Goal: Book appointment/travel/reservation

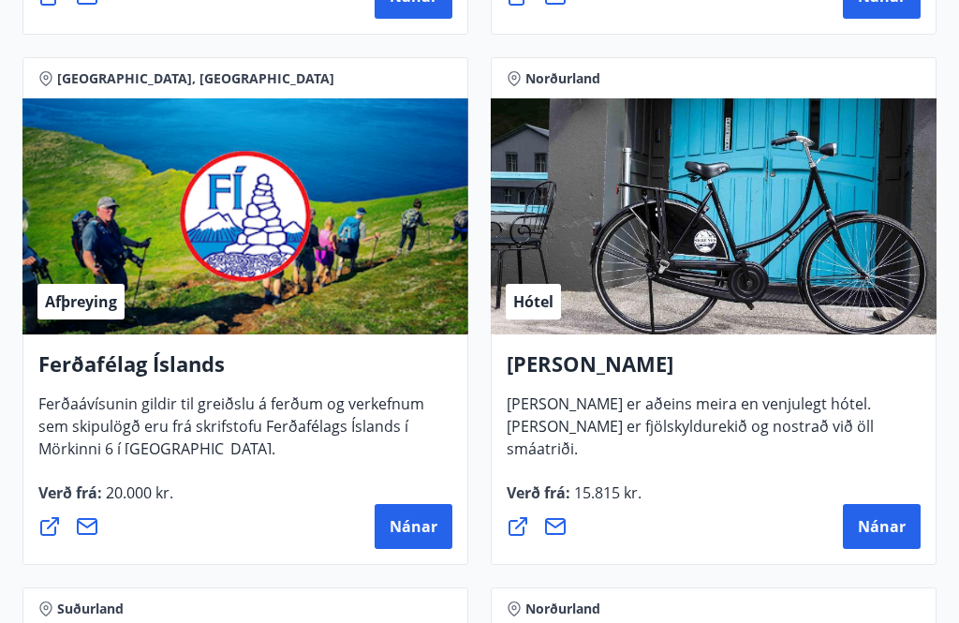
scroll to position [825, 0]
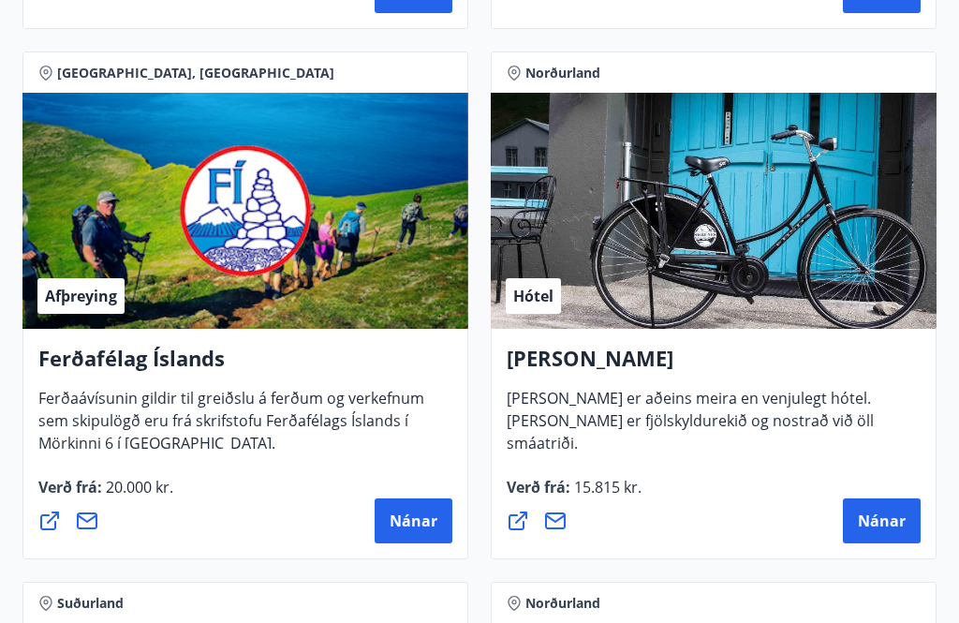
click at [894, 515] on span "Nánar" at bounding box center [882, 520] width 48 height 21
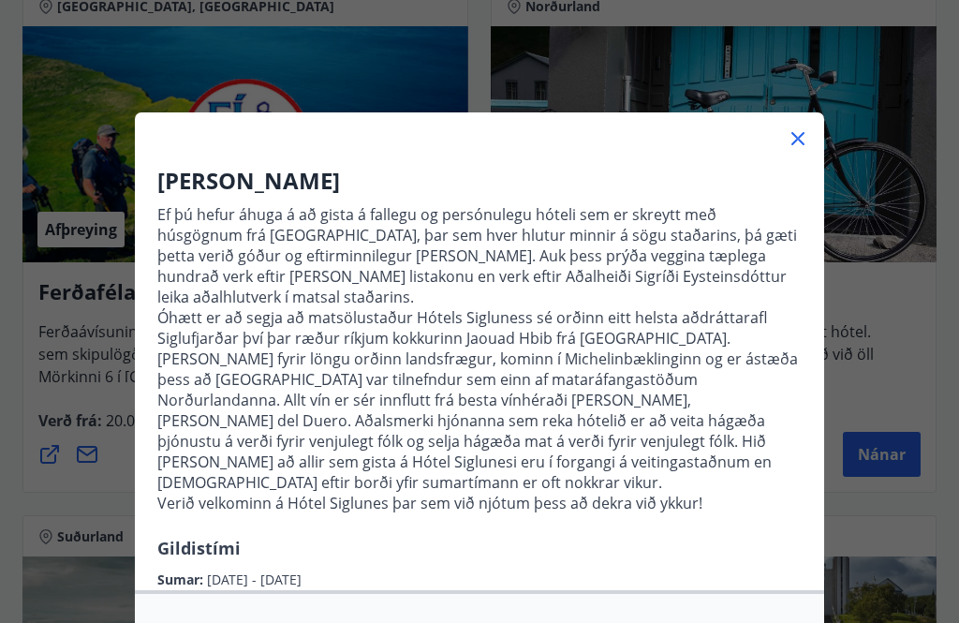
scroll to position [0, 0]
click at [812, 132] on div at bounding box center [479, 130] width 689 height 37
click at [800, 139] on icon at bounding box center [798, 138] width 22 height 22
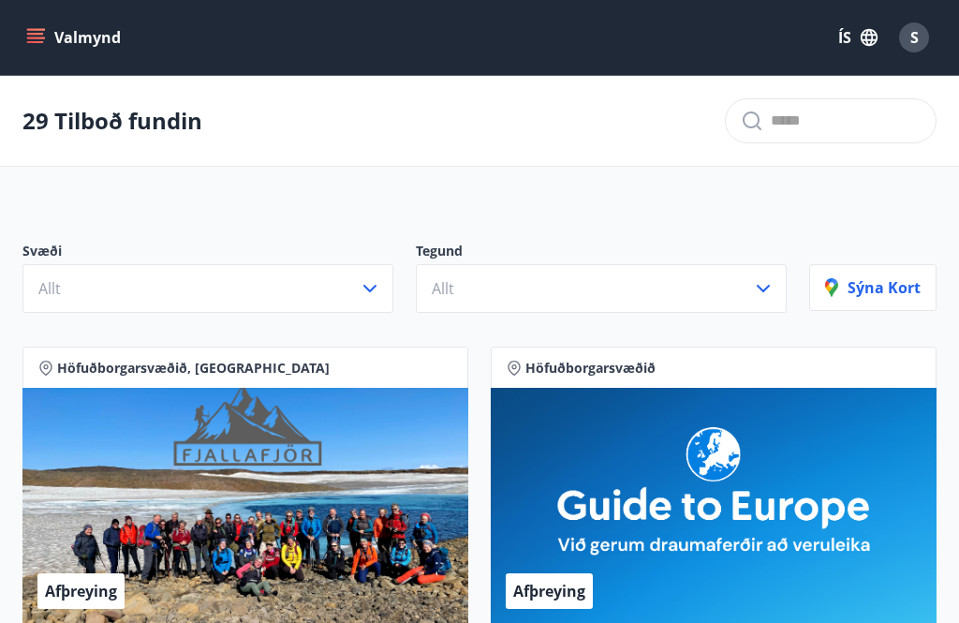
click at [890, 283] on p "Sýna kort" at bounding box center [873, 287] width 96 height 21
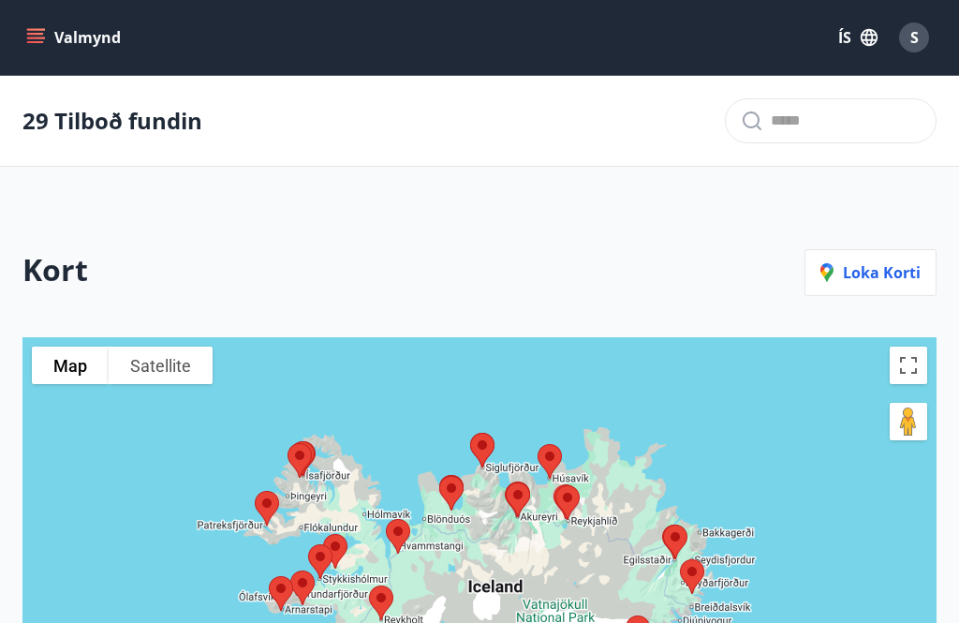
click at [864, 270] on p "Loka korti" at bounding box center [870, 272] width 100 height 21
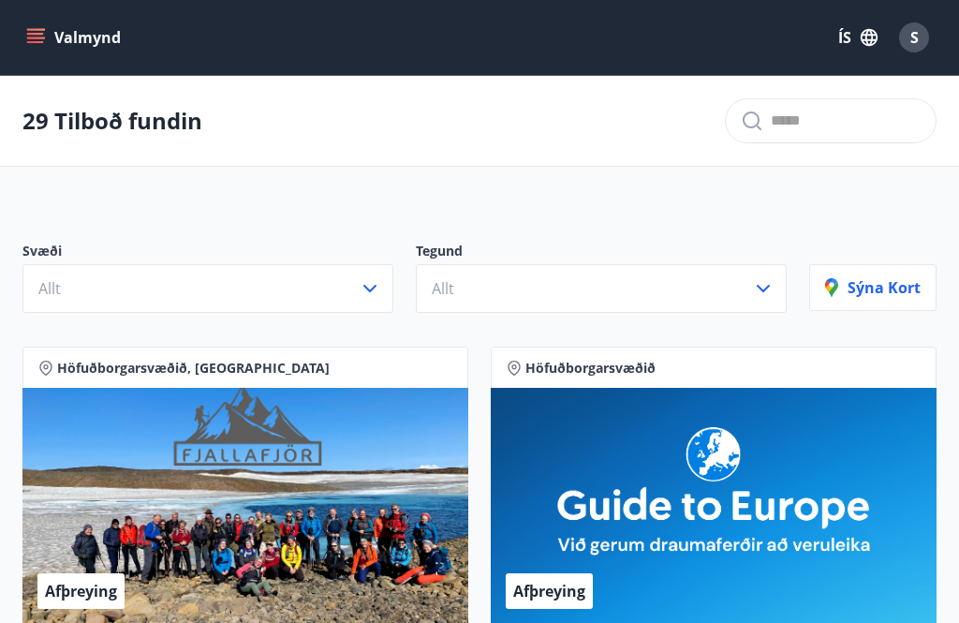
click at [901, 282] on p "Sýna kort" at bounding box center [873, 287] width 96 height 21
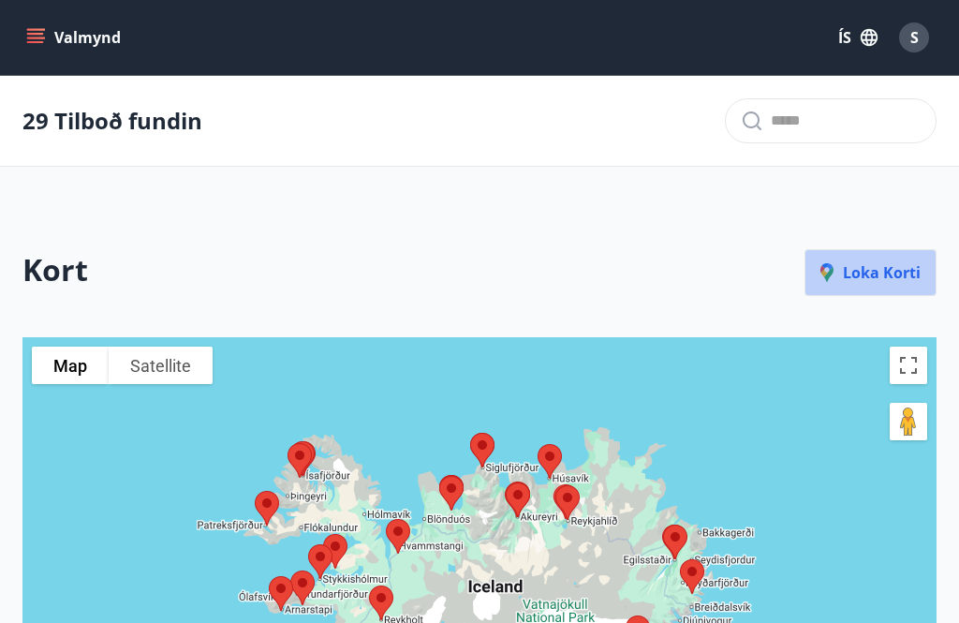
click at [903, 282] on p "Loka korti" at bounding box center [870, 272] width 100 height 21
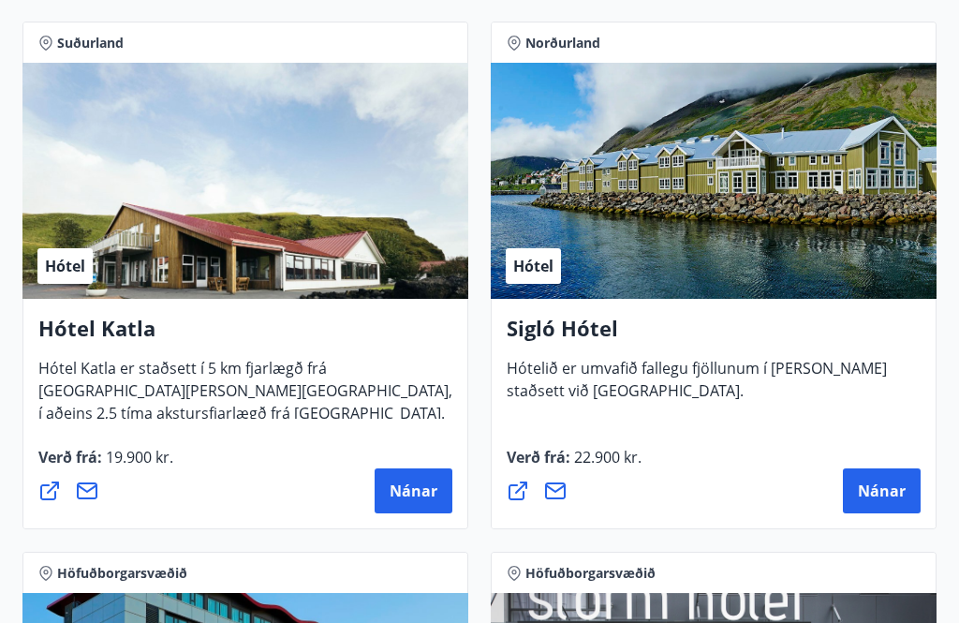
scroll to position [1918, 0]
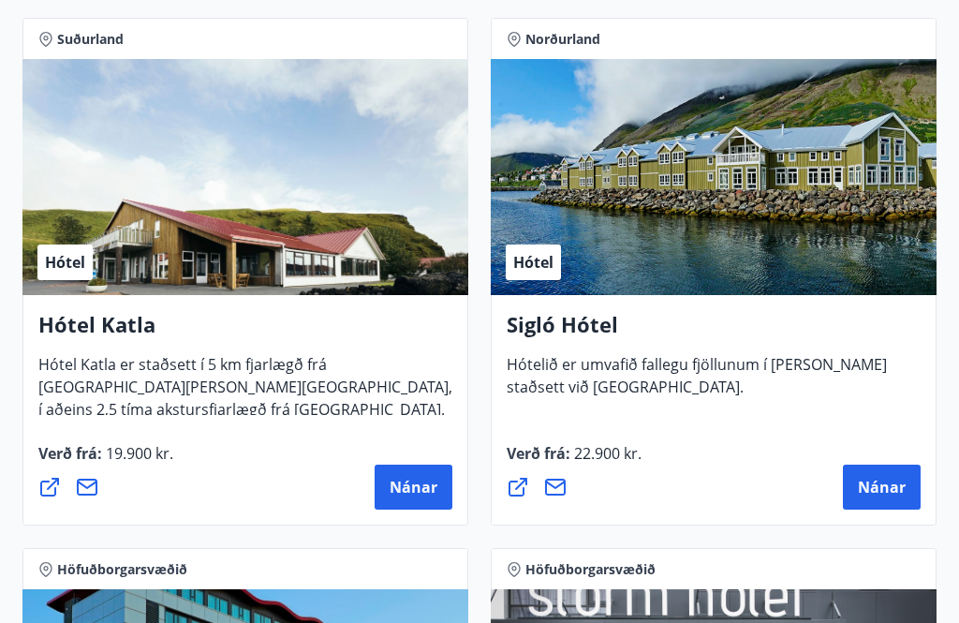
click at [896, 483] on span "Nánar" at bounding box center [882, 488] width 48 height 21
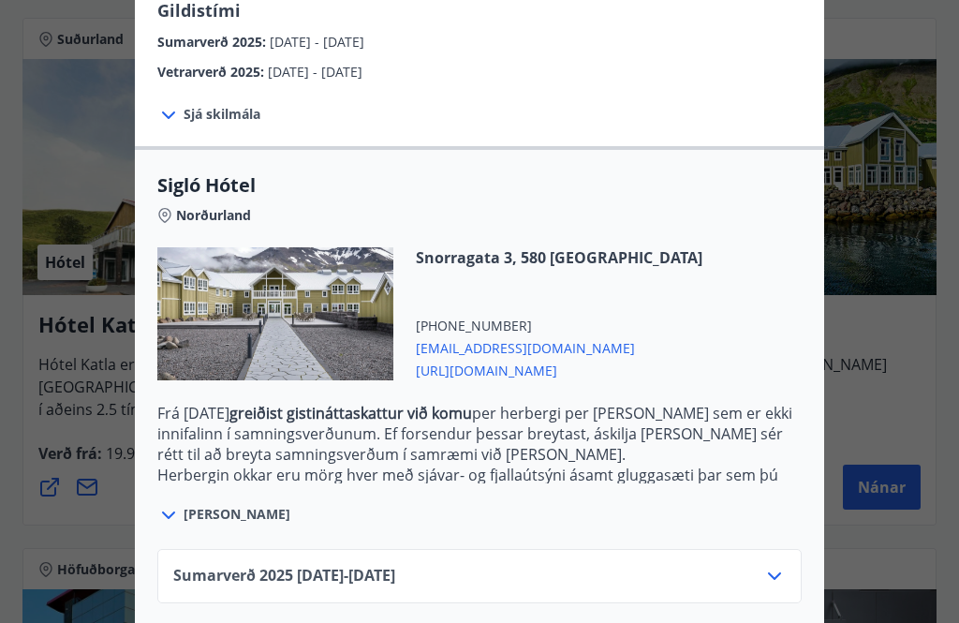
scroll to position [372, 0]
click at [776, 566] on icon at bounding box center [774, 577] width 22 height 22
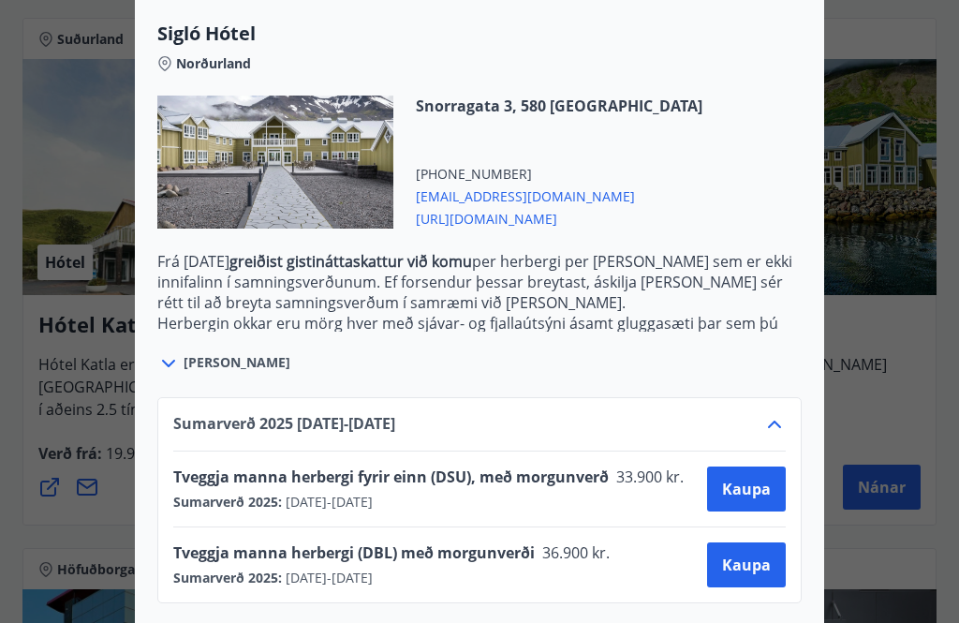
scroll to position [523, 0]
click at [781, 414] on icon at bounding box center [774, 425] width 22 height 22
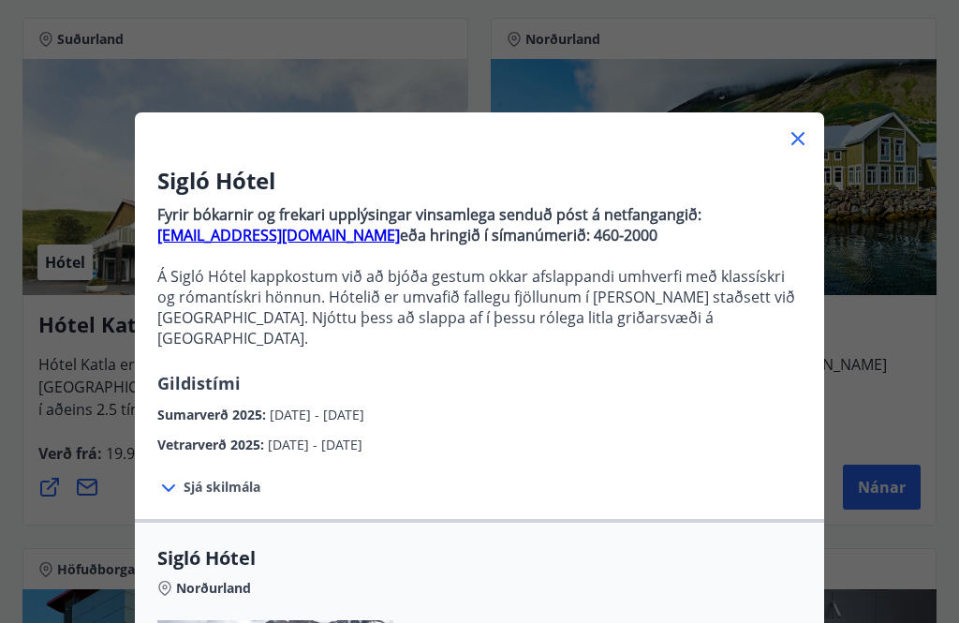
scroll to position [0, 0]
click at [797, 140] on icon at bounding box center [797, 138] width 13 height 13
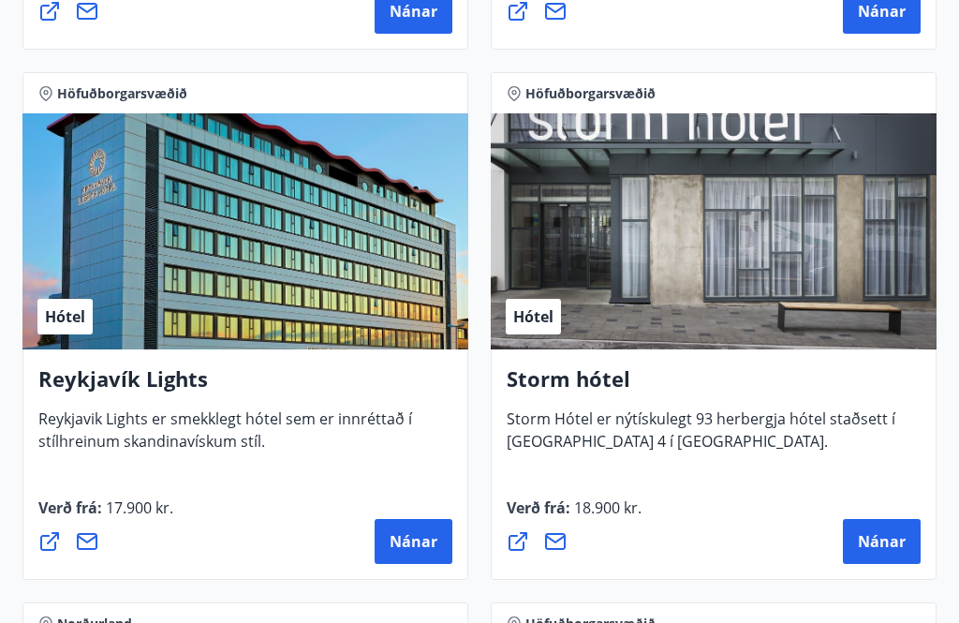
scroll to position [2394, 0]
click at [893, 534] on span "Nánar" at bounding box center [882, 541] width 48 height 21
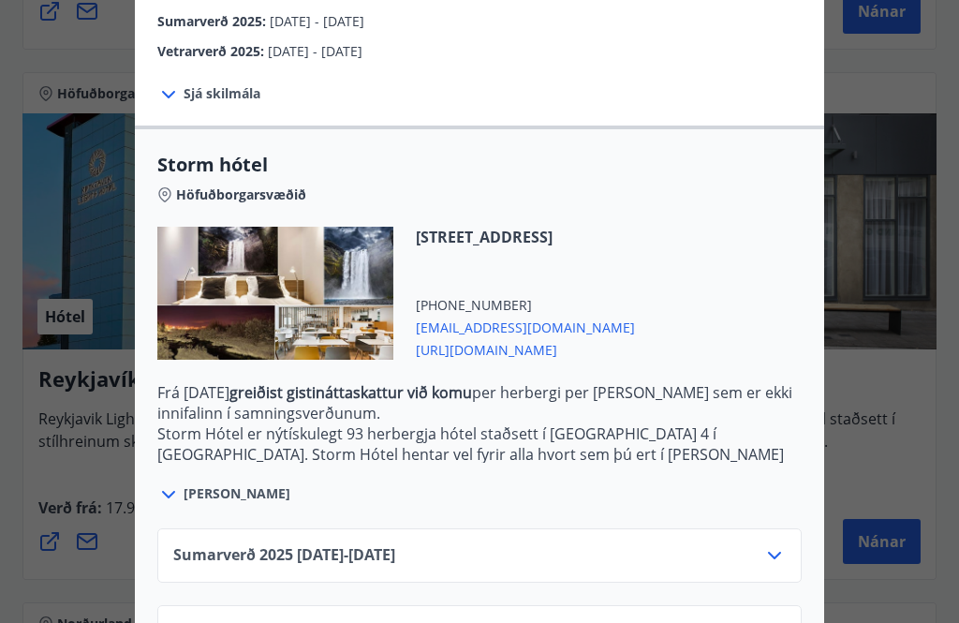
scroll to position [351, 0]
click at [599, 350] on span "[URL][DOMAIN_NAME]" at bounding box center [525, 349] width 219 height 22
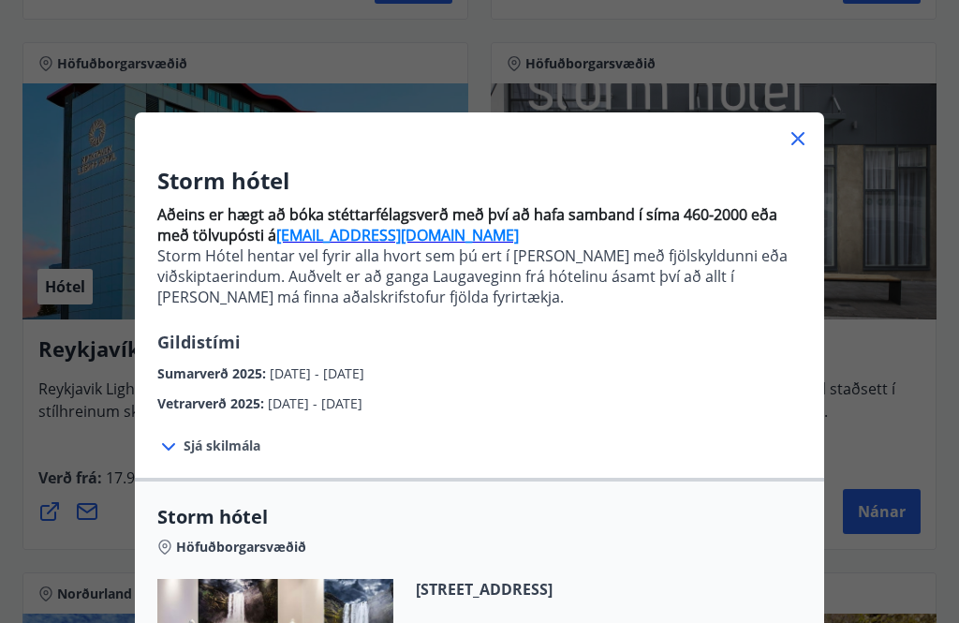
scroll to position [0, 0]
click at [800, 135] on icon at bounding box center [798, 138] width 22 height 22
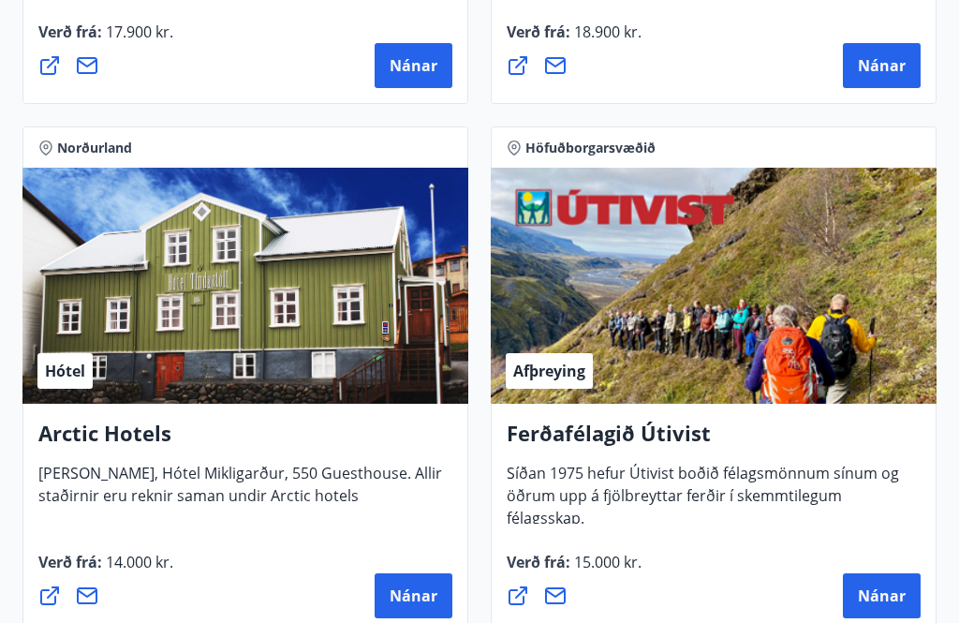
scroll to position [2890, 0]
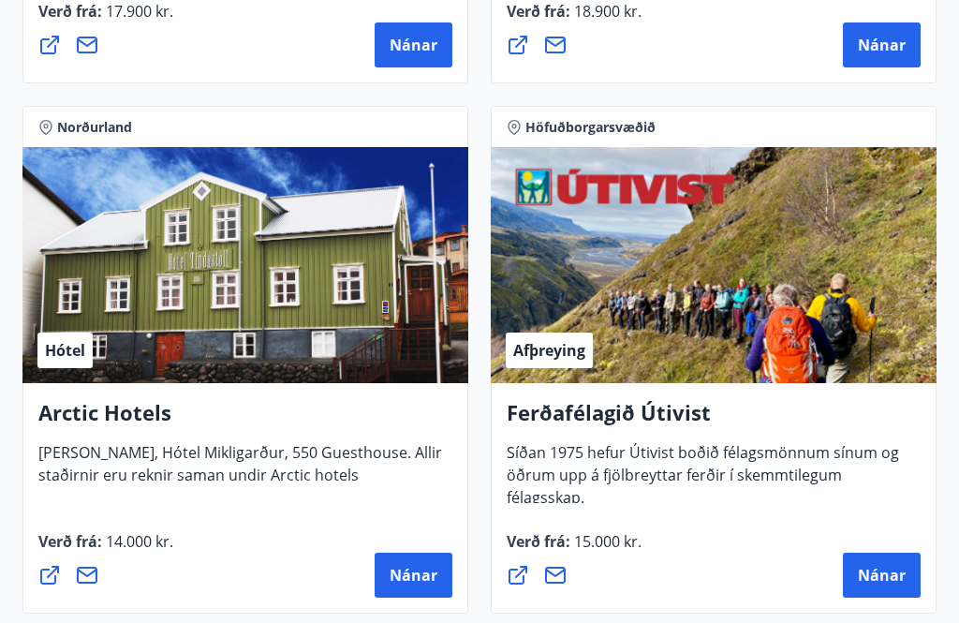
click at [416, 576] on span "Nánar" at bounding box center [414, 576] width 48 height 21
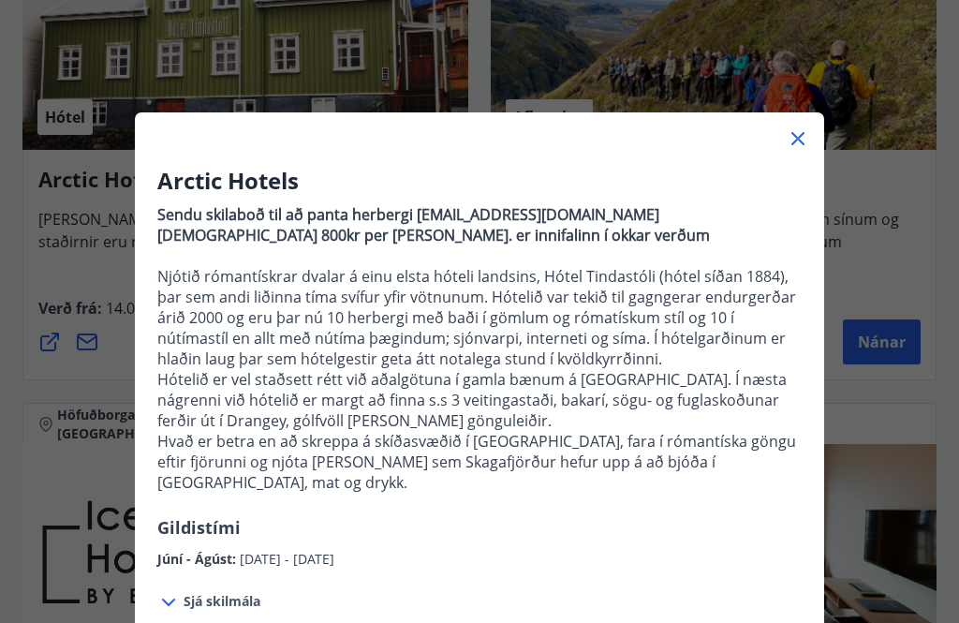
scroll to position [0, 0]
click at [806, 136] on icon at bounding box center [798, 138] width 22 height 22
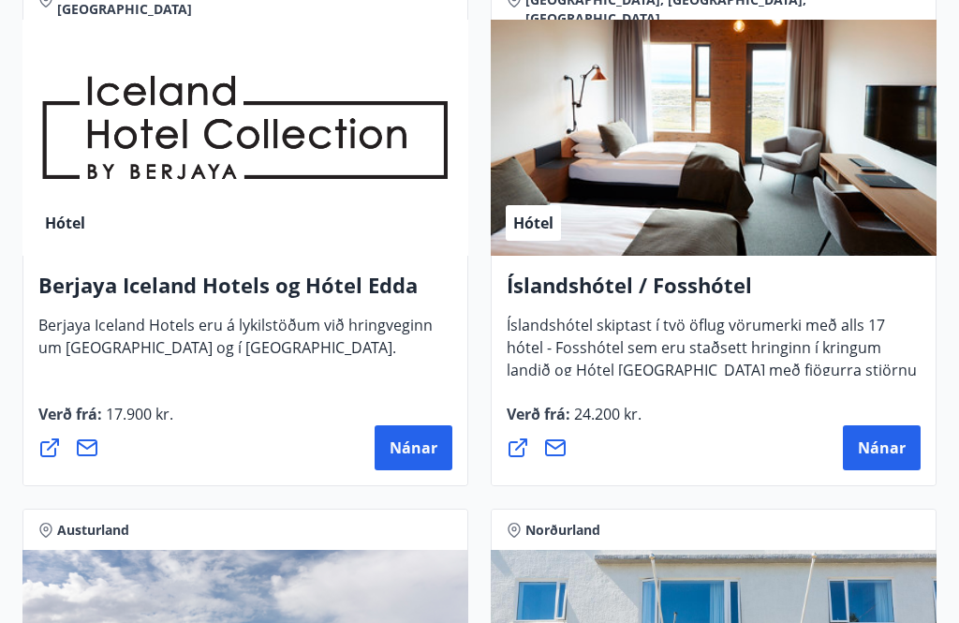
scroll to position [3575, 0]
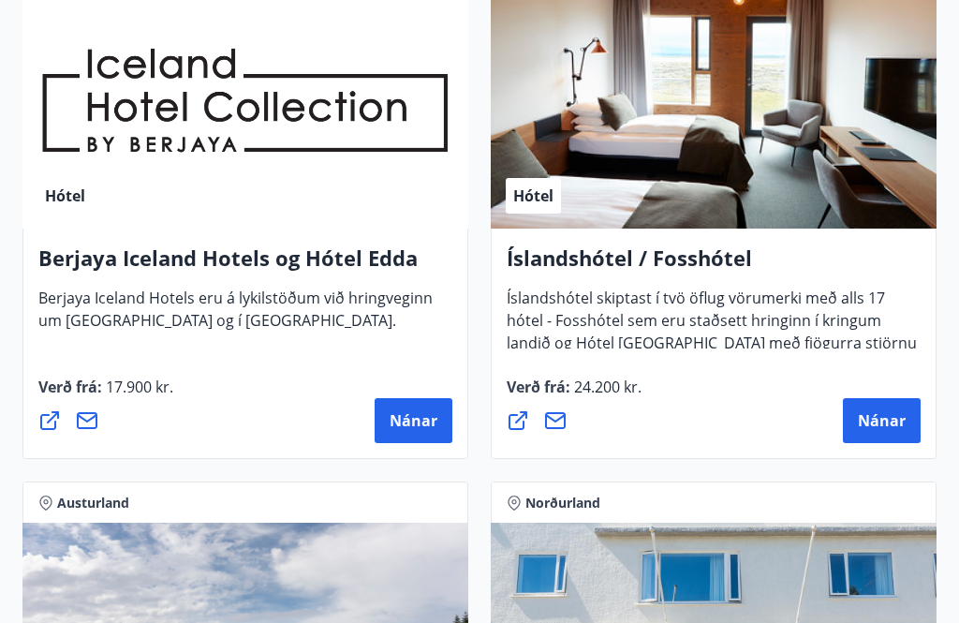
click at [888, 422] on span "Nánar" at bounding box center [882, 420] width 48 height 21
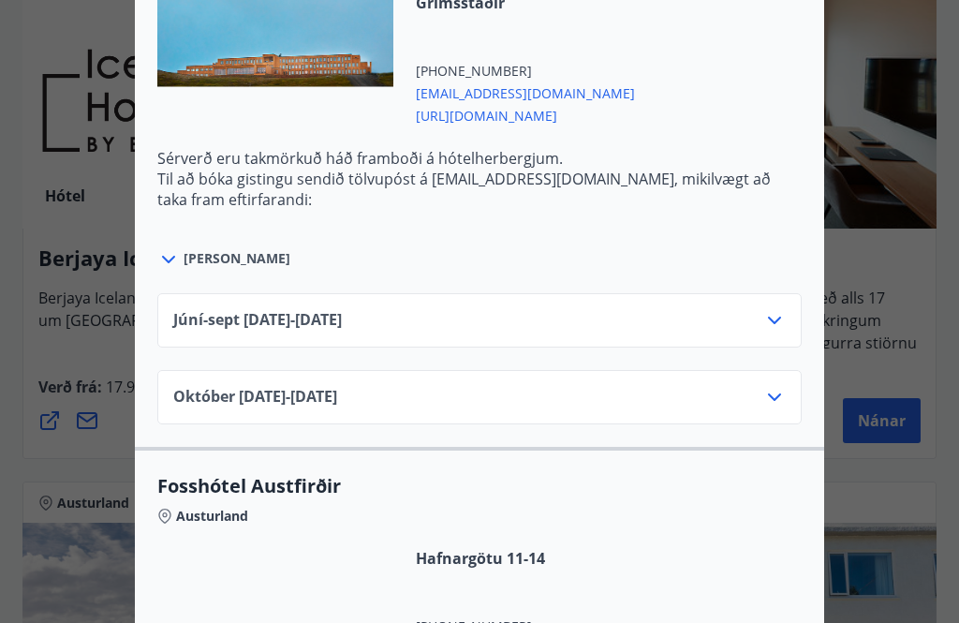
scroll to position [3876, 0]
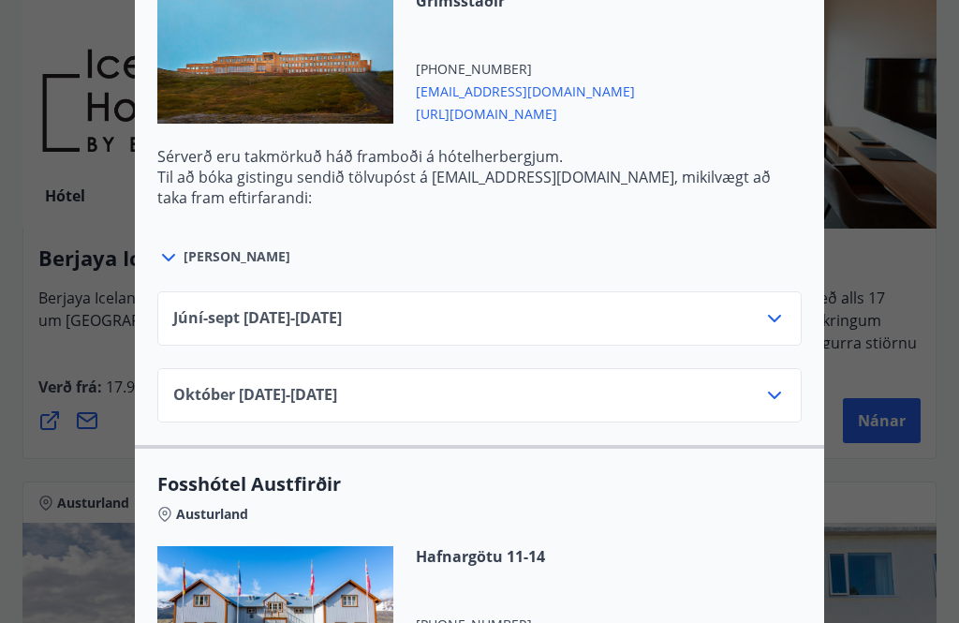
click at [785, 323] on icon at bounding box center [774, 318] width 22 height 22
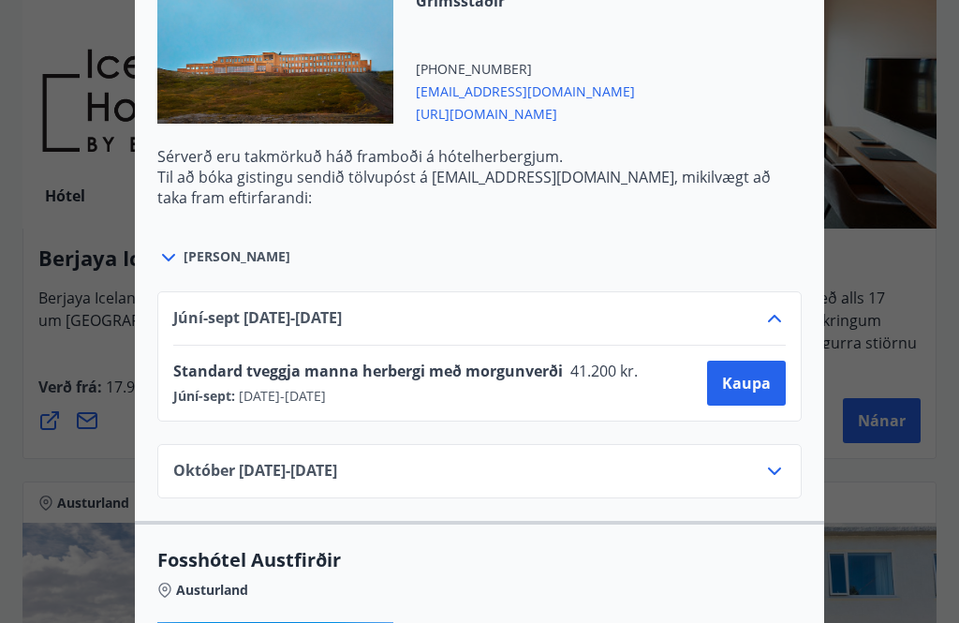
click at [797, 353] on div "Júní-[DATE]06.25 - [DATE] Standard tveggja manna herbergi með morgunverði 41.20…" at bounding box center [479, 356] width 644 height 130
click at [777, 311] on icon at bounding box center [774, 318] width 22 height 22
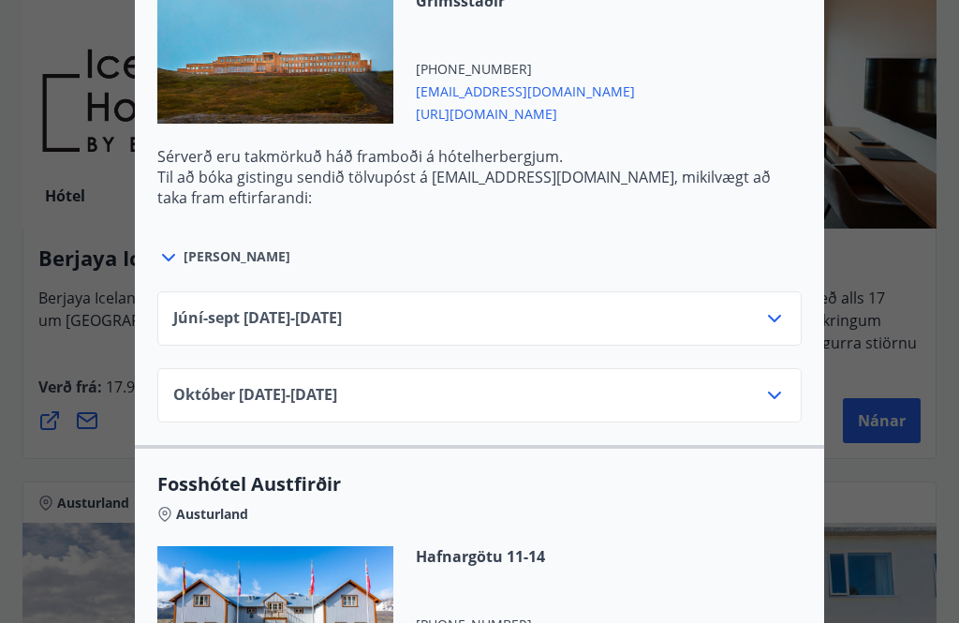
click at [781, 398] on icon at bounding box center [774, 395] width 22 height 22
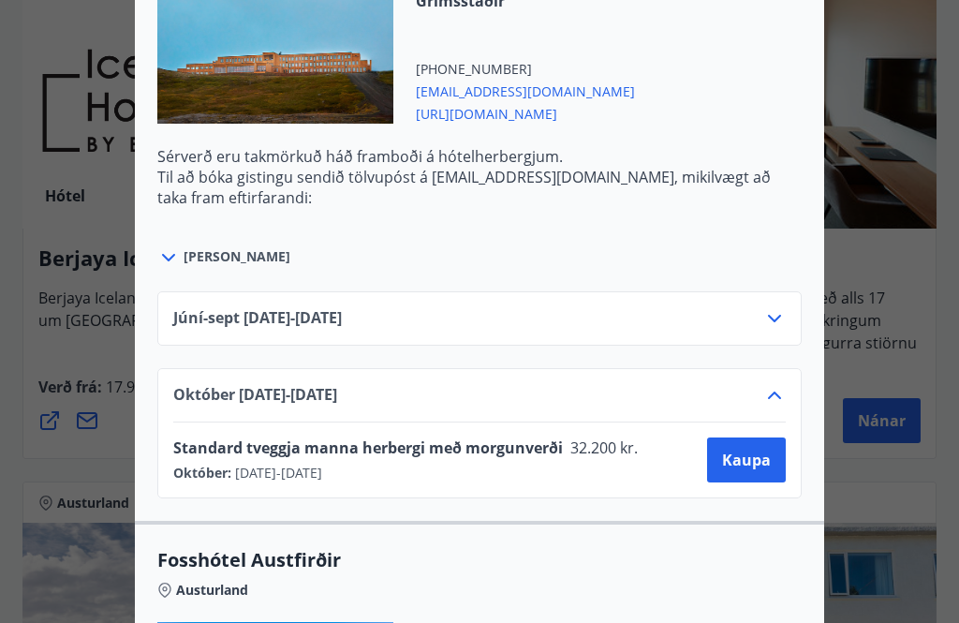
click at [782, 398] on icon at bounding box center [774, 395] width 22 height 22
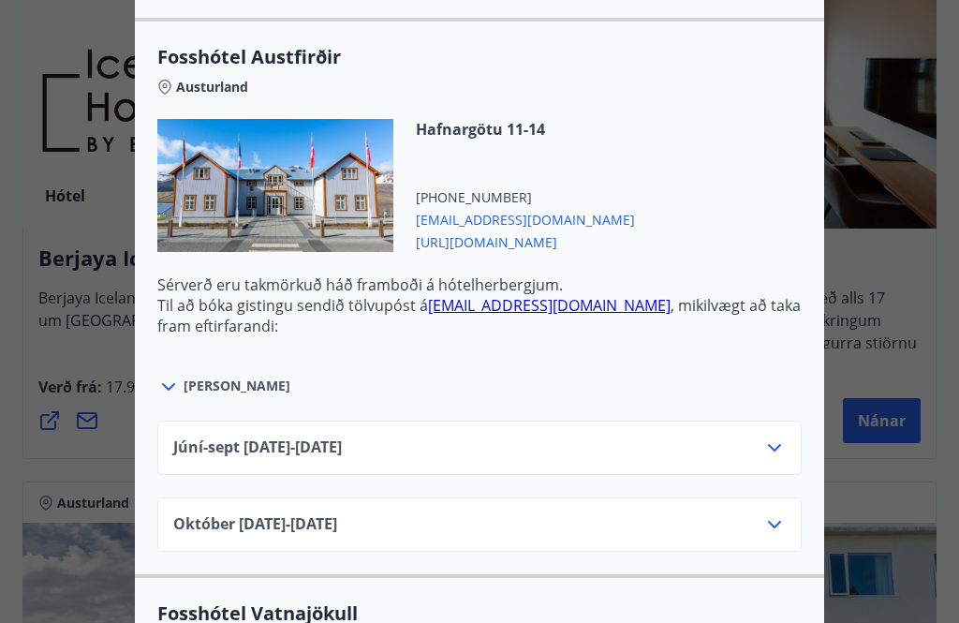
scroll to position [4311, 0]
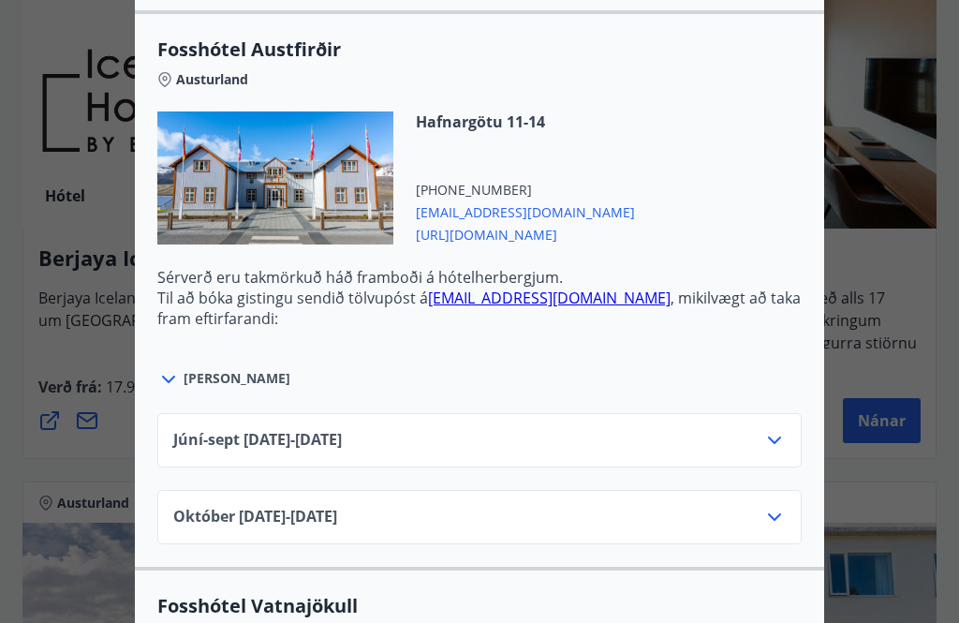
click at [778, 440] on icon at bounding box center [774, 439] width 13 height 7
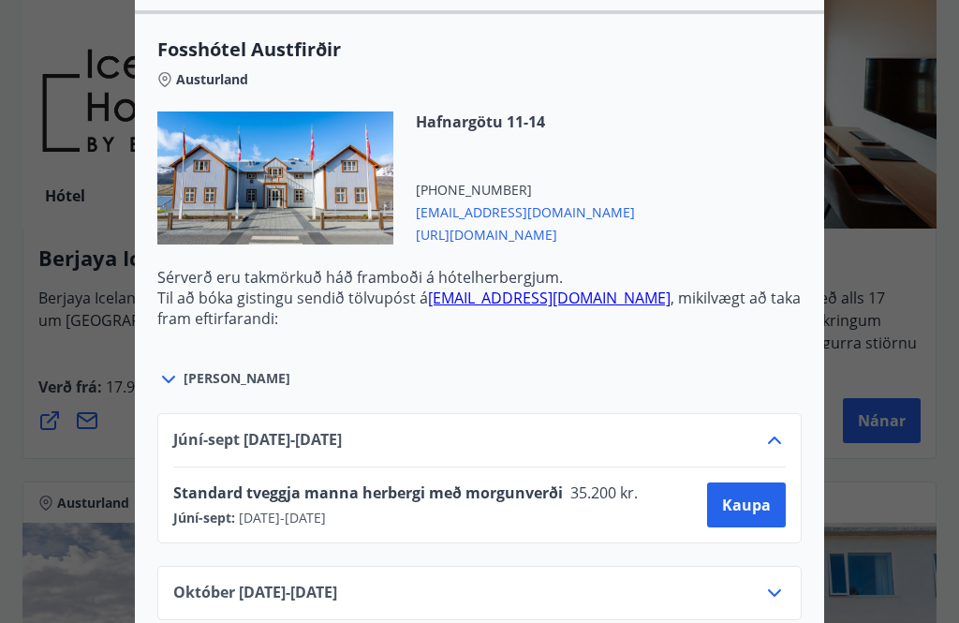
click at [778, 444] on icon at bounding box center [774, 439] width 13 height 7
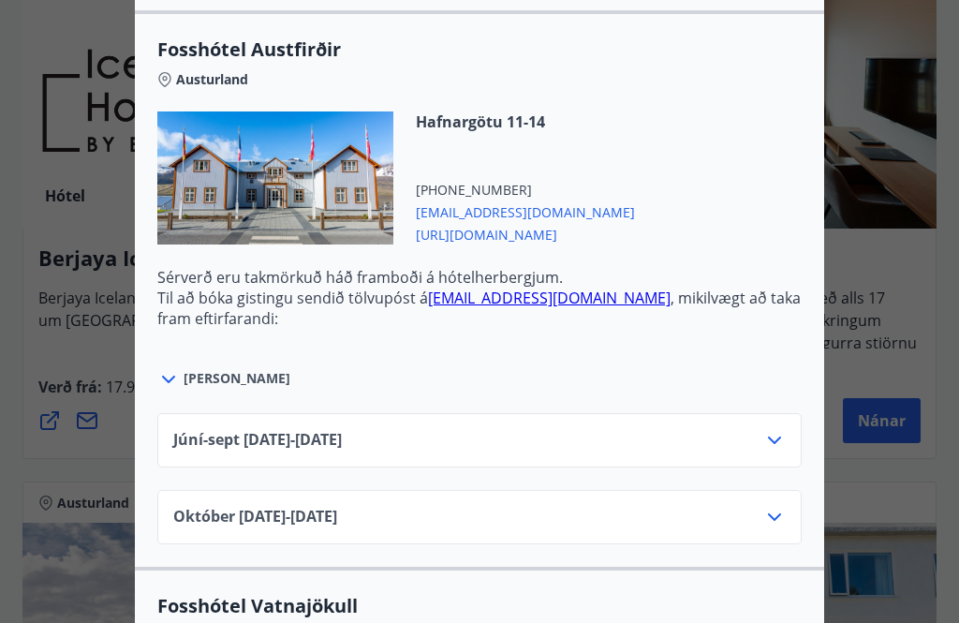
click at [784, 520] on icon at bounding box center [774, 517] width 22 height 22
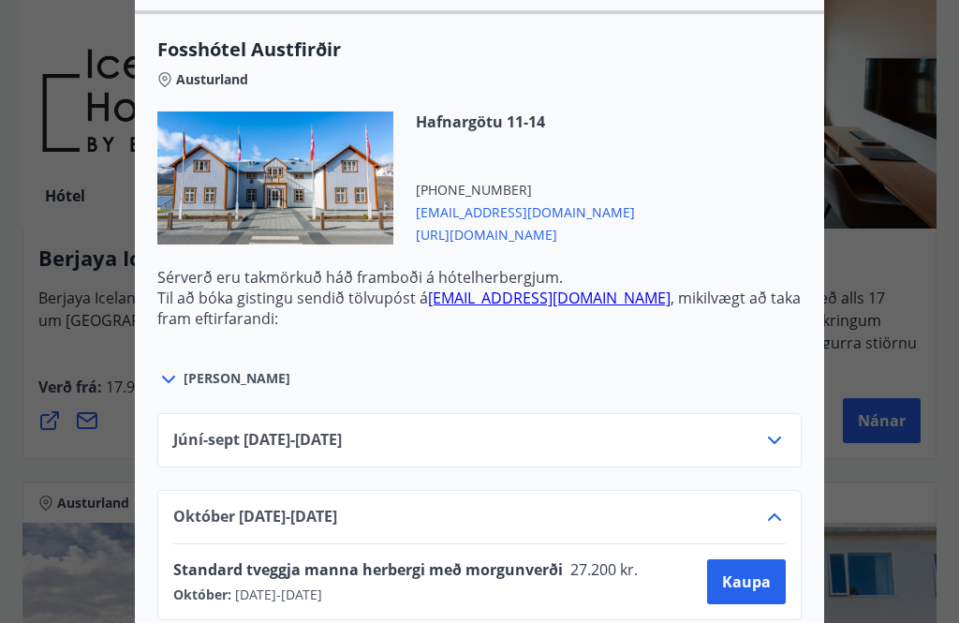
click at [778, 516] on icon at bounding box center [774, 517] width 22 height 22
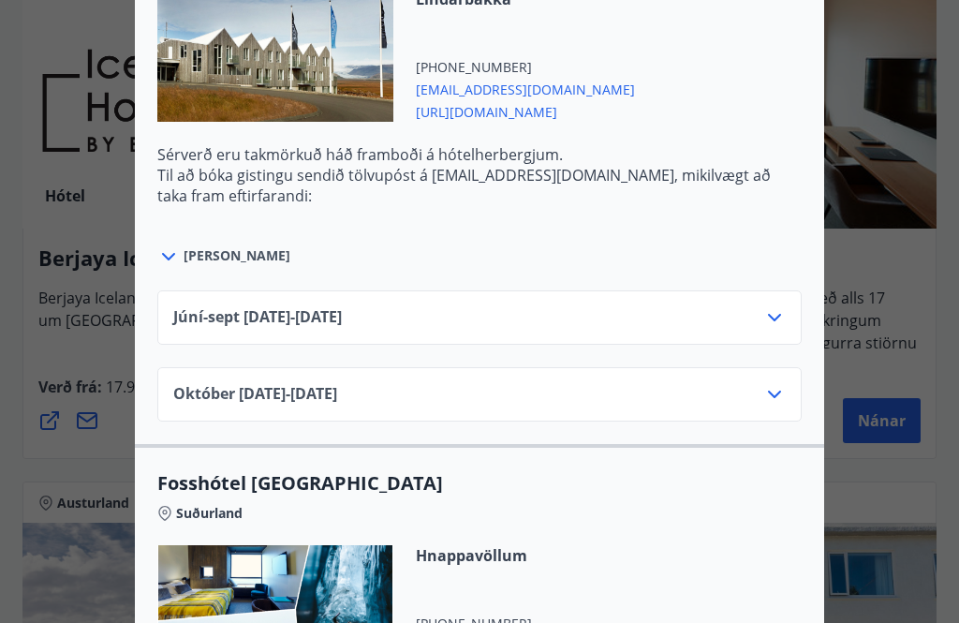
scroll to position [4991, 0]
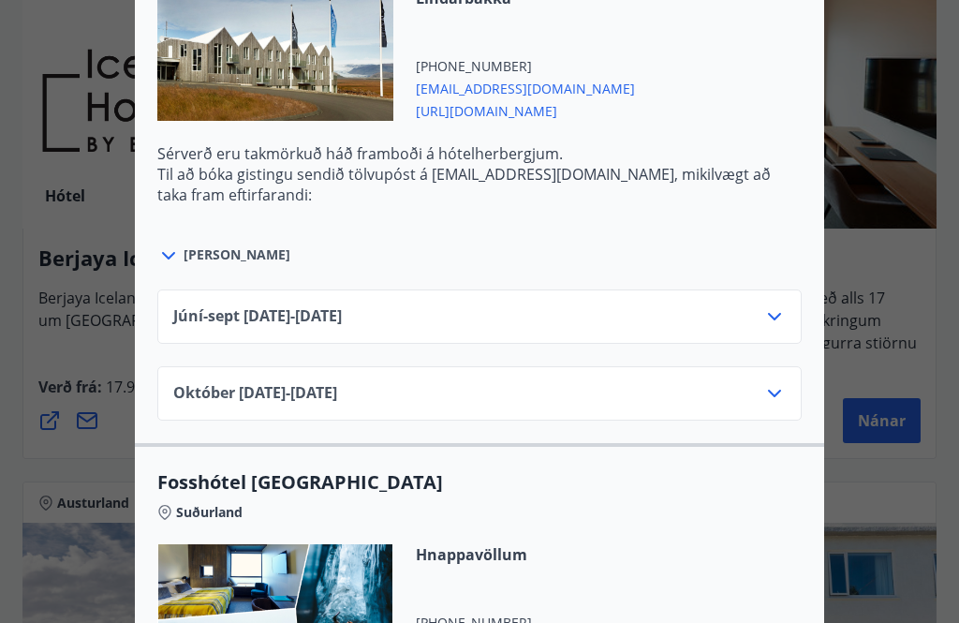
click at [780, 400] on icon at bounding box center [774, 393] width 22 height 22
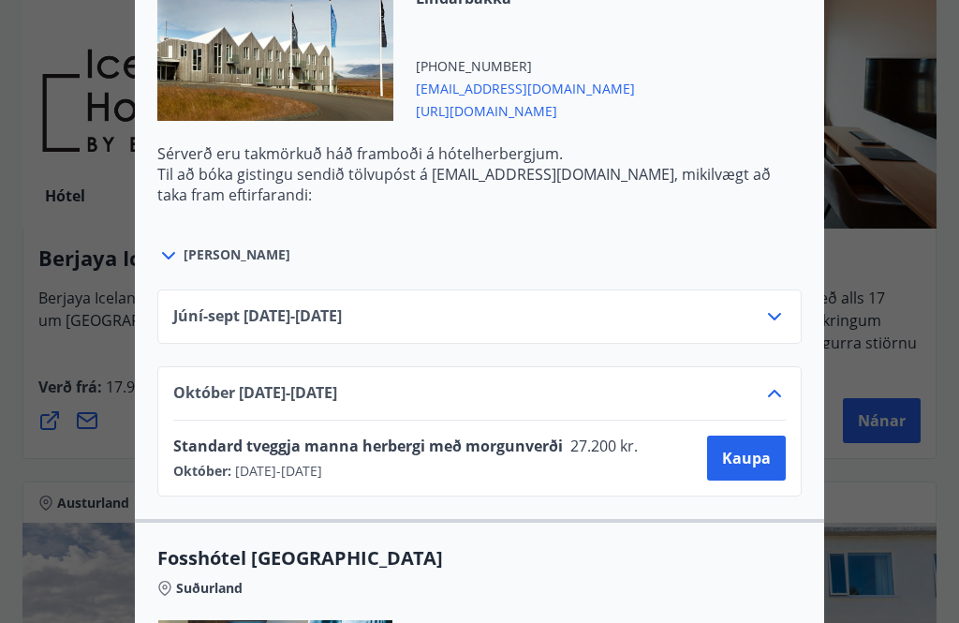
click at [783, 395] on icon at bounding box center [774, 393] width 22 height 22
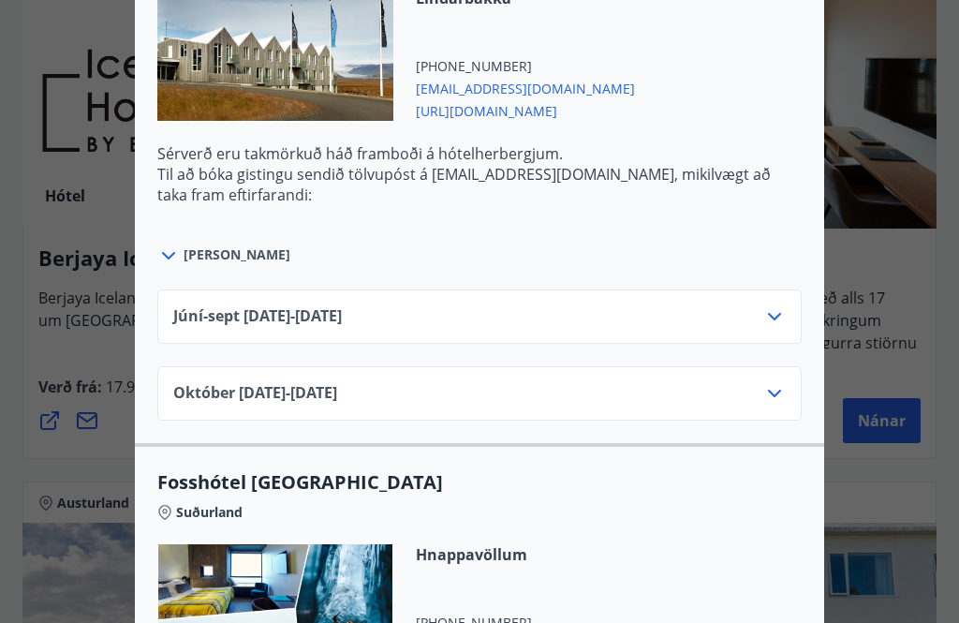
click at [780, 316] on icon at bounding box center [774, 316] width 13 height 7
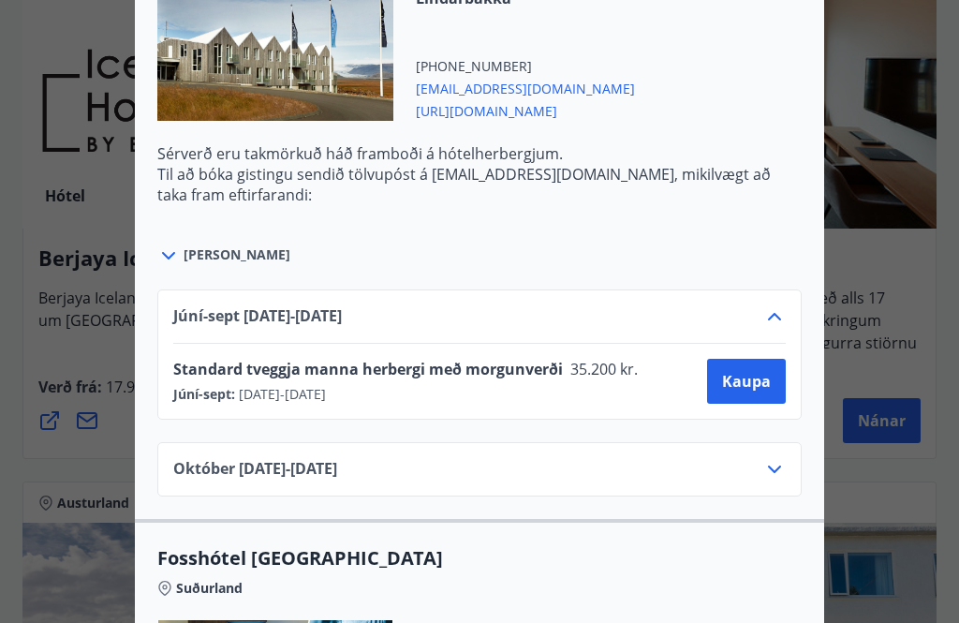
click at [783, 314] on icon at bounding box center [774, 316] width 22 height 22
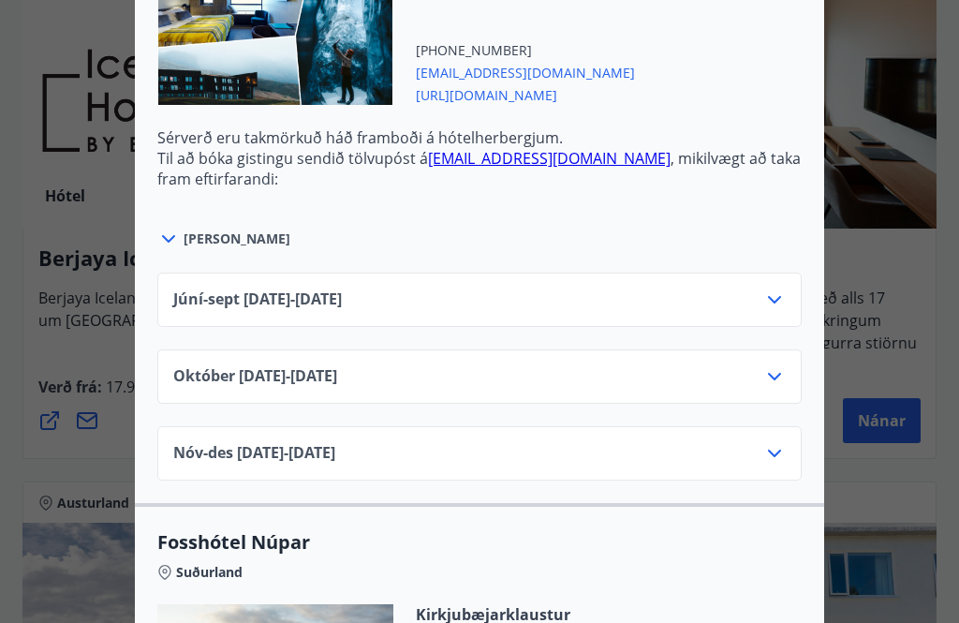
scroll to position [5565, 0]
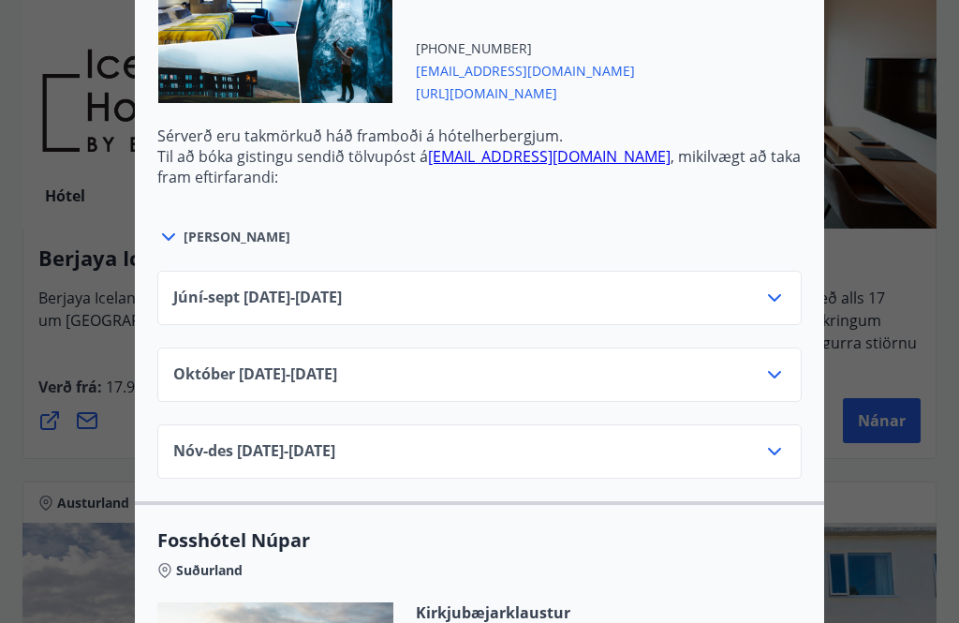
click at [779, 303] on icon at bounding box center [774, 298] width 22 height 22
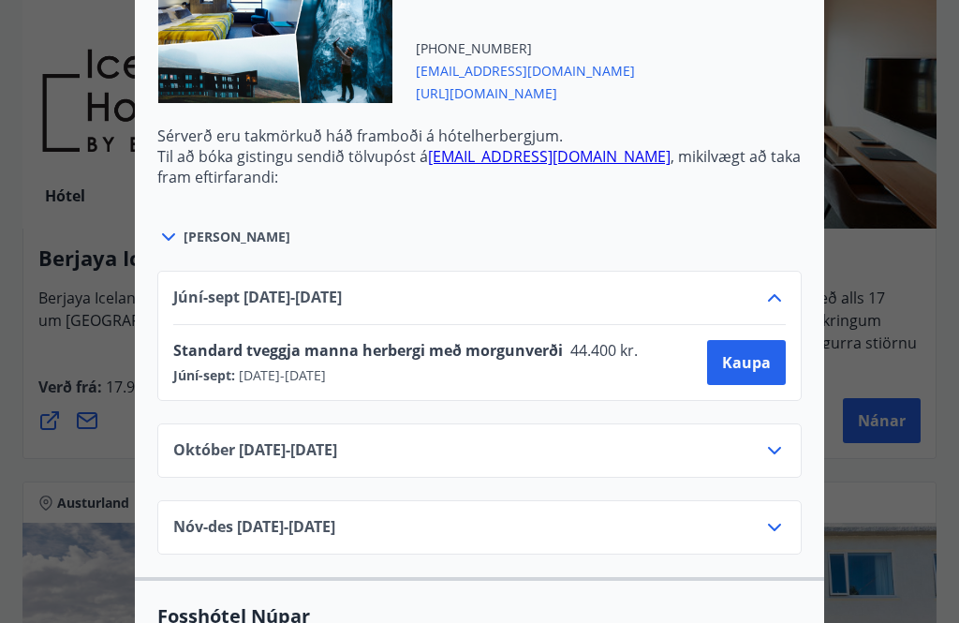
click at [785, 299] on icon at bounding box center [774, 298] width 22 height 22
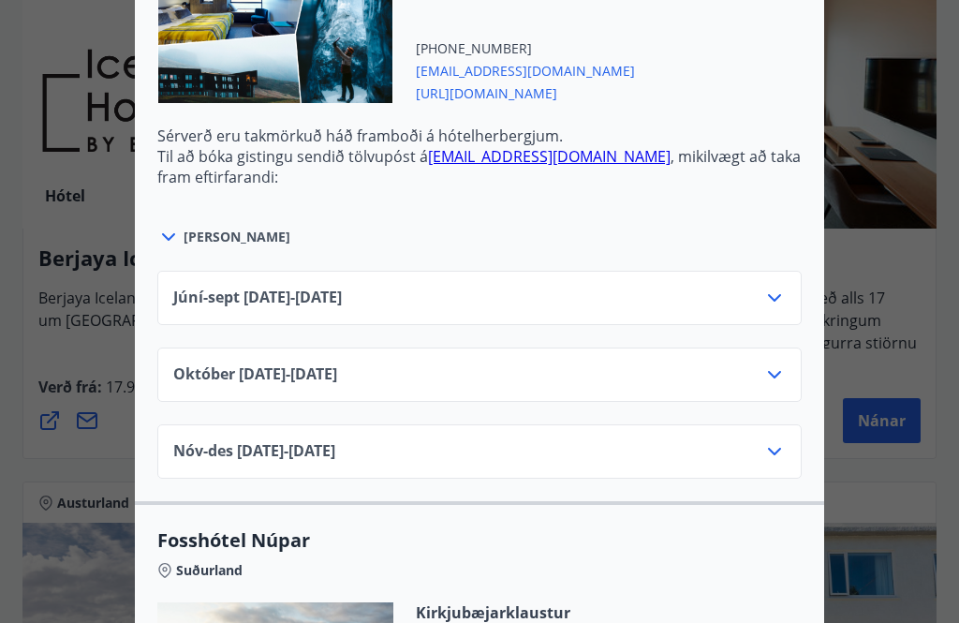
click at [782, 374] on icon at bounding box center [774, 374] width 22 height 22
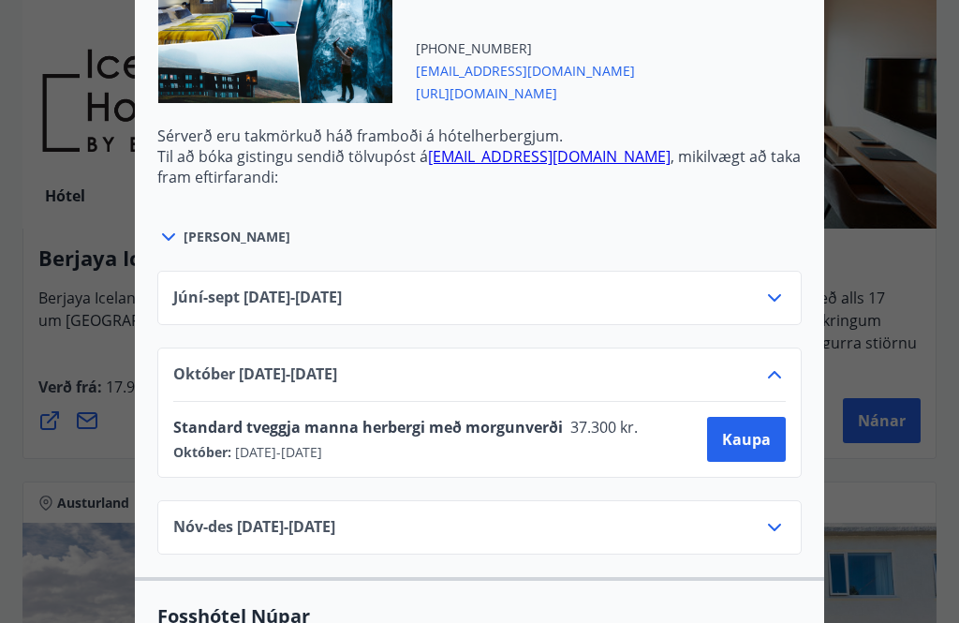
click at [784, 377] on icon at bounding box center [774, 374] width 22 height 22
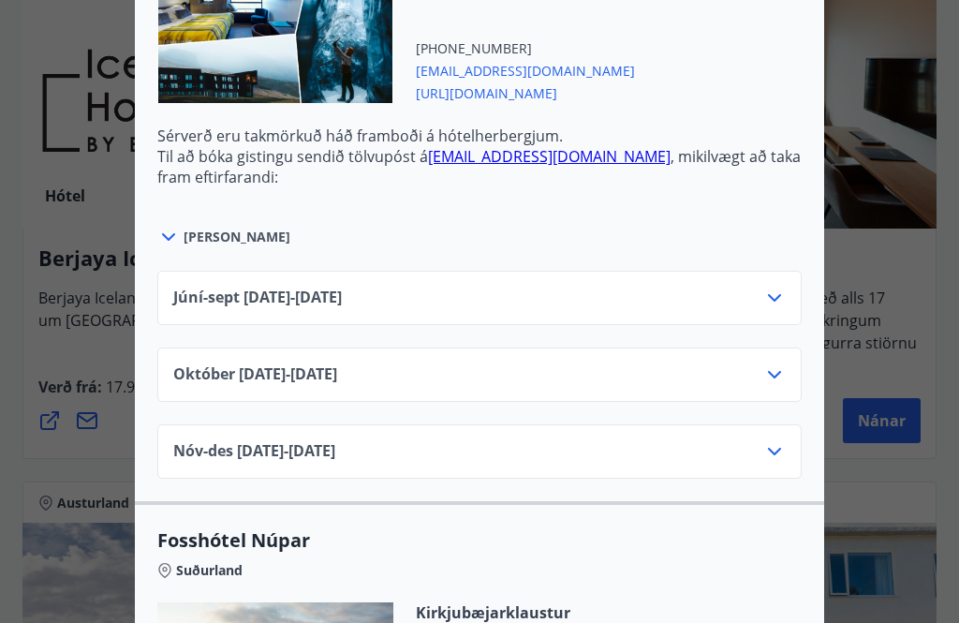
click at [784, 459] on icon at bounding box center [774, 451] width 22 height 22
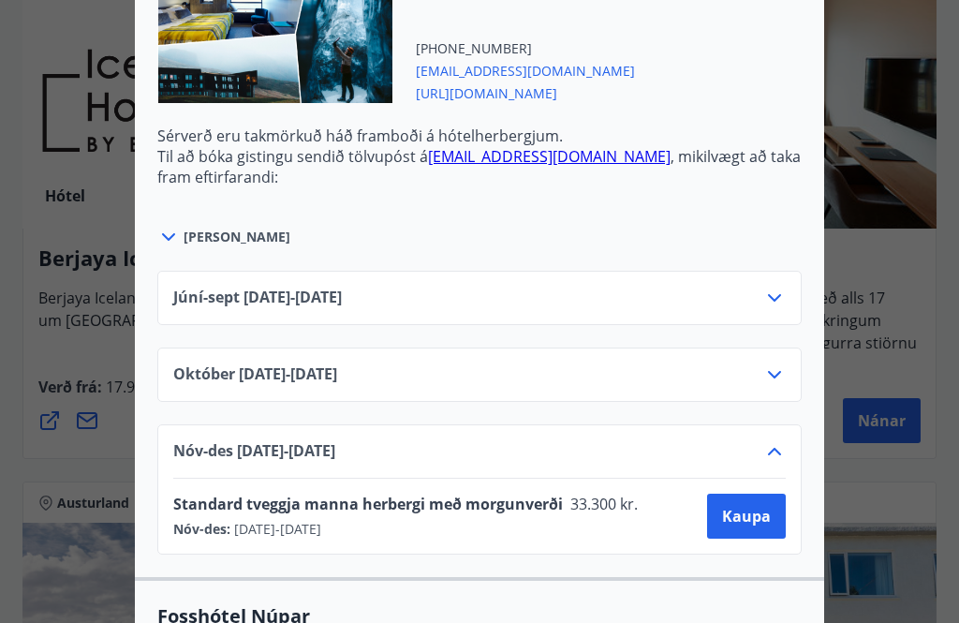
click at [783, 377] on icon at bounding box center [774, 374] width 22 height 22
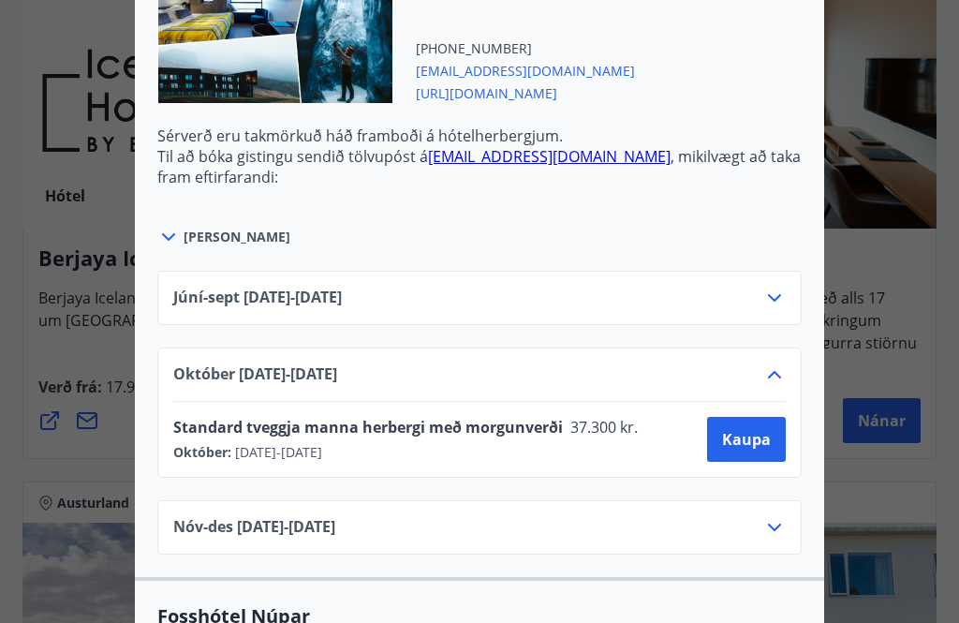
click at [776, 378] on icon at bounding box center [774, 374] width 22 height 22
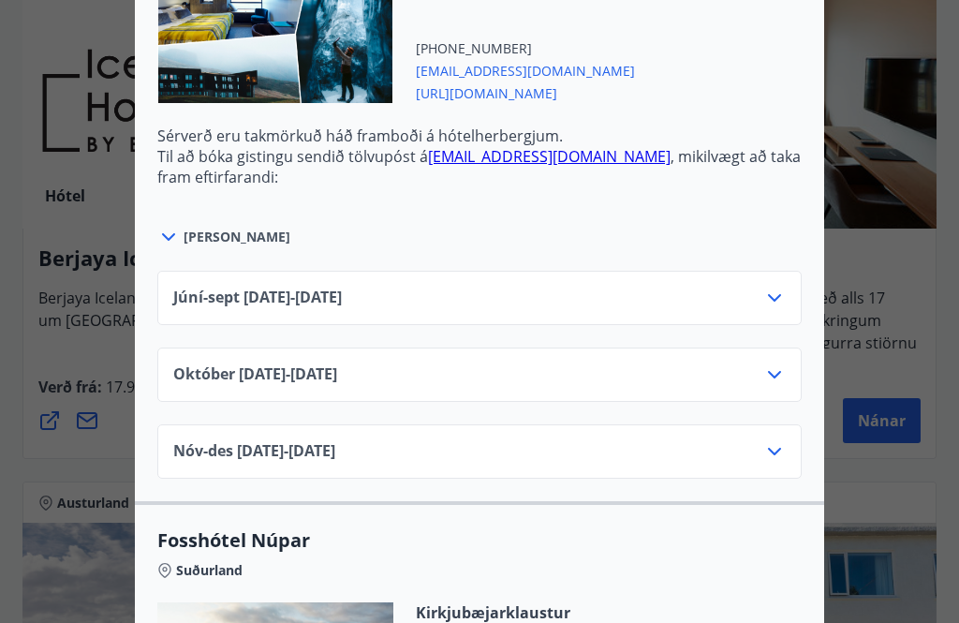
click at [783, 453] on icon at bounding box center [774, 451] width 22 height 22
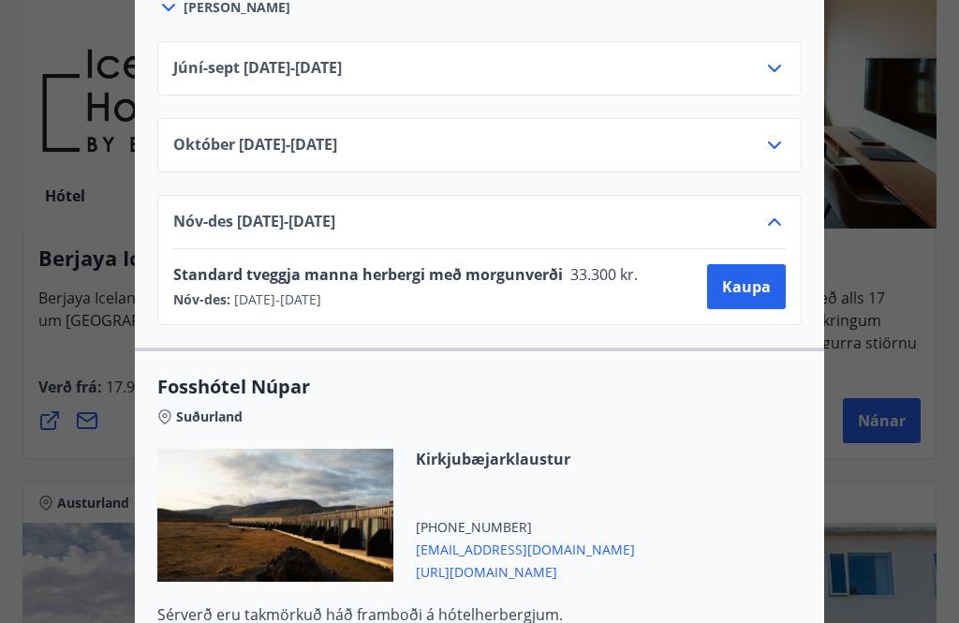
scroll to position [5806, 0]
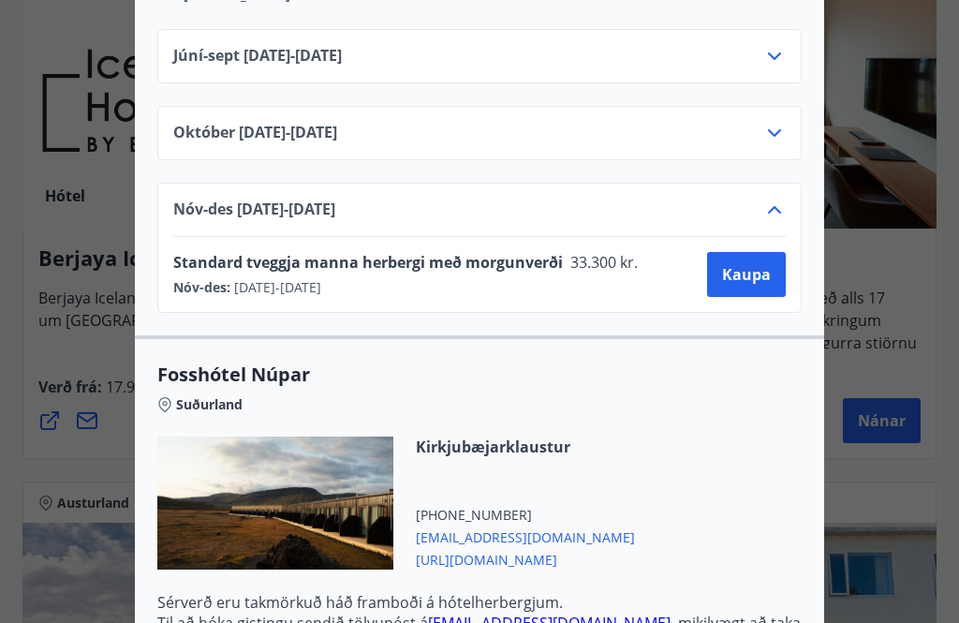
click at [778, 212] on icon at bounding box center [774, 210] width 22 height 22
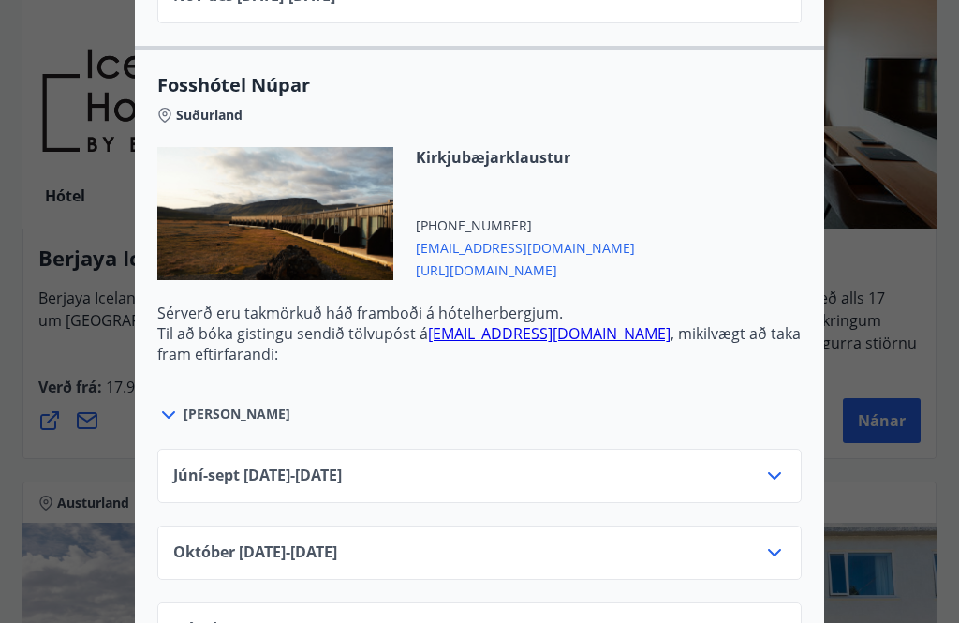
scroll to position [6019, 0]
click at [776, 475] on icon at bounding box center [774, 476] width 22 height 22
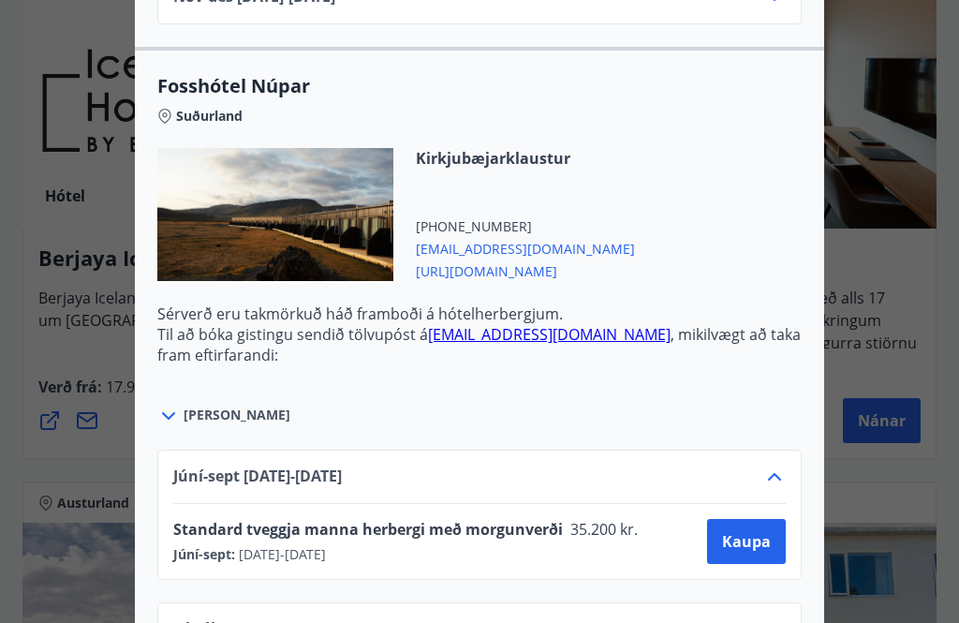
click at [785, 480] on icon at bounding box center [774, 476] width 22 height 22
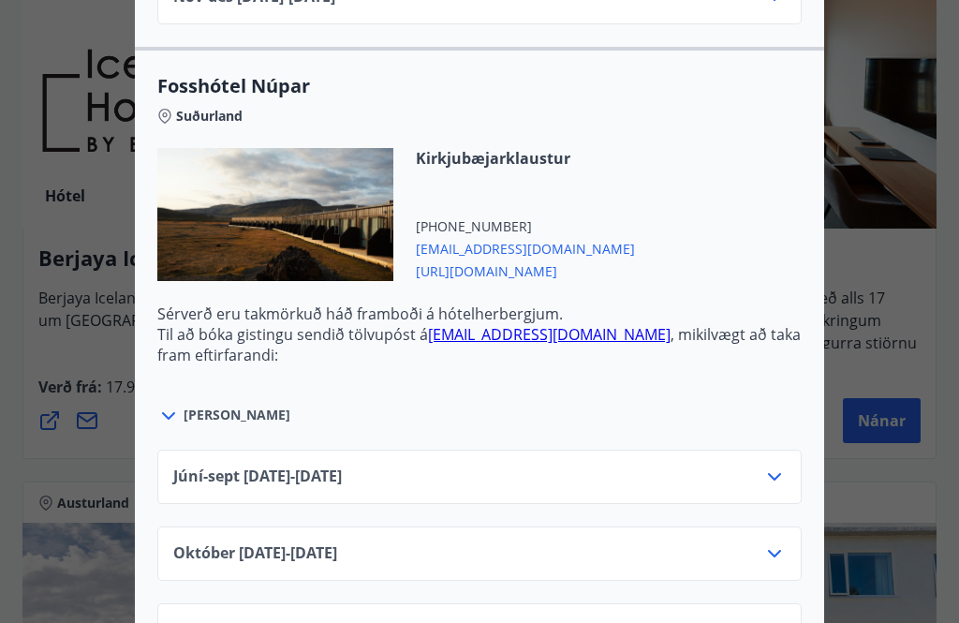
click at [783, 552] on icon at bounding box center [774, 553] width 22 height 22
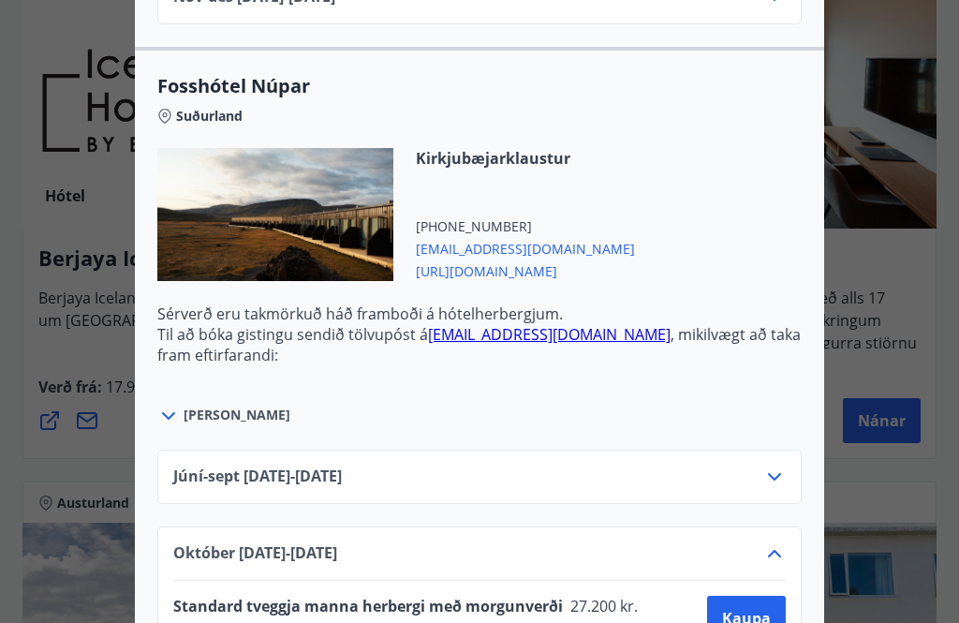
click at [782, 558] on icon at bounding box center [774, 553] width 22 height 22
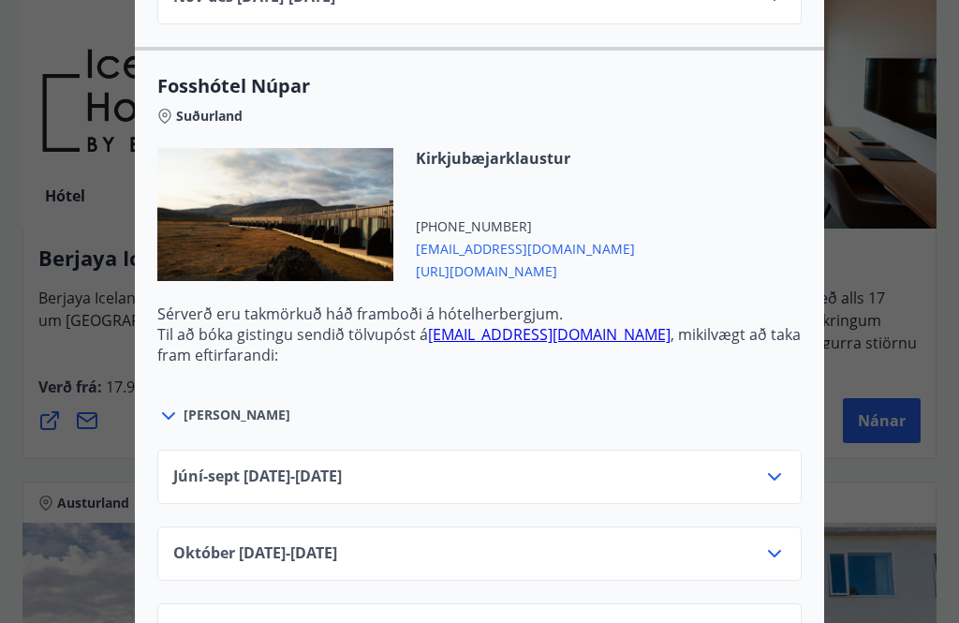
click at [821, 598] on div "Júní-[DATE]06.25 - [DATE] [DATE]10.25 - [DATE] Nóv-[DATE]11.25 - [DATE]" at bounding box center [479, 542] width 689 height 230
click at [774, 622] on icon at bounding box center [774, 630] width 22 height 22
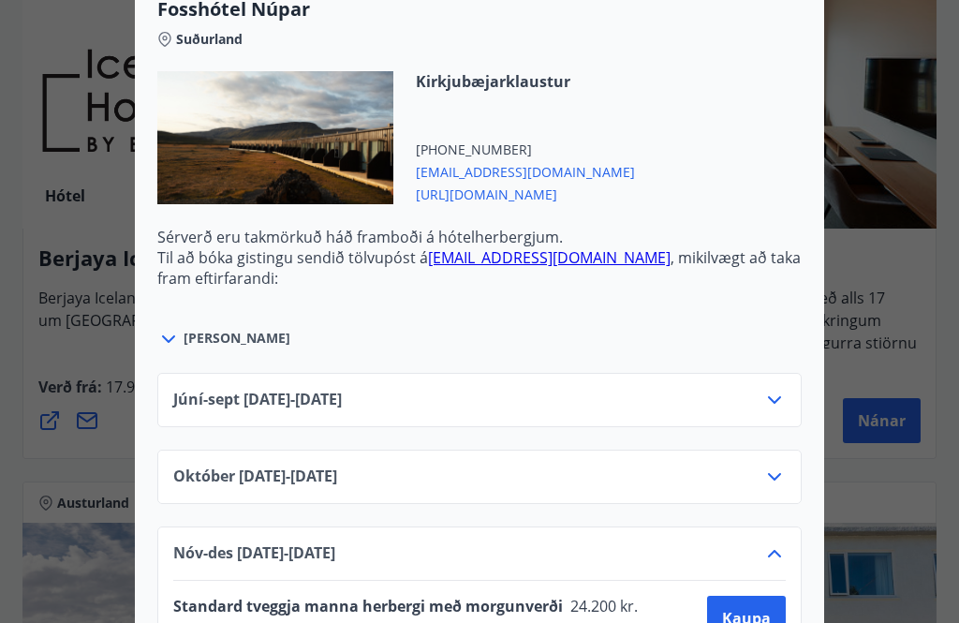
scroll to position [6095, 0]
click at [782, 553] on icon at bounding box center [774, 554] width 22 height 22
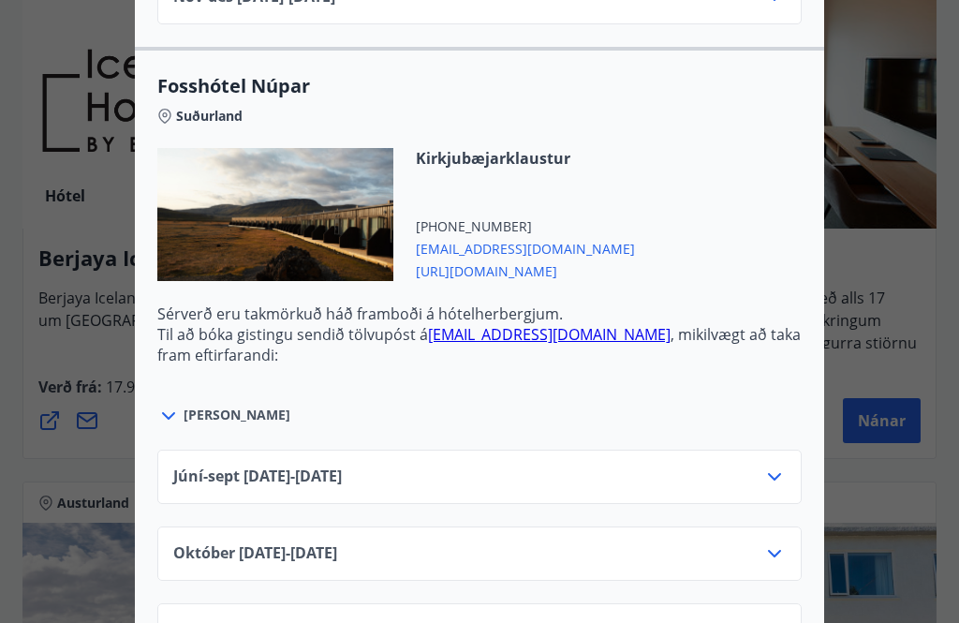
click at [781, 545] on icon at bounding box center [774, 553] width 22 height 22
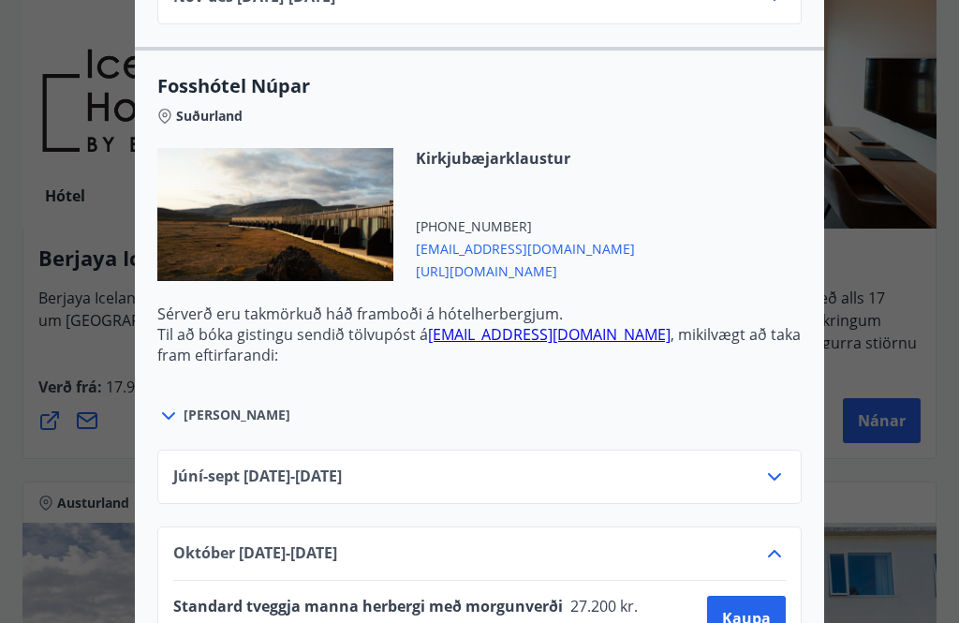
click at [783, 556] on icon at bounding box center [774, 553] width 22 height 22
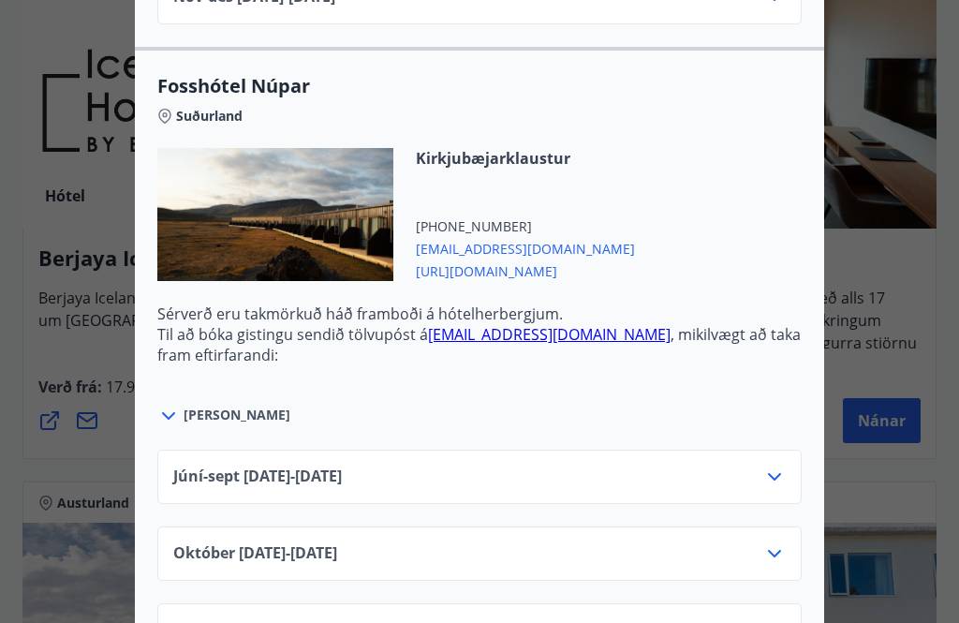
click at [785, 622] on icon at bounding box center [774, 630] width 22 height 22
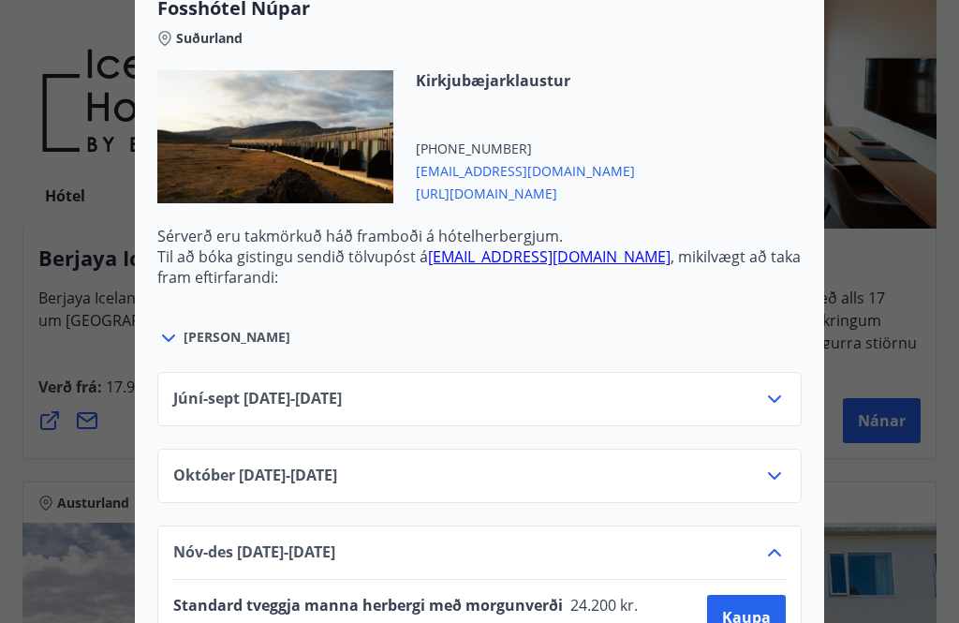
scroll to position [6095, 0]
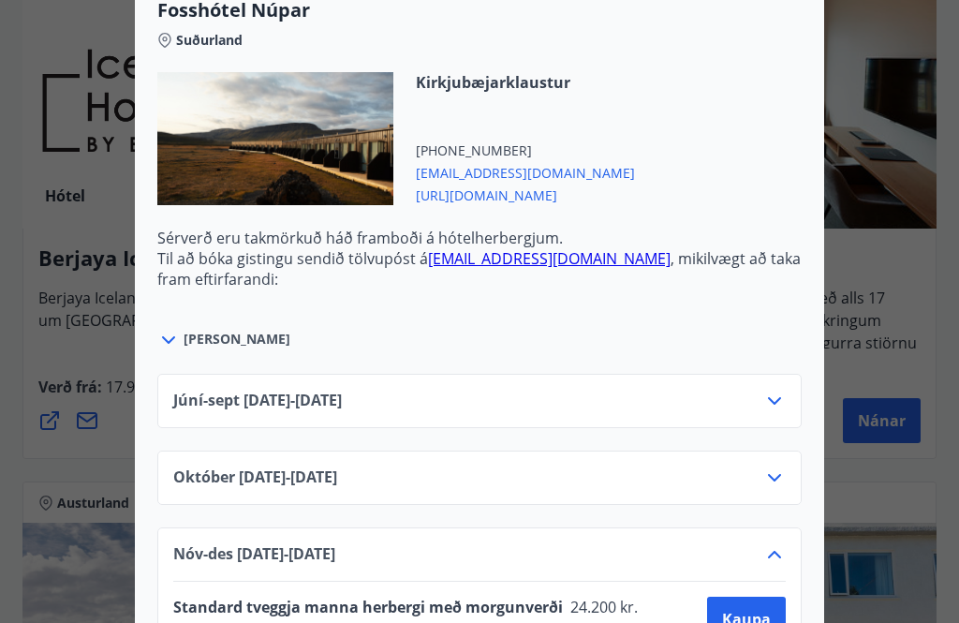
click at [781, 560] on icon at bounding box center [774, 554] width 22 height 22
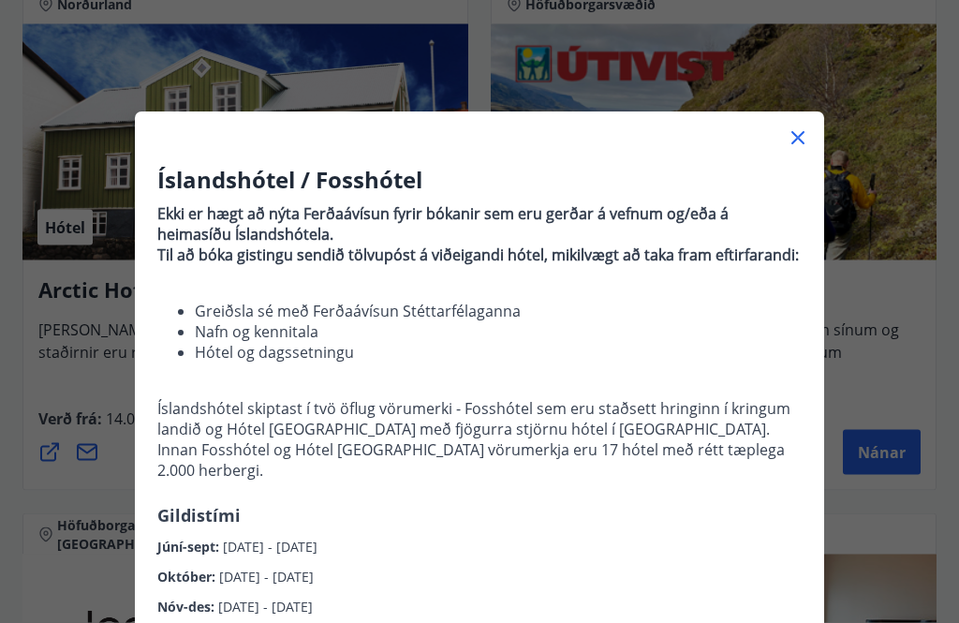
scroll to position [0, 0]
click at [802, 140] on icon at bounding box center [798, 138] width 22 height 22
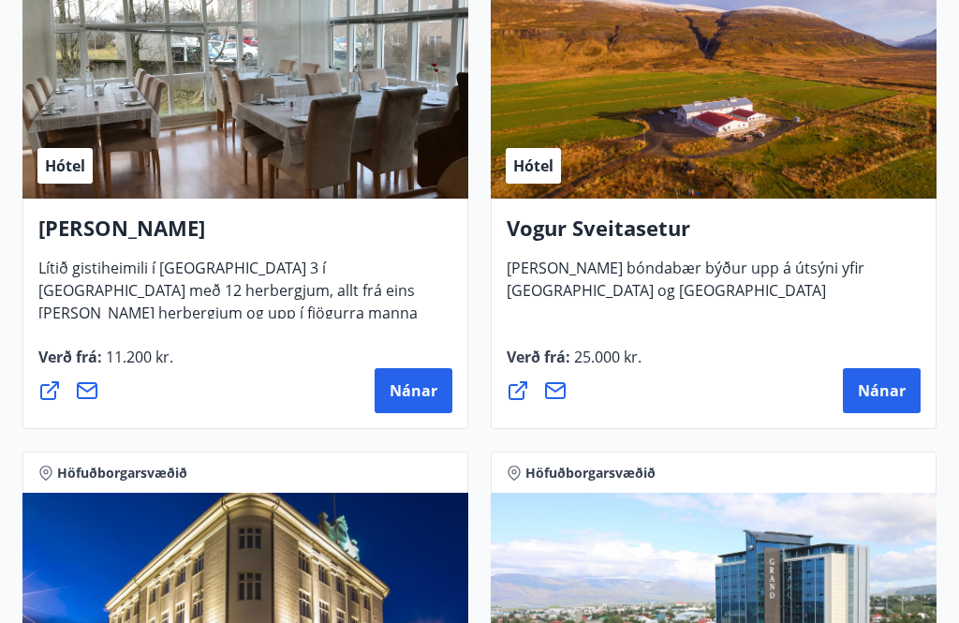
click at [406, 382] on span "Nánar" at bounding box center [414, 390] width 48 height 21
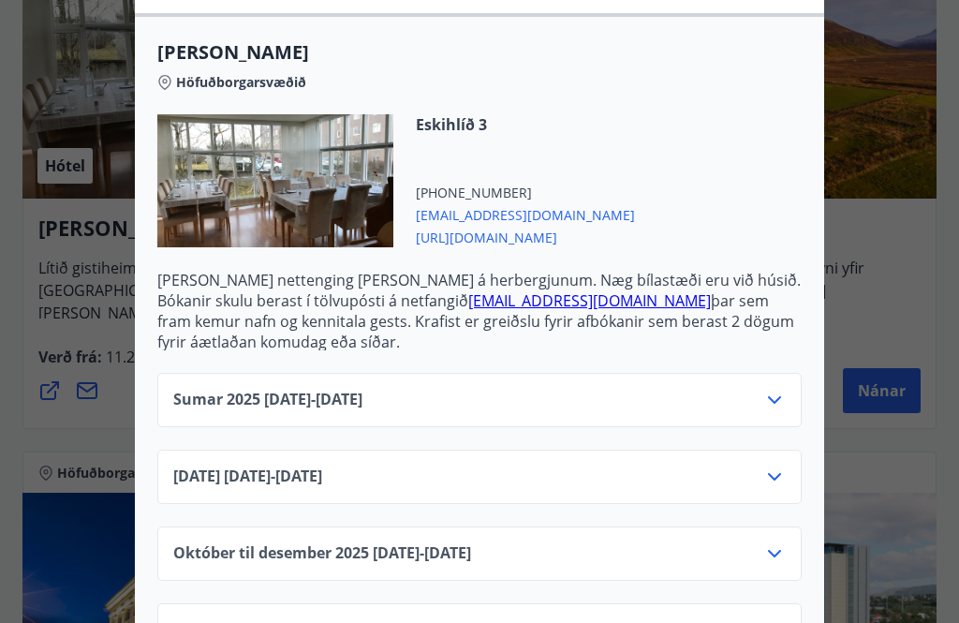
scroll to position [523, 0]
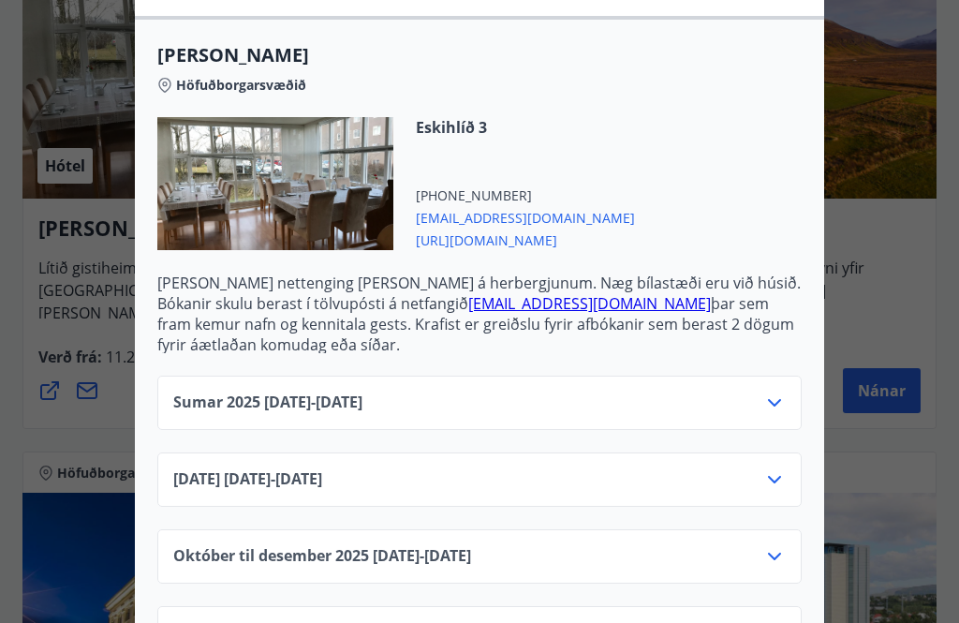
click at [781, 410] on icon at bounding box center [774, 402] width 22 height 22
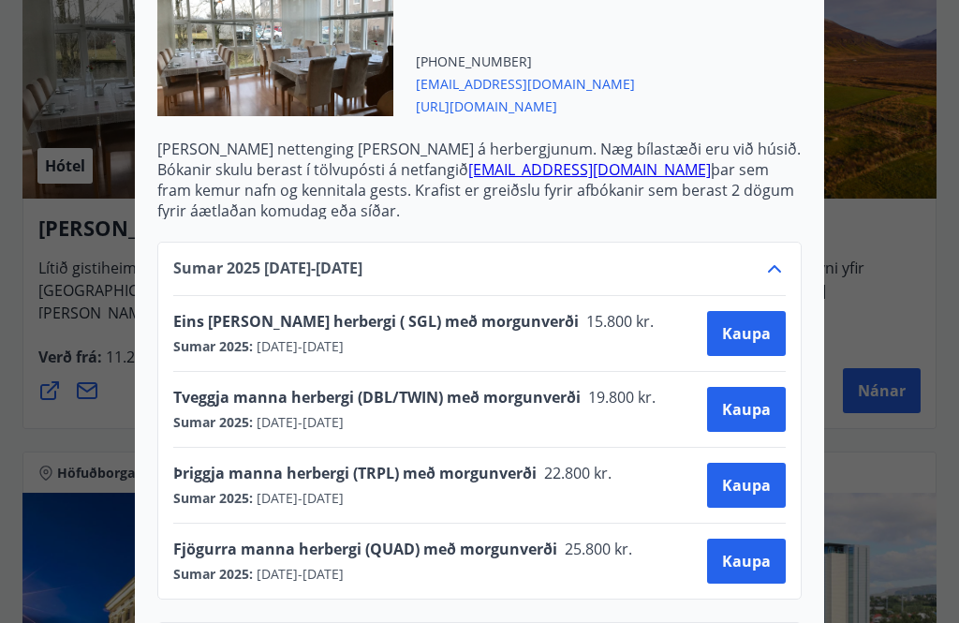
scroll to position [664, 0]
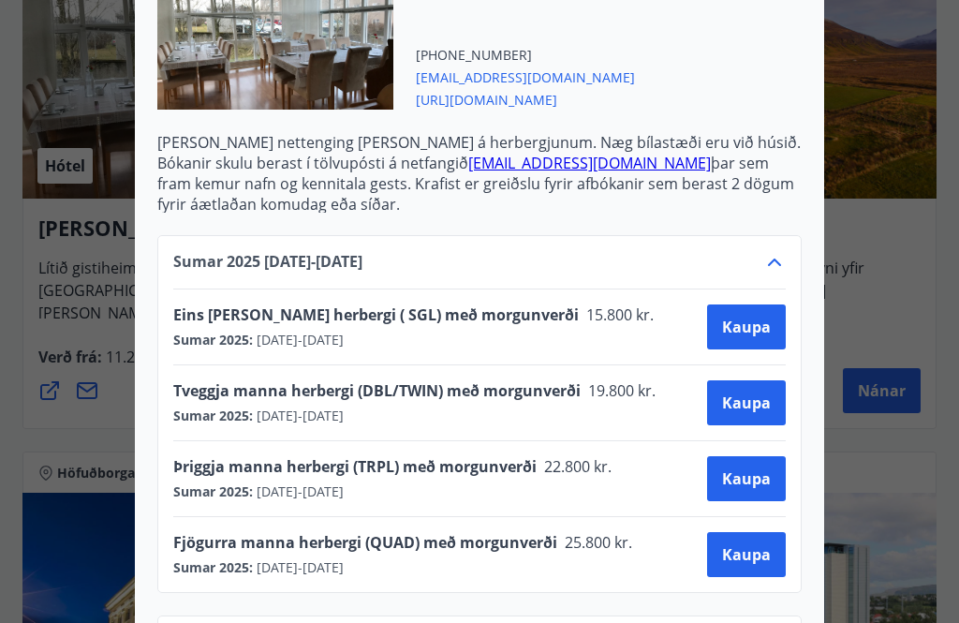
click at [781, 258] on icon at bounding box center [774, 262] width 22 height 22
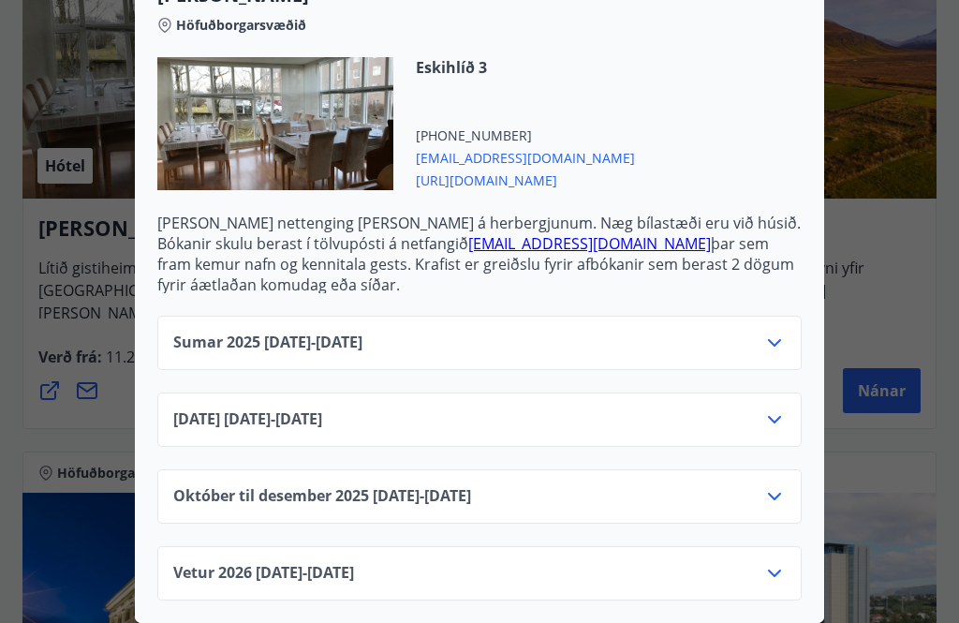
scroll to position [523, 0]
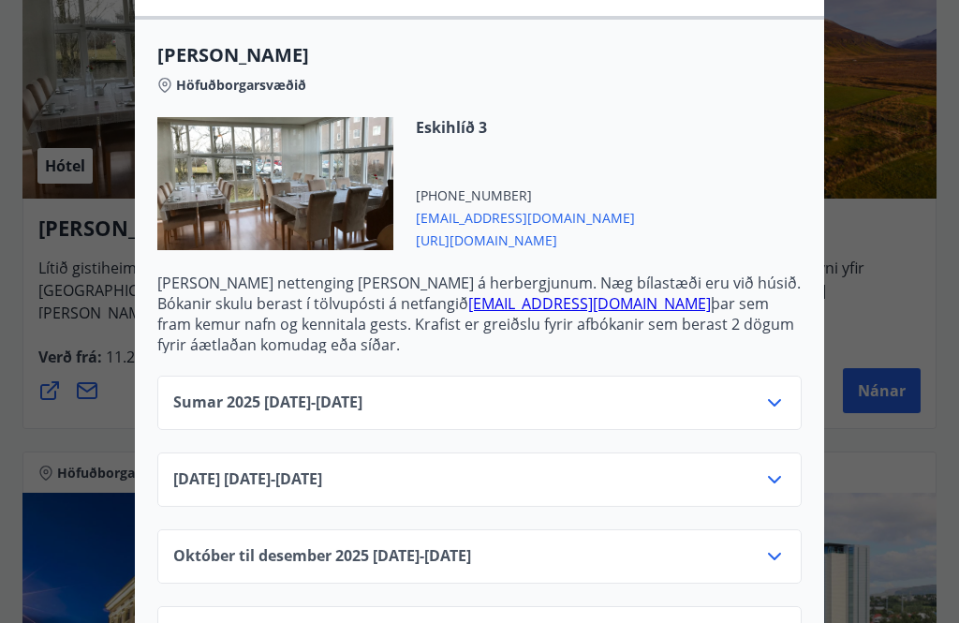
click at [785, 562] on icon at bounding box center [774, 556] width 22 height 22
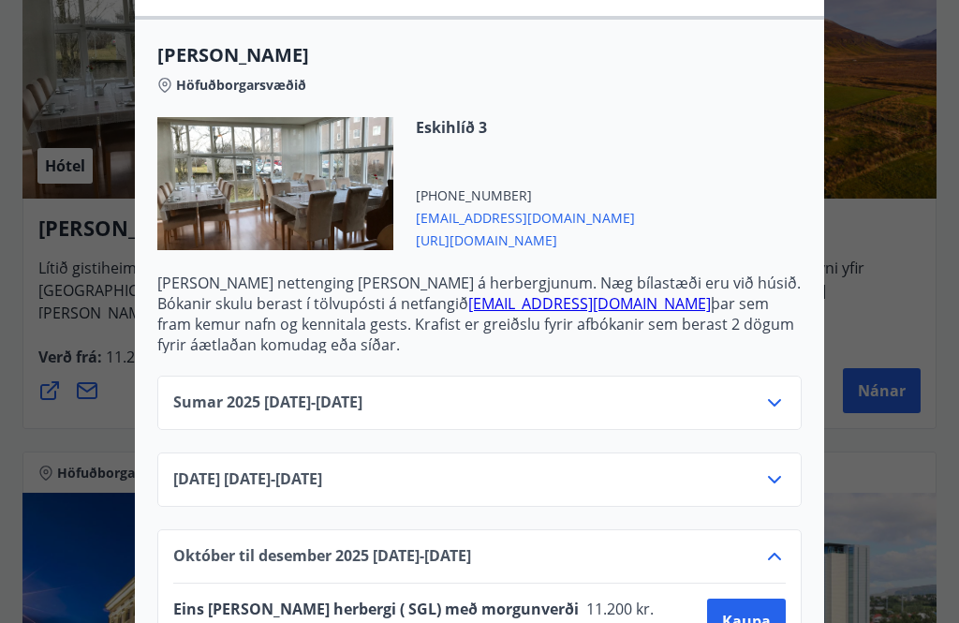
click at [783, 551] on icon at bounding box center [774, 556] width 22 height 22
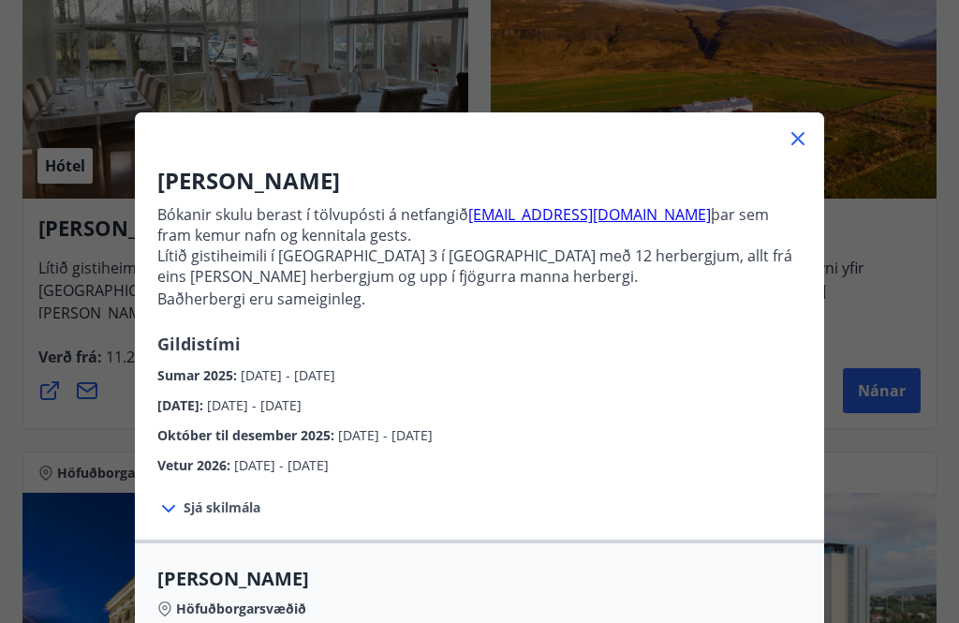
scroll to position [0, 0]
click at [802, 142] on icon at bounding box center [797, 138] width 13 height 13
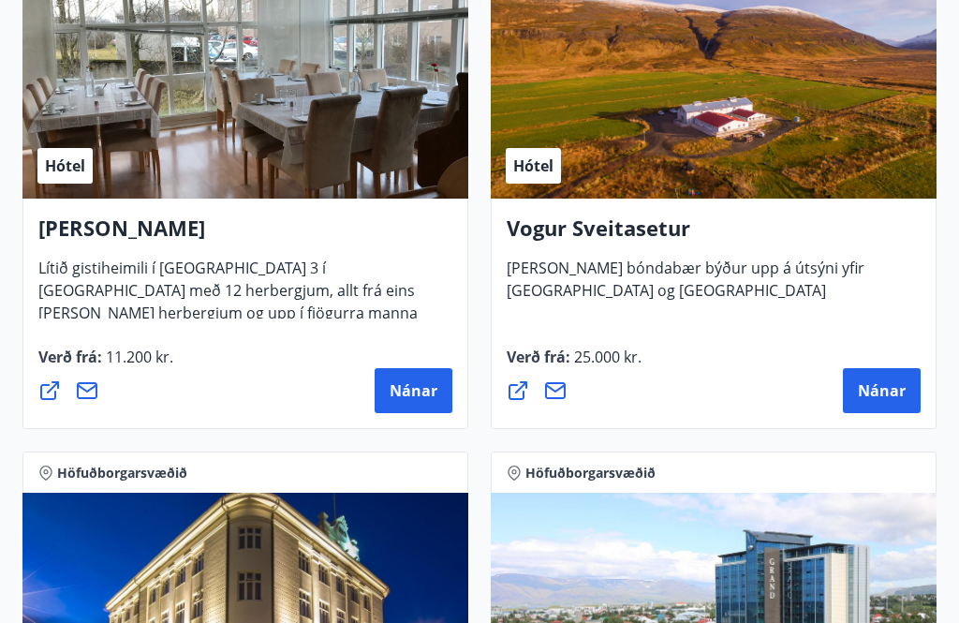
click at [879, 397] on span "Nánar" at bounding box center [882, 390] width 48 height 21
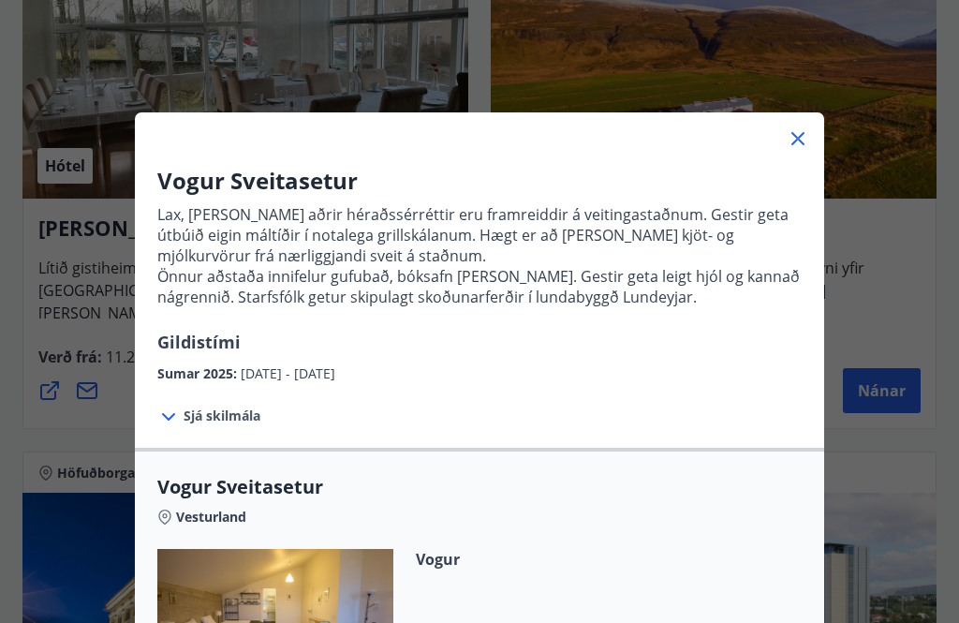
click at [791, 133] on icon at bounding box center [797, 138] width 13 height 13
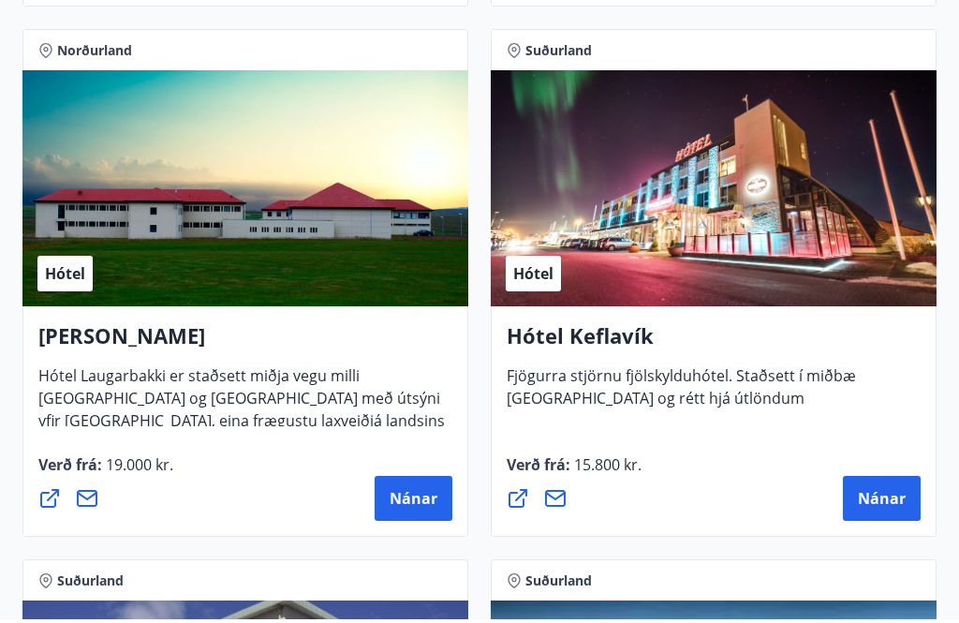
scroll to position [6677, 0]
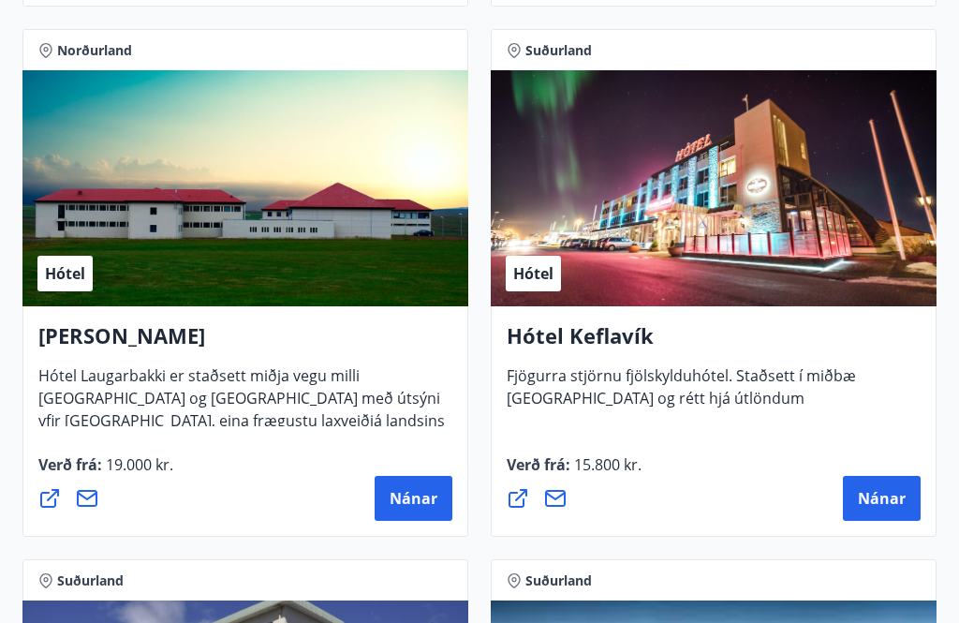
click at [894, 498] on span "Nánar" at bounding box center [882, 498] width 48 height 21
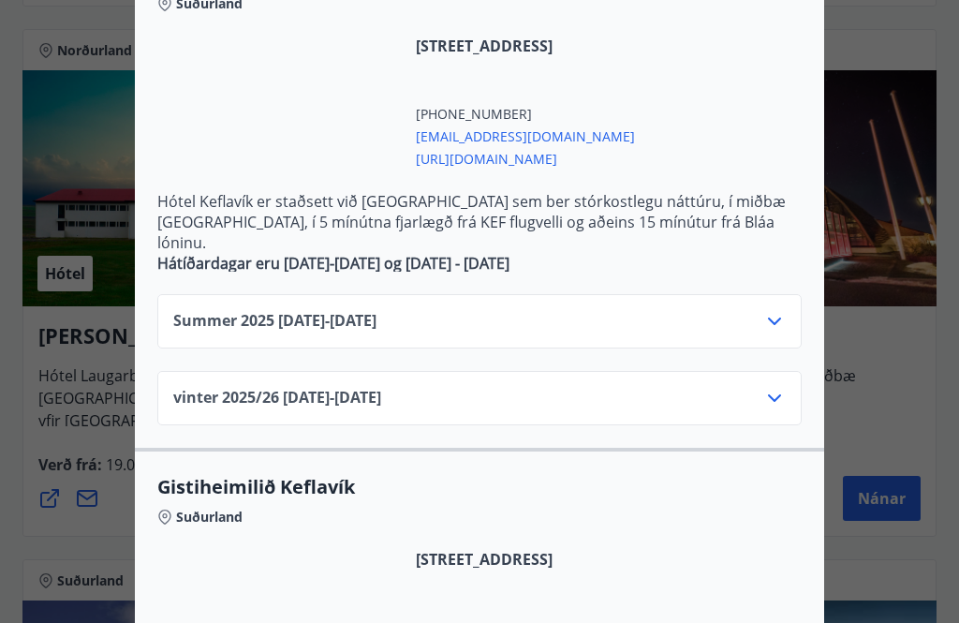
scroll to position [483, 0]
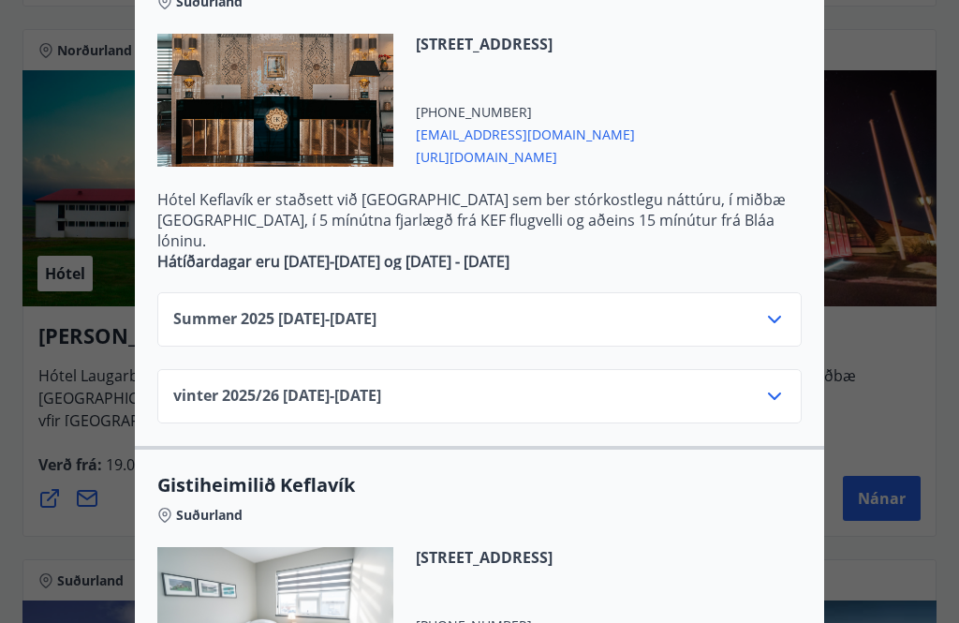
click at [779, 308] on icon at bounding box center [774, 319] width 22 height 22
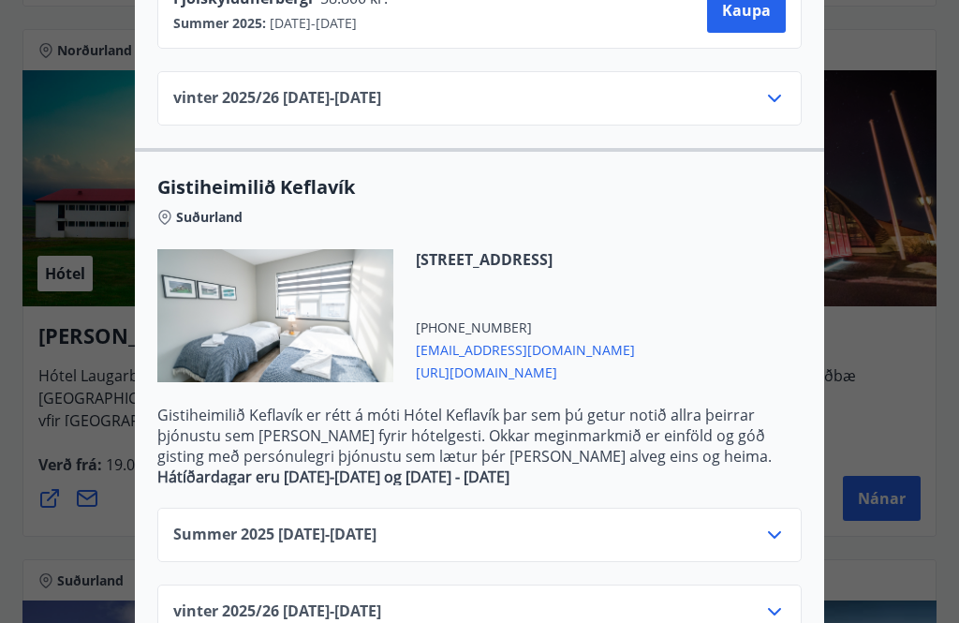
scroll to position [1235, 0]
click at [788, 508] on div "Summer [PHONE_NUMBER][DATE] - [DATE]" at bounding box center [479, 535] width 644 height 54
click at [783, 524] on icon at bounding box center [774, 535] width 22 height 22
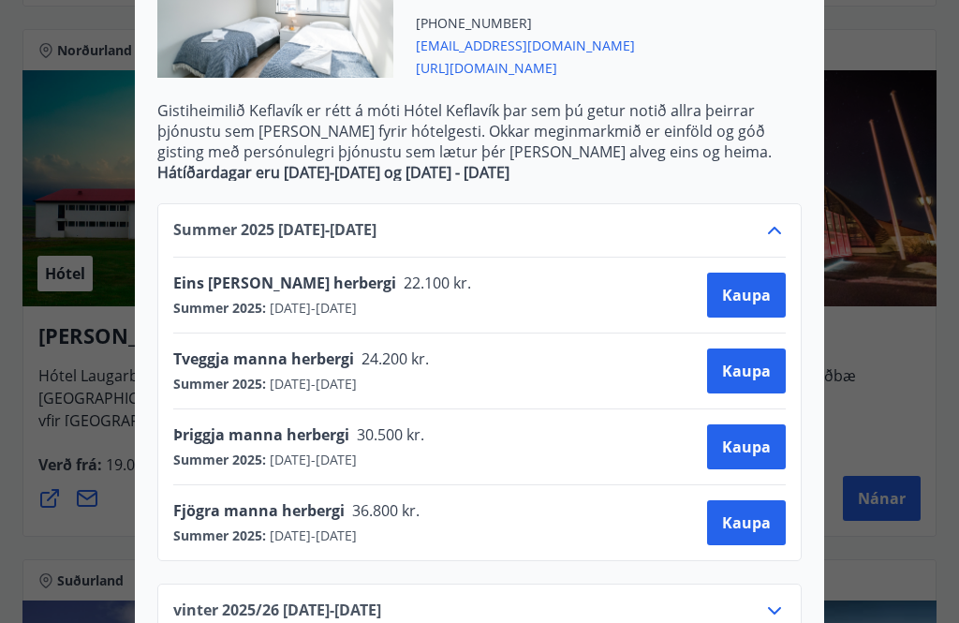
scroll to position [1538, 0]
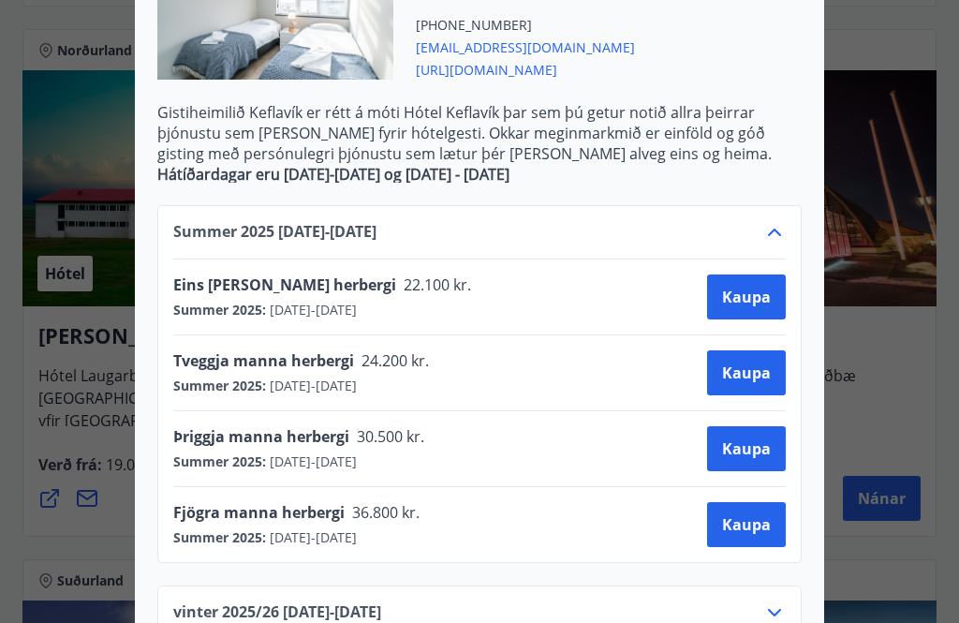
click at [818, 193] on div "Summer [PHONE_NUMBER][DATE] - [DATE] Eins [PERSON_NAME] herbergi 22.100 kr. Sum…" at bounding box center [479, 411] width 689 height 457
click at [772, 221] on icon at bounding box center [774, 232] width 22 height 22
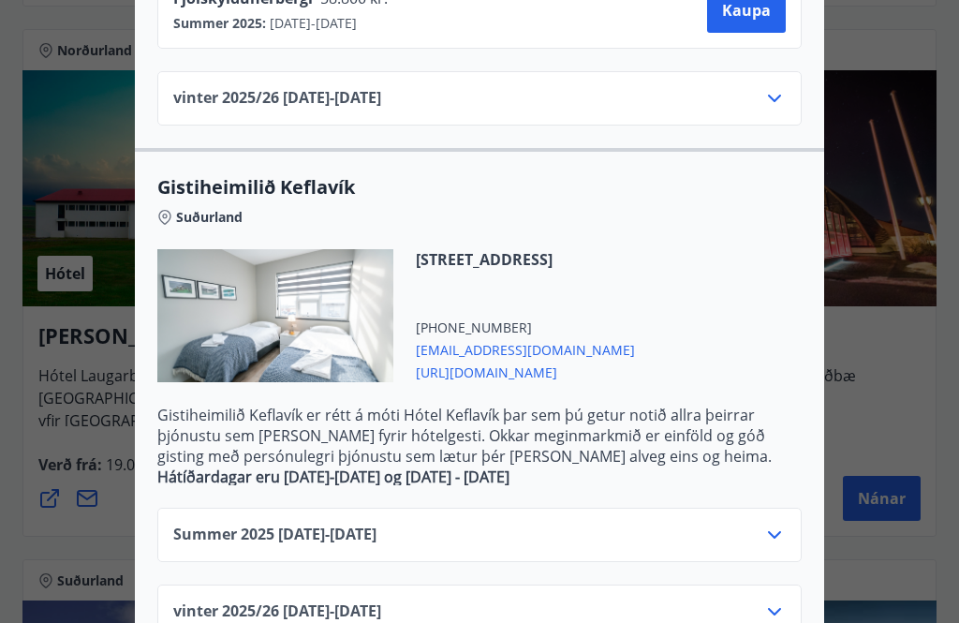
scroll to position [1235, 0]
click at [768, 601] on icon at bounding box center [774, 612] width 22 height 22
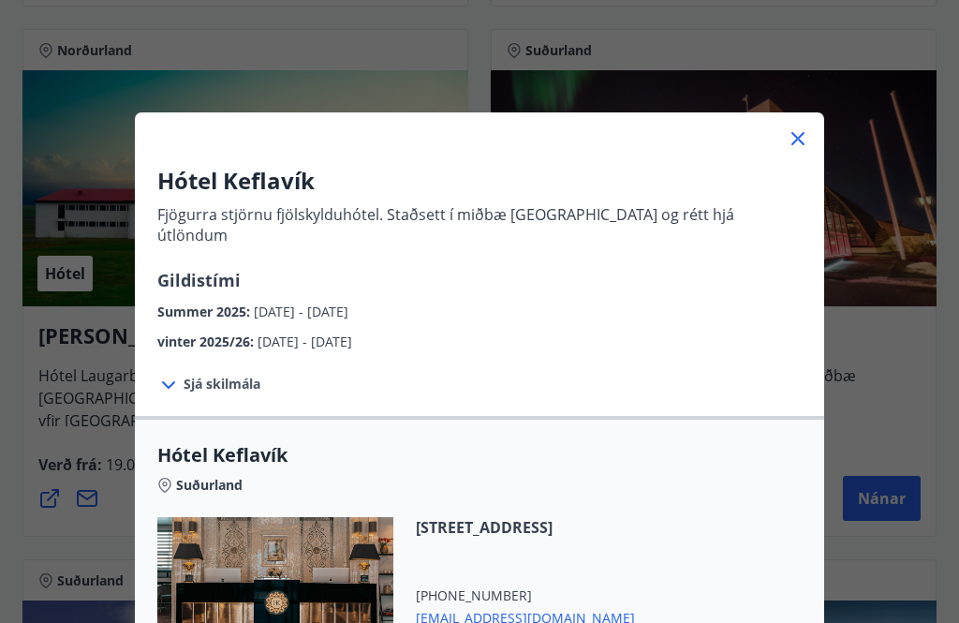
scroll to position [0, 0]
click at [799, 142] on icon at bounding box center [798, 138] width 22 height 22
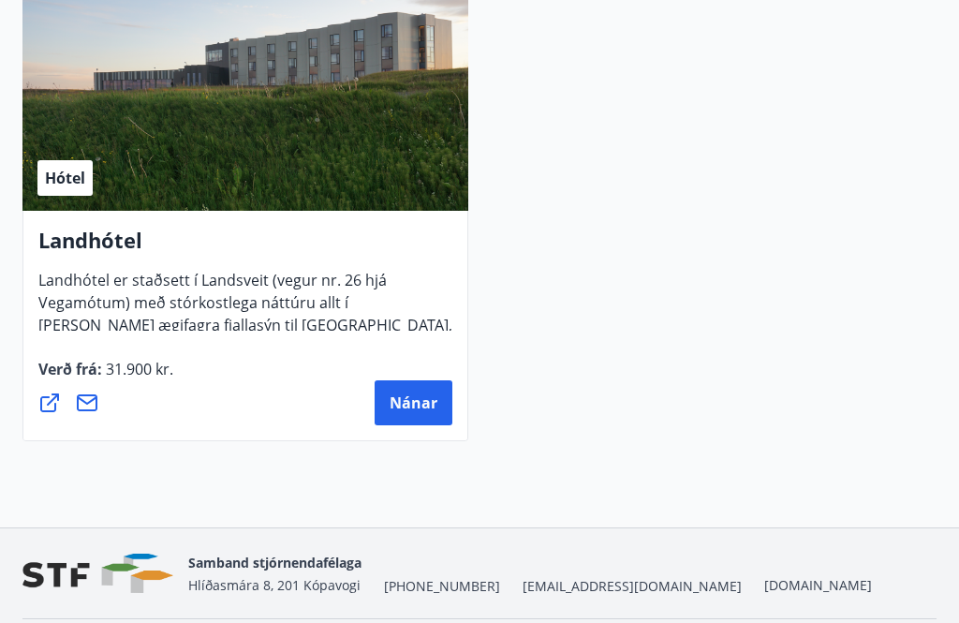
scroll to position [7834, 0]
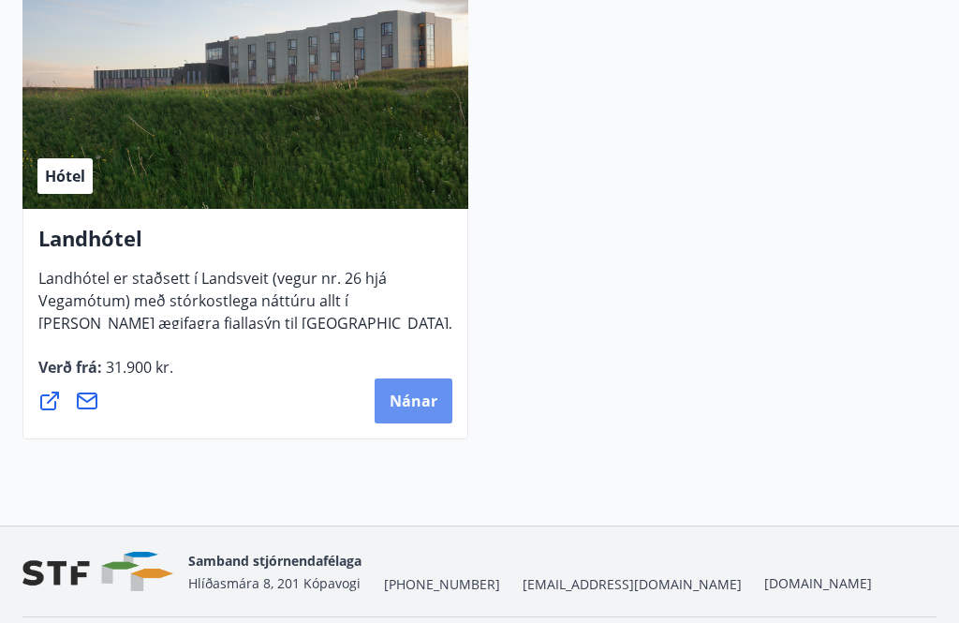
click at [410, 407] on span "Nánar" at bounding box center [414, 400] width 48 height 21
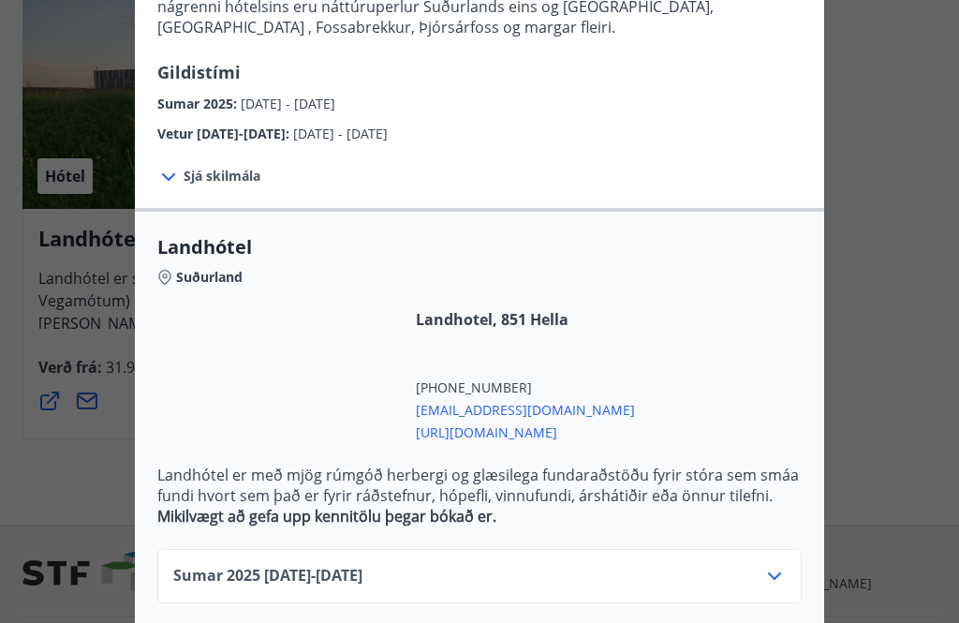
scroll to position [289, 0]
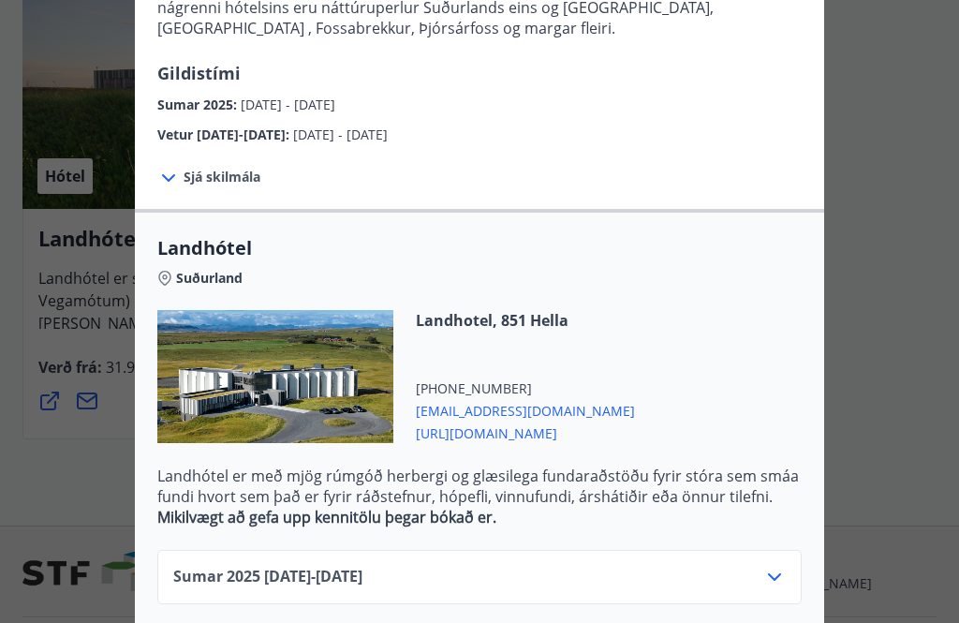
click at [781, 566] on icon at bounding box center [774, 577] width 22 height 22
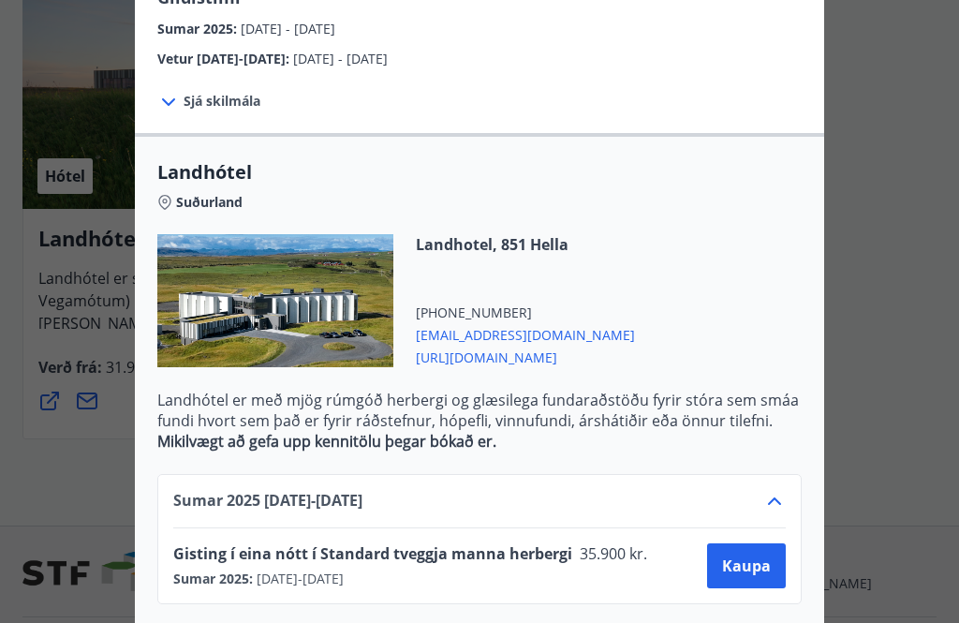
click at [784, 490] on icon at bounding box center [774, 501] width 22 height 22
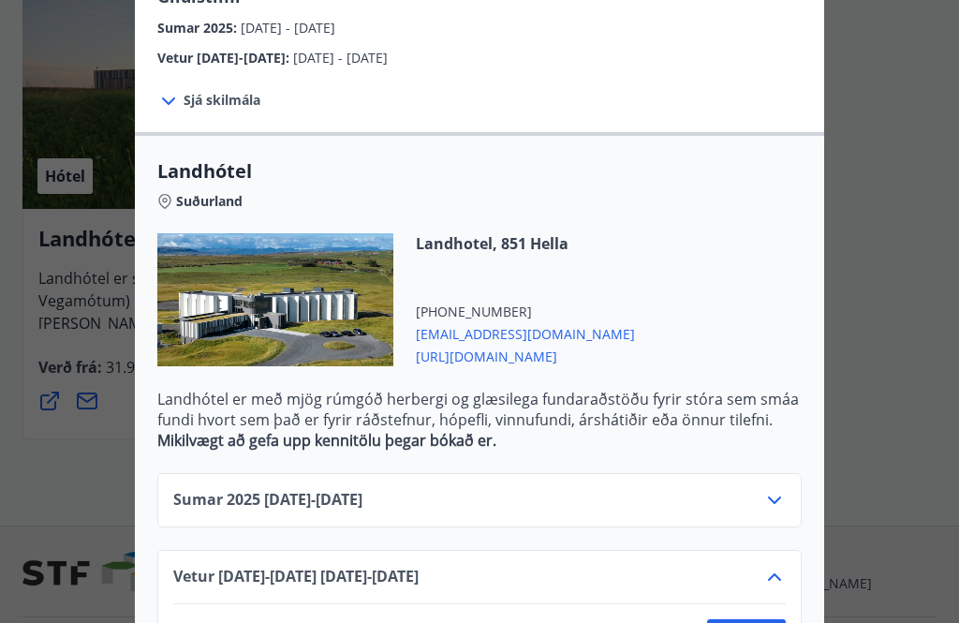
scroll to position [365, 0]
click at [785, 566] on icon at bounding box center [774, 577] width 22 height 22
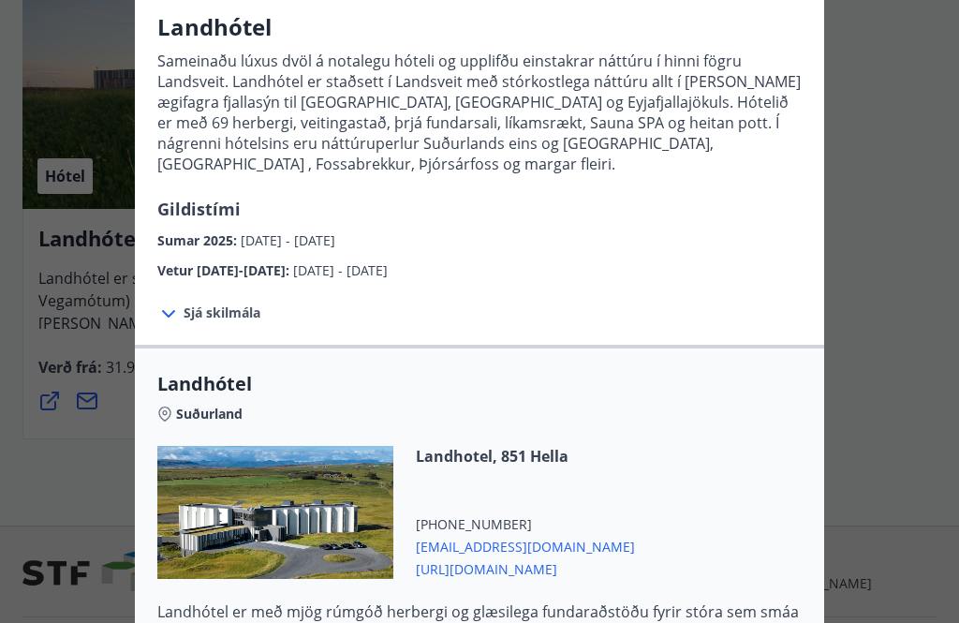
scroll to position [156, 0]
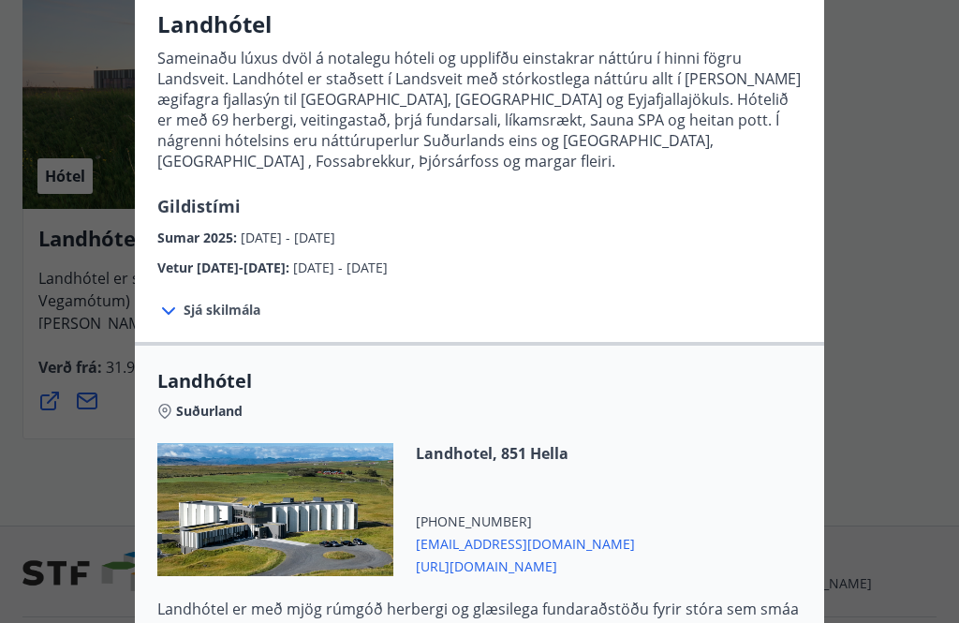
click at [228, 301] on span "Sjá skilmála" at bounding box center [222, 310] width 77 height 19
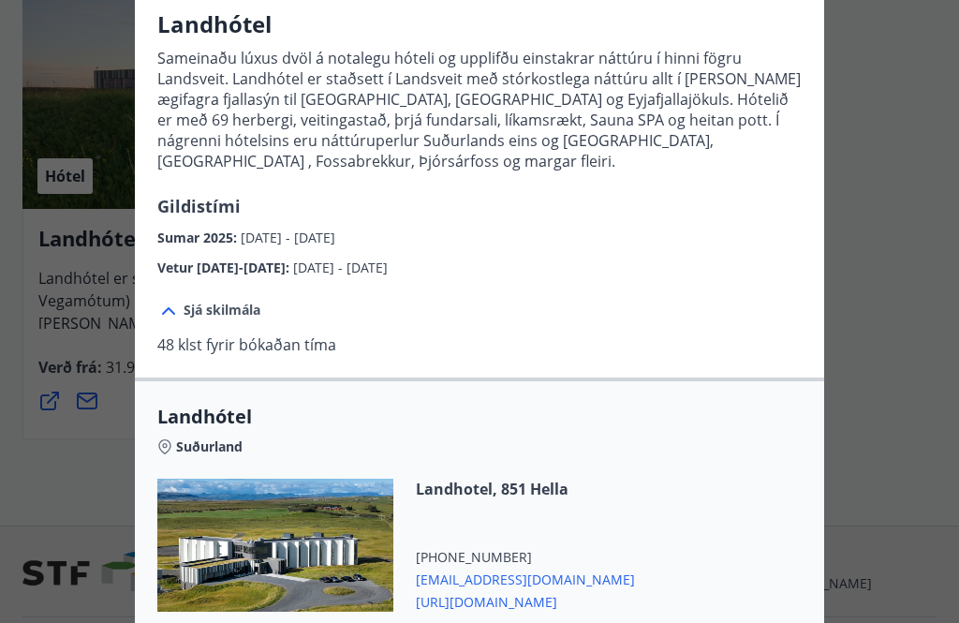
click at [216, 301] on span "Sjá skilmála" at bounding box center [222, 310] width 77 height 19
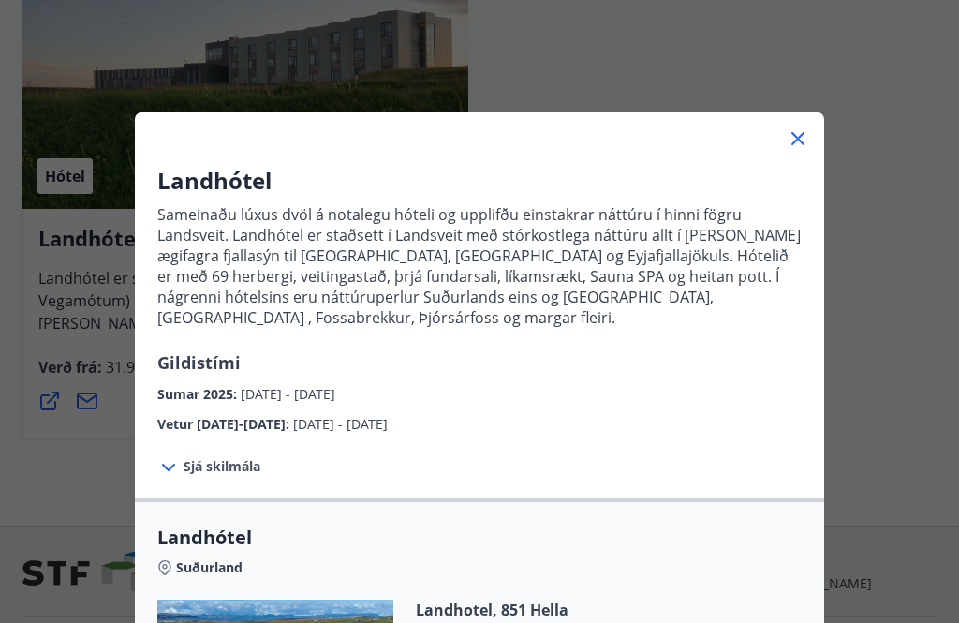
scroll to position [0, 0]
click at [802, 132] on icon at bounding box center [798, 138] width 22 height 22
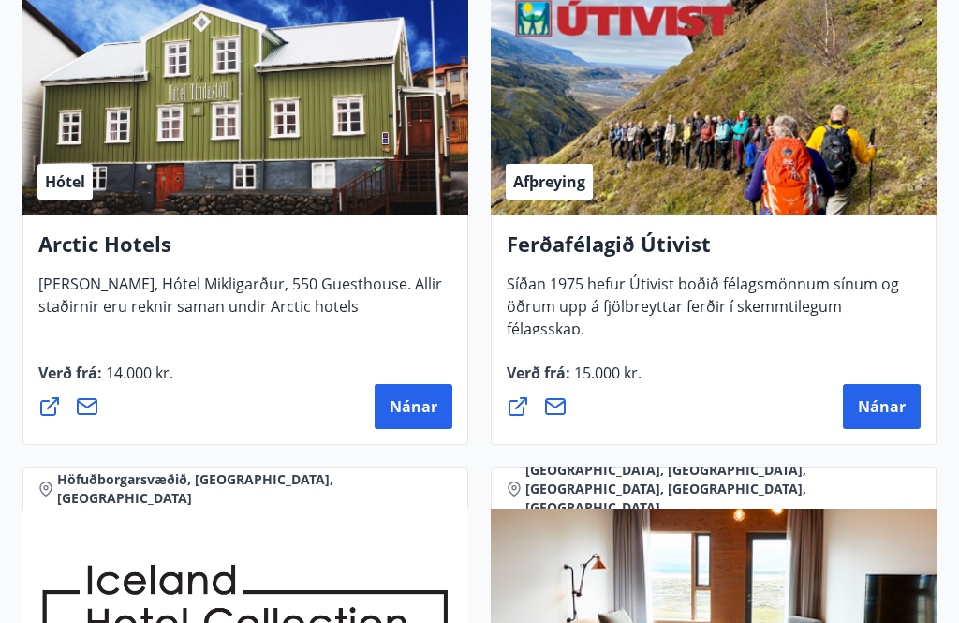
scroll to position [3064, 0]
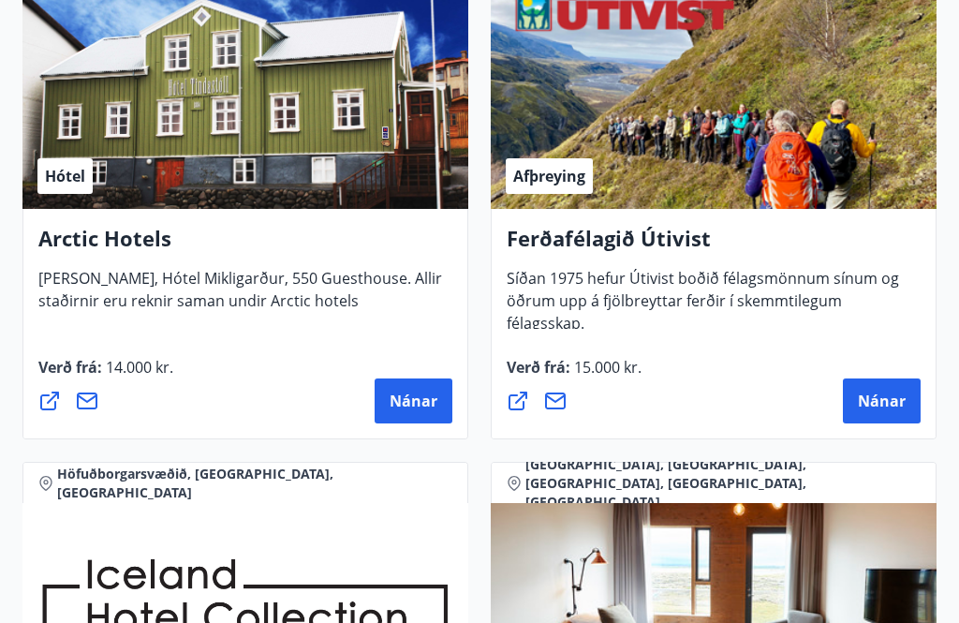
click at [898, 395] on span "Nánar" at bounding box center [882, 401] width 48 height 21
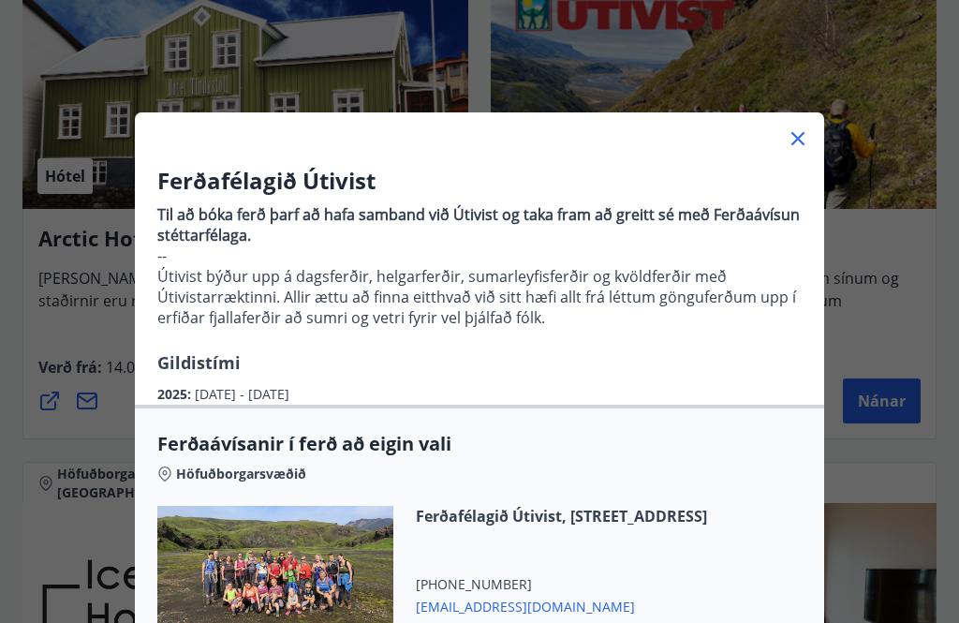
scroll to position [0, 0]
click at [796, 135] on icon at bounding box center [798, 138] width 22 height 22
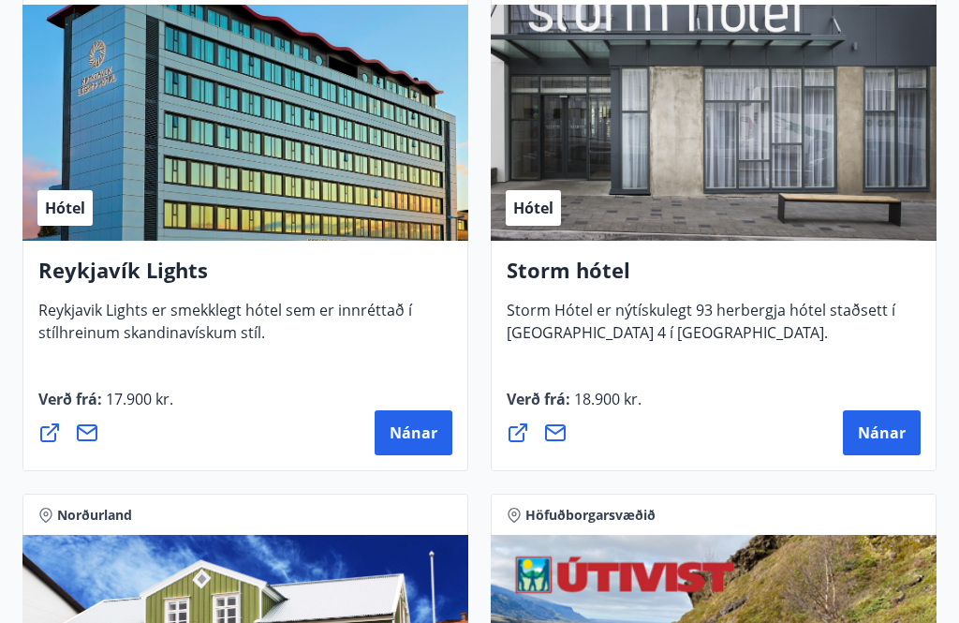
scroll to position [2496, 0]
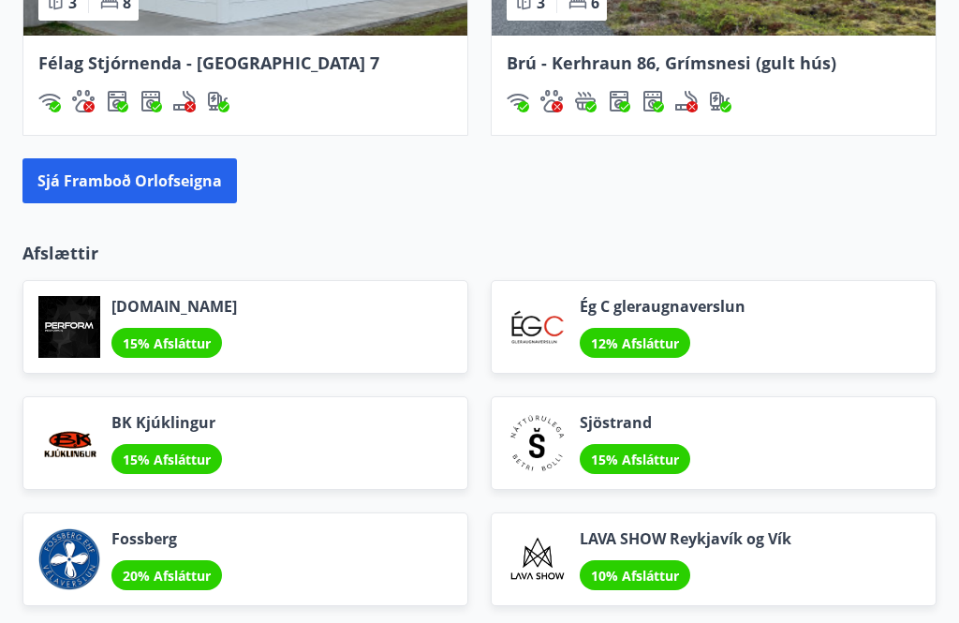
scroll to position [2342, 0]
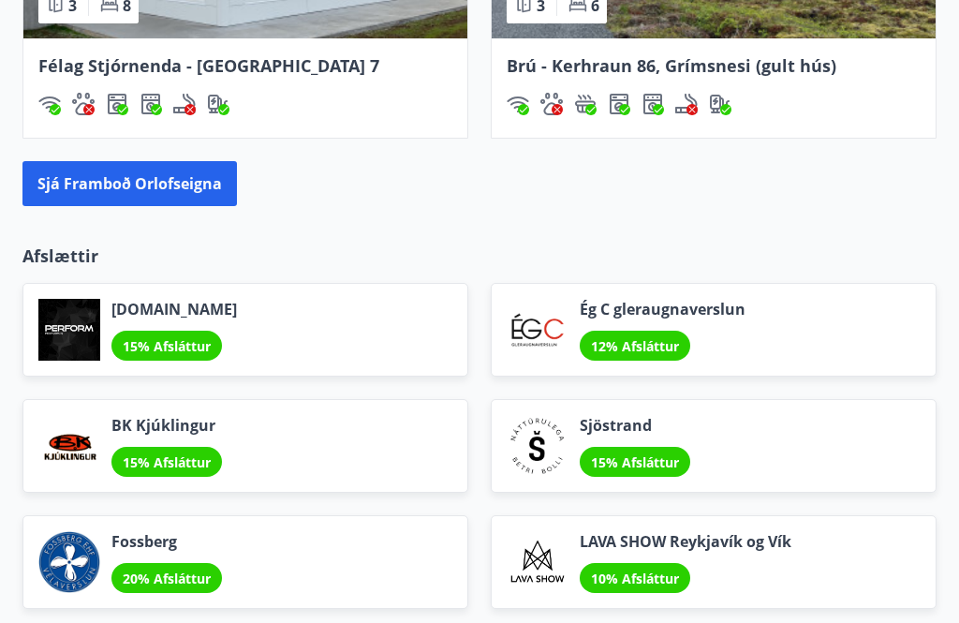
click at [100, 161] on button "Sjá framboð orlofseigna" at bounding box center [129, 183] width 214 height 45
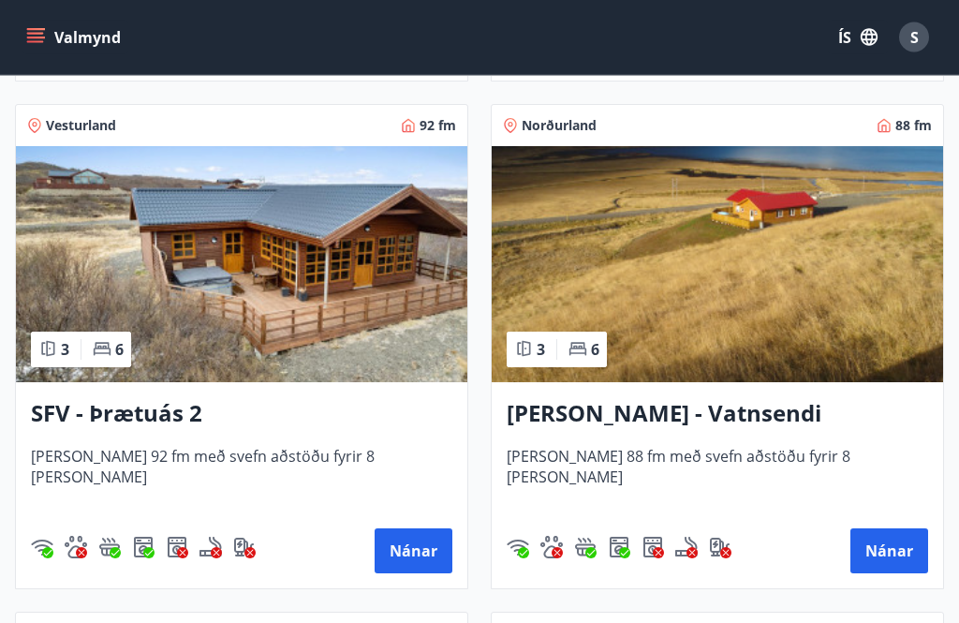
scroll to position [4859, 0]
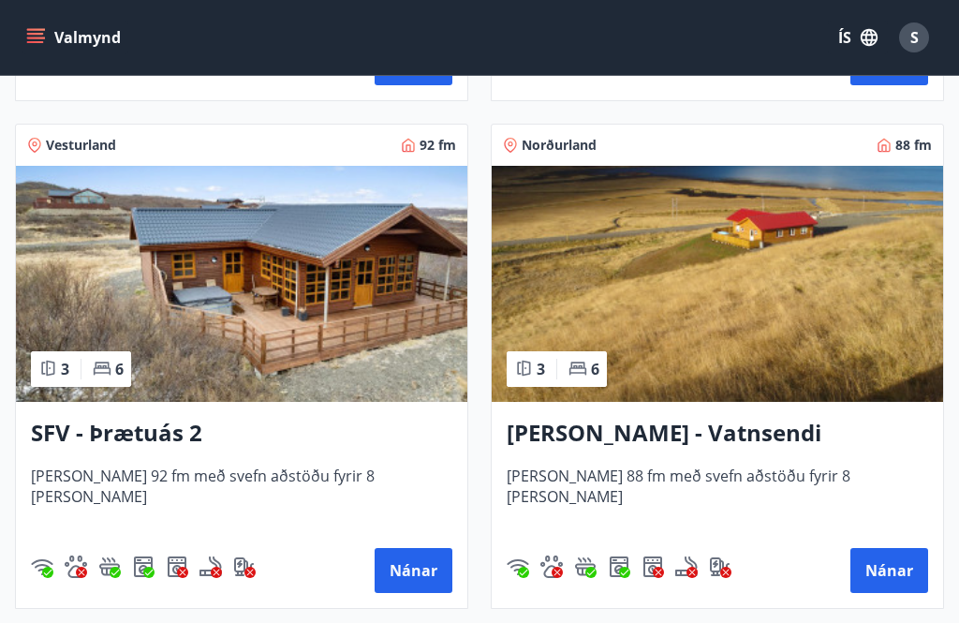
click at [419, 577] on button "Nánar" at bounding box center [414, 570] width 78 height 45
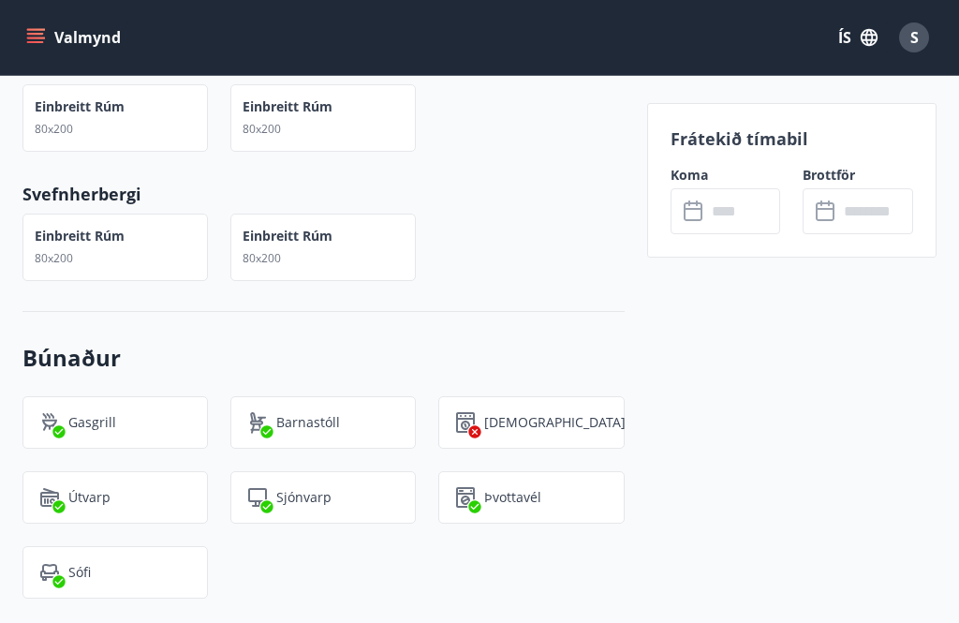
scroll to position [1274, 0]
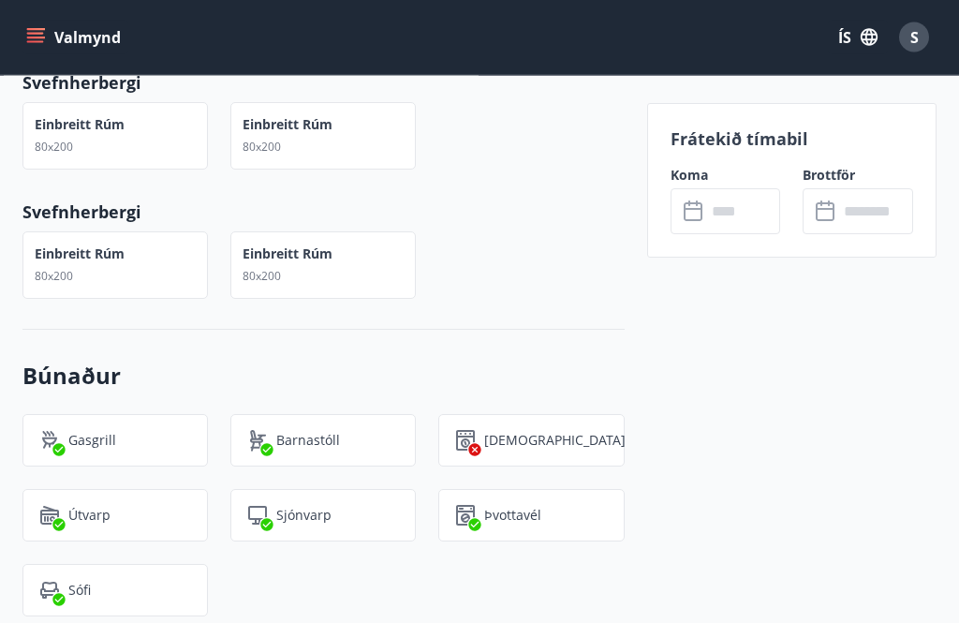
click at [699, 210] on icon at bounding box center [695, 211] width 22 height 22
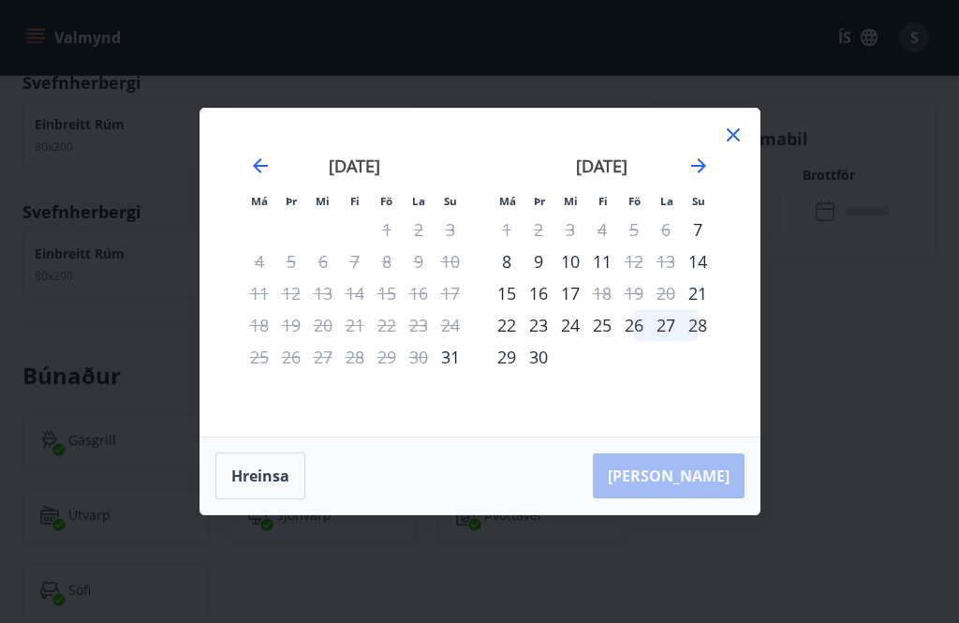
click at [737, 135] on icon at bounding box center [733, 135] width 22 height 22
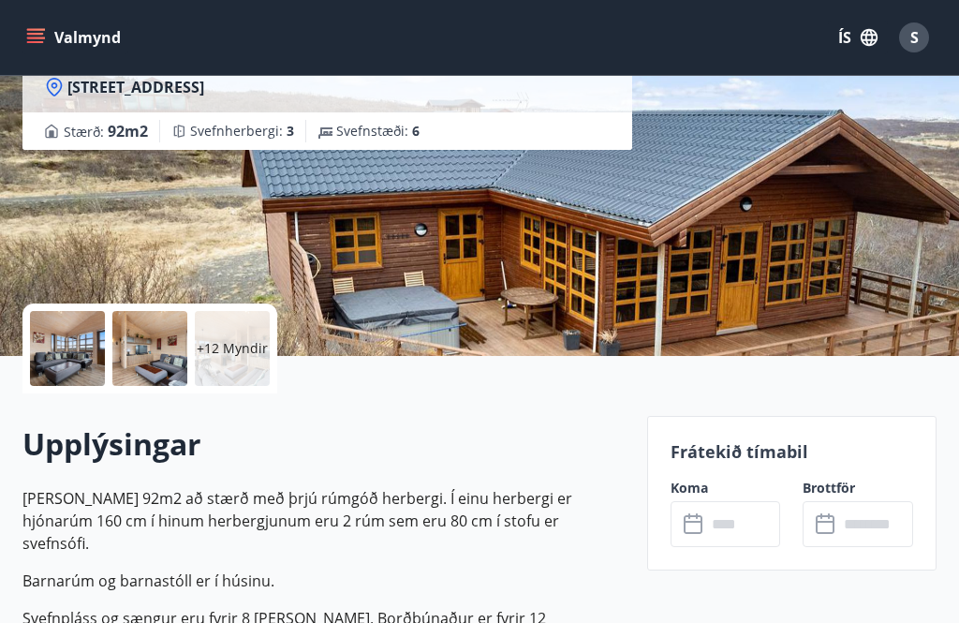
scroll to position [212, 0]
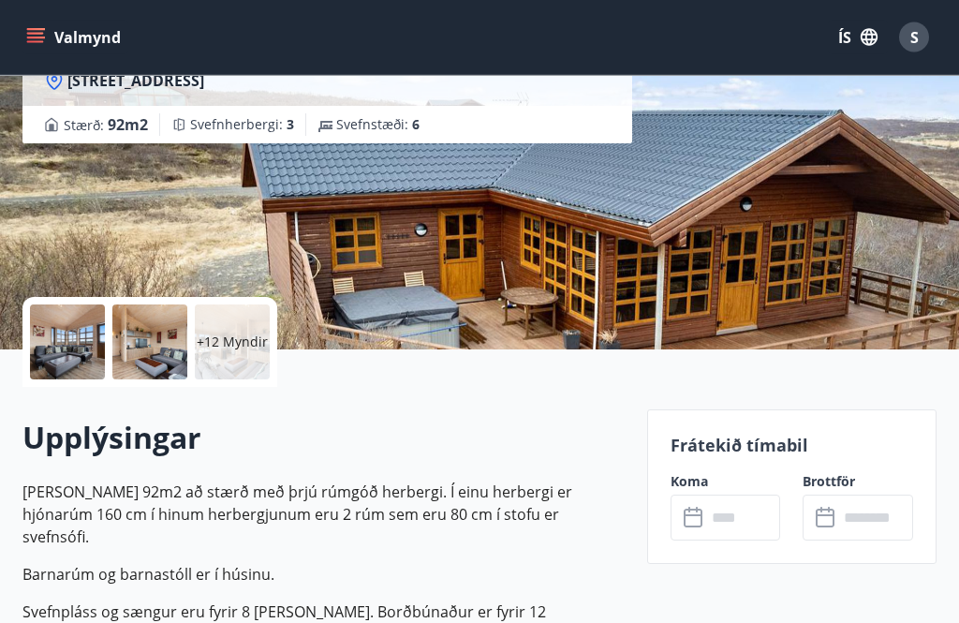
click at [238, 329] on div "+12 Myndir" at bounding box center [232, 342] width 75 height 75
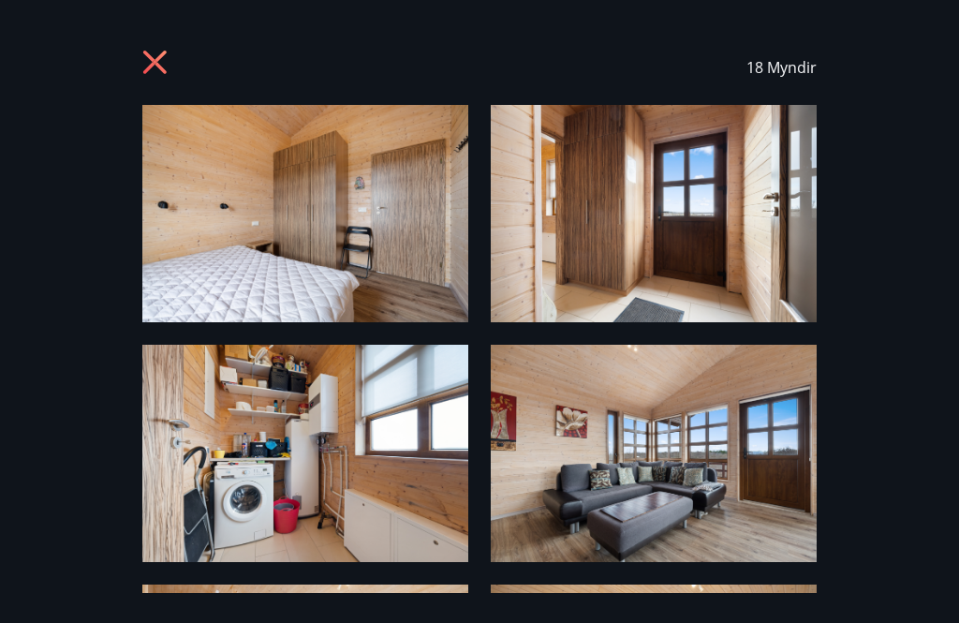
scroll to position [0, 0]
click at [158, 64] on icon at bounding box center [154, 62] width 23 height 23
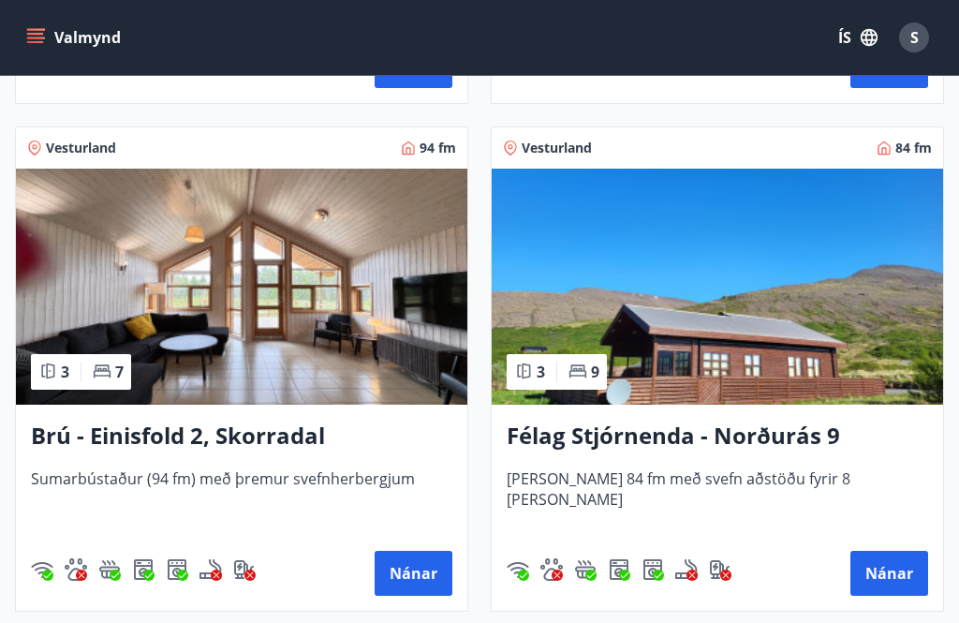
scroll to position [1814, 0]
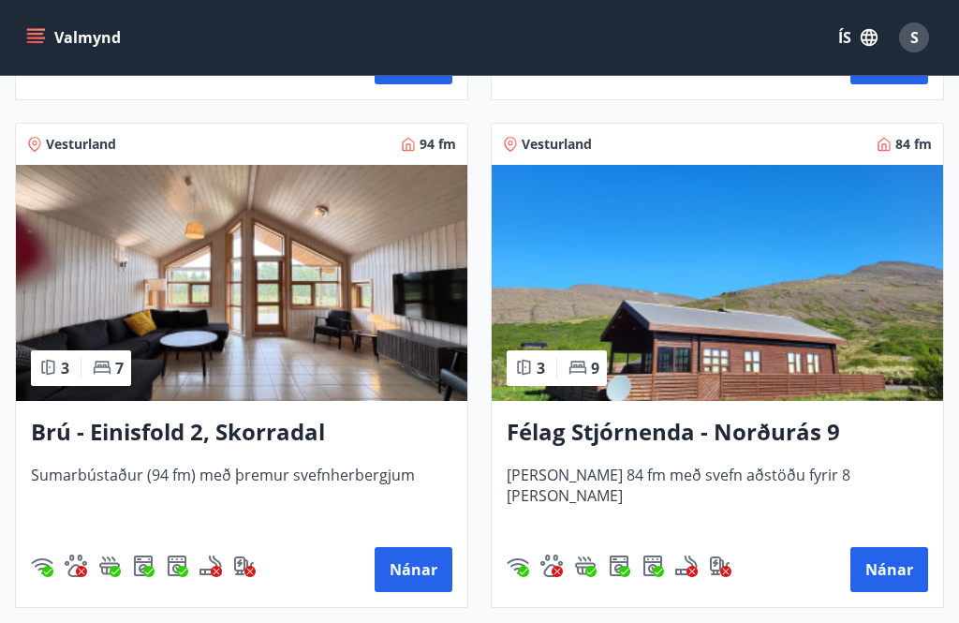
click at [902, 566] on button "Nánar" at bounding box center [889, 569] width 78 height 45
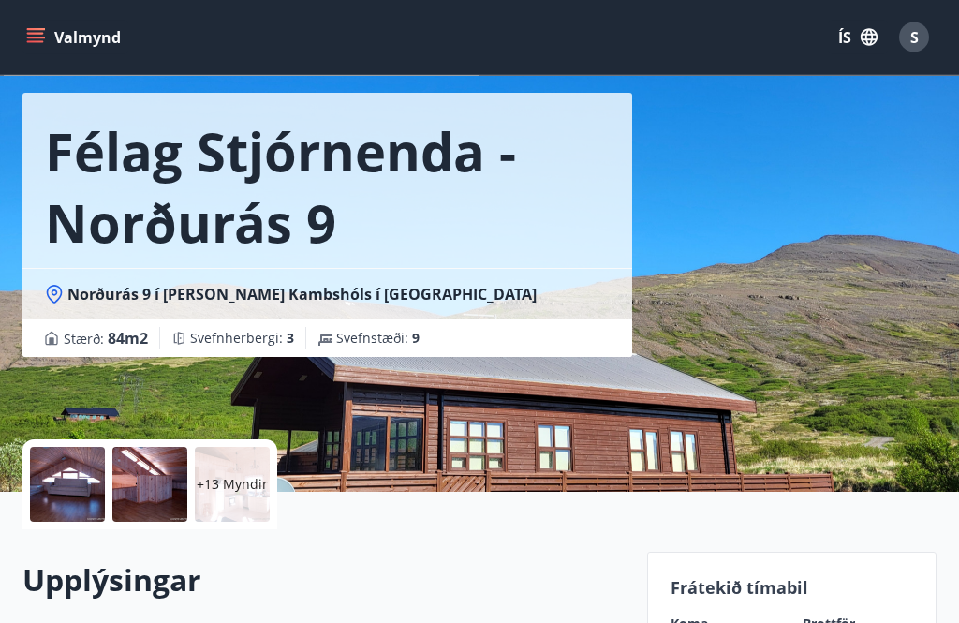
scroll to position [71, 0]
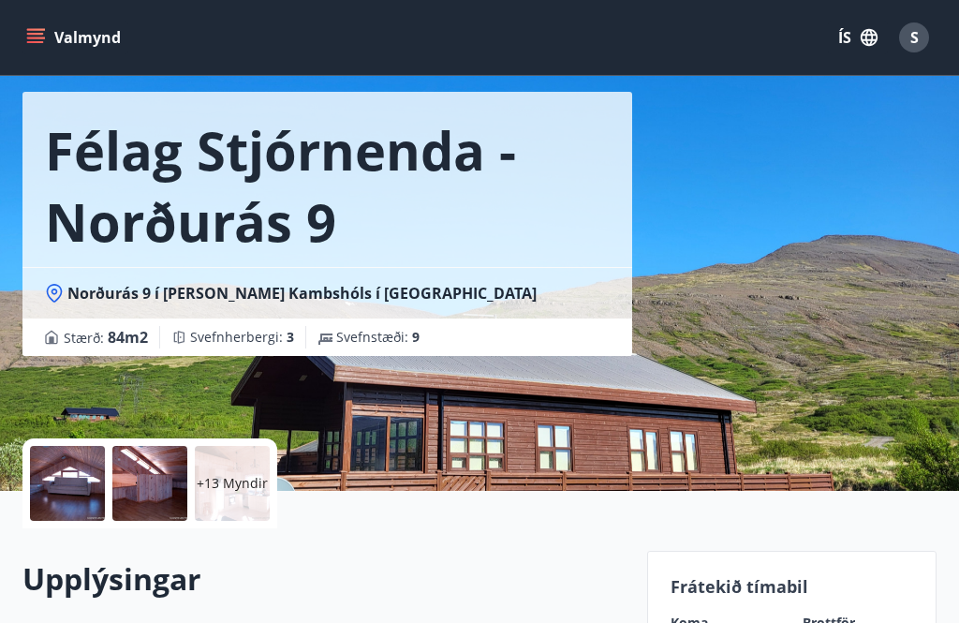
click at [238, 483] on p "+13 Myndir" at bounding box center [232, 483] width 71 height 19
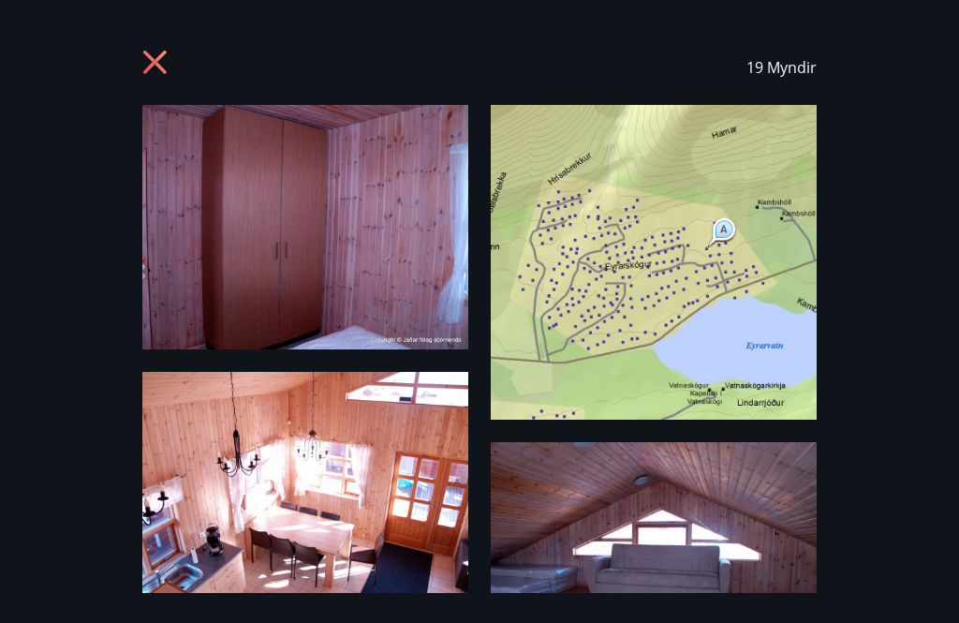
scroll to position [0, 0]
click at [150, 51] on icon at bounding box center [157, 65] width 30 height 30
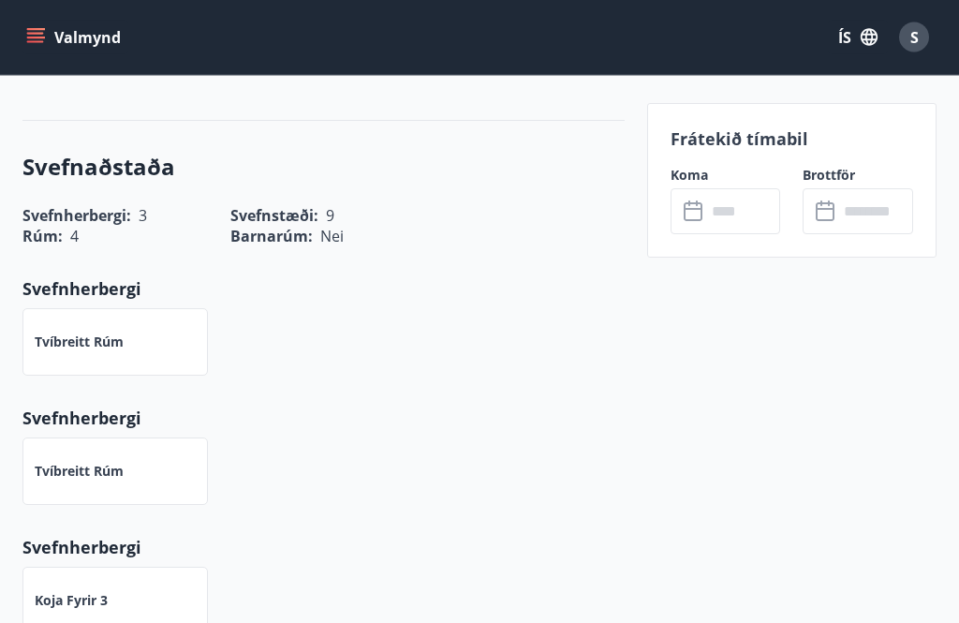
scroll to position [820, 0]
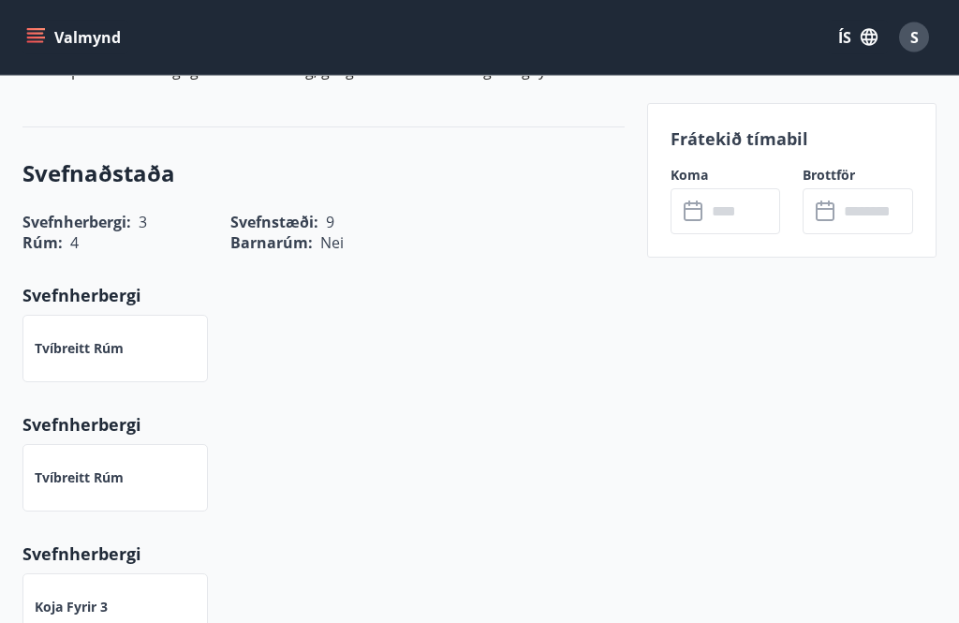
click at [697, 213] on icon at bounding box center [695, 211] width 22 height 22
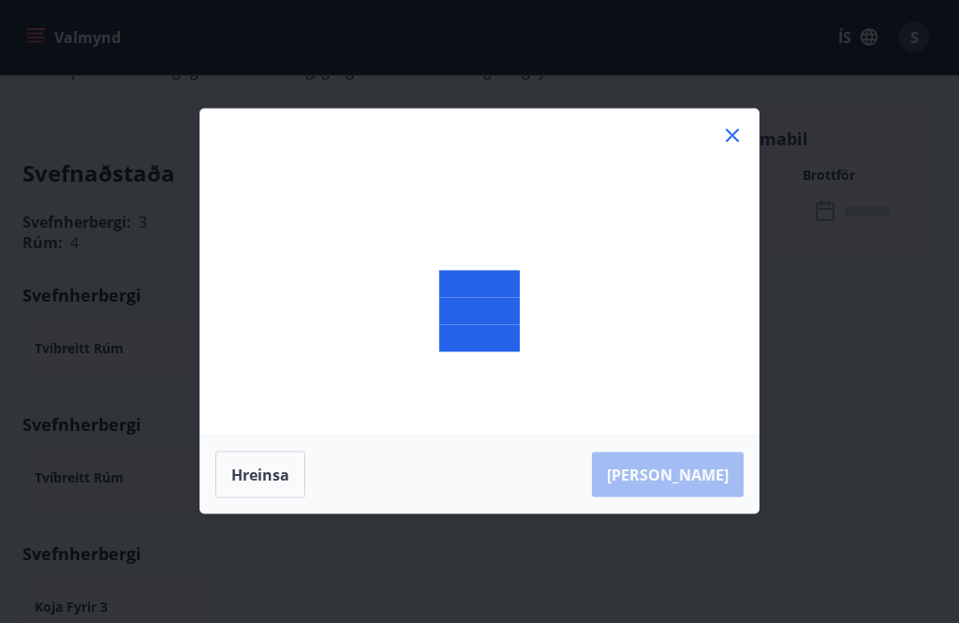
scroll to position [821, 0]
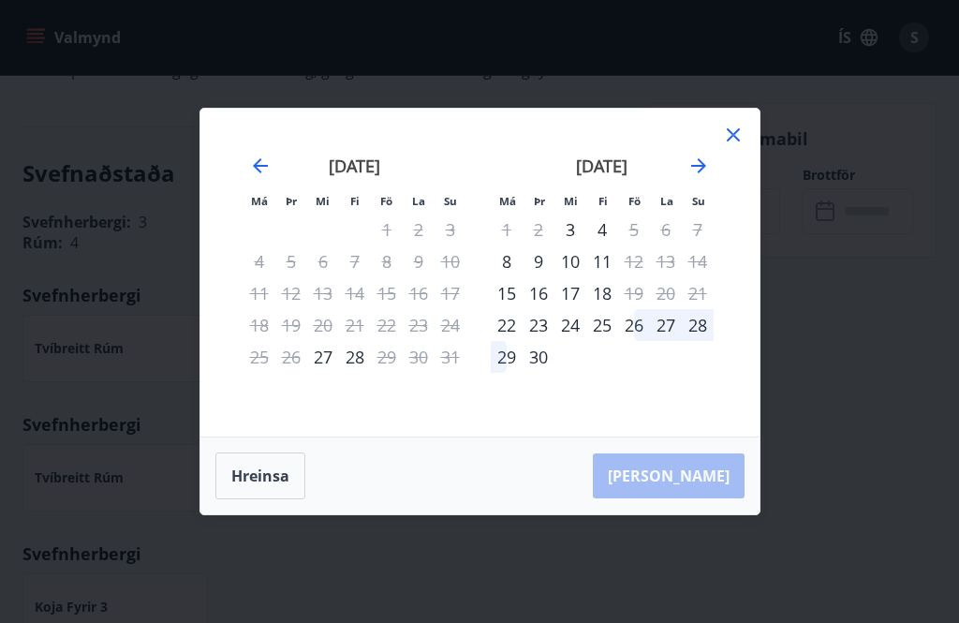
click at [731, 135] on icon at bounding box center [733, 134] width 13 height 13
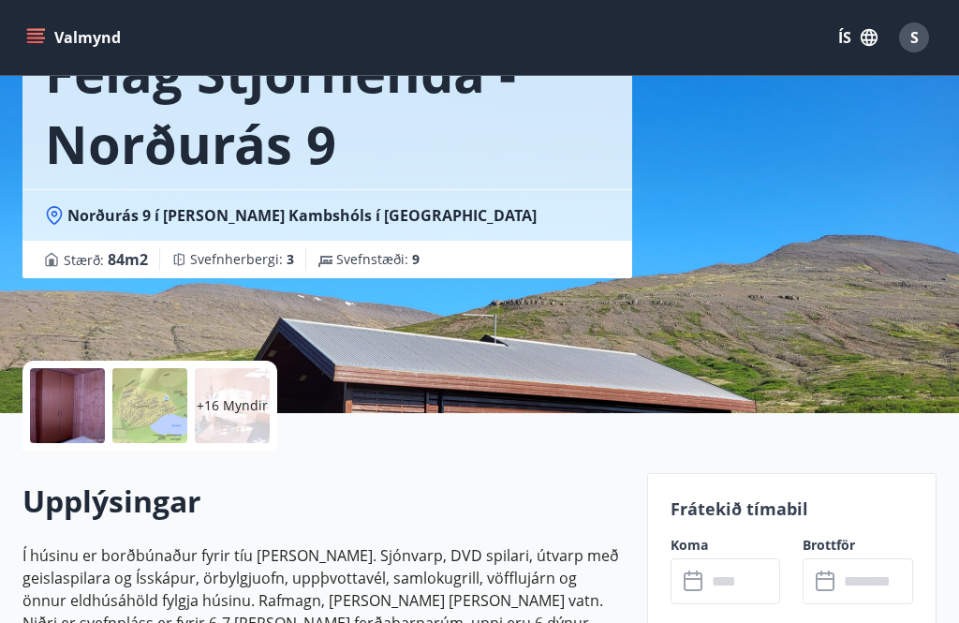
scroll to position [0, 0]
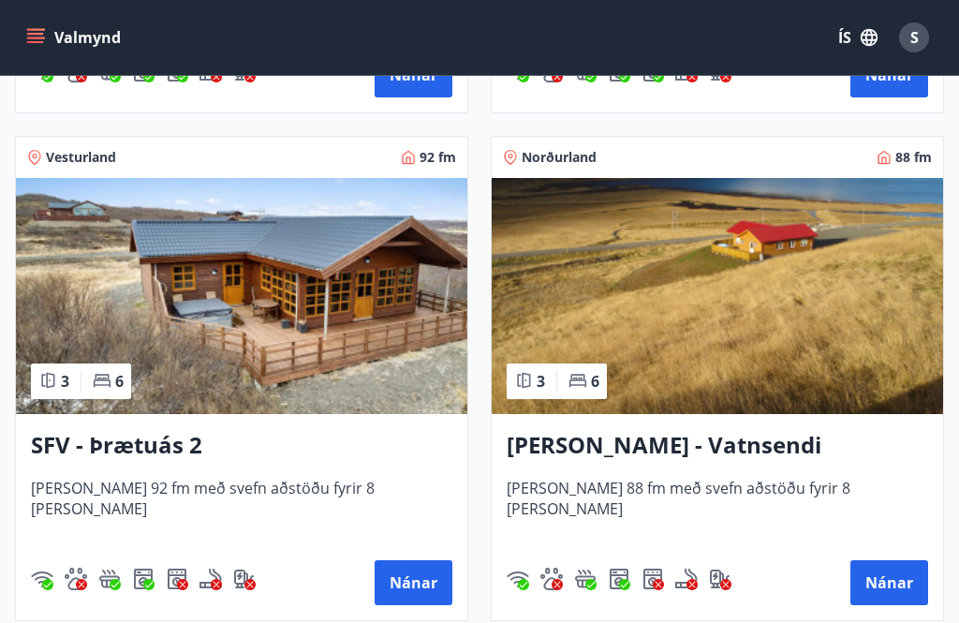
scroll to position [4845, 0]
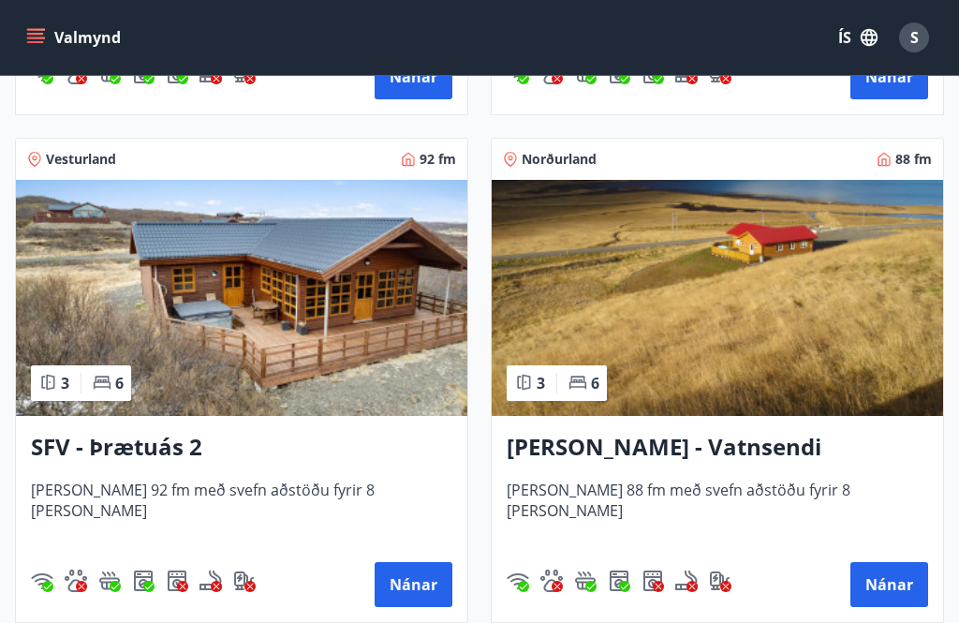
click at [907, 580] on button "Nánar" at bounding box center [889, 584] width 78 height 45
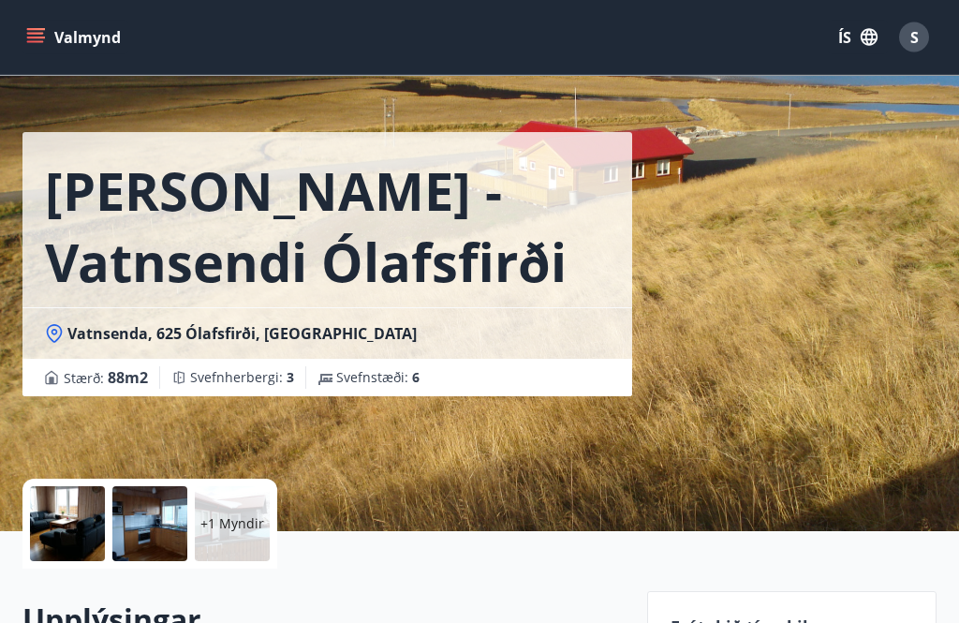
scroll to position [32, 0]
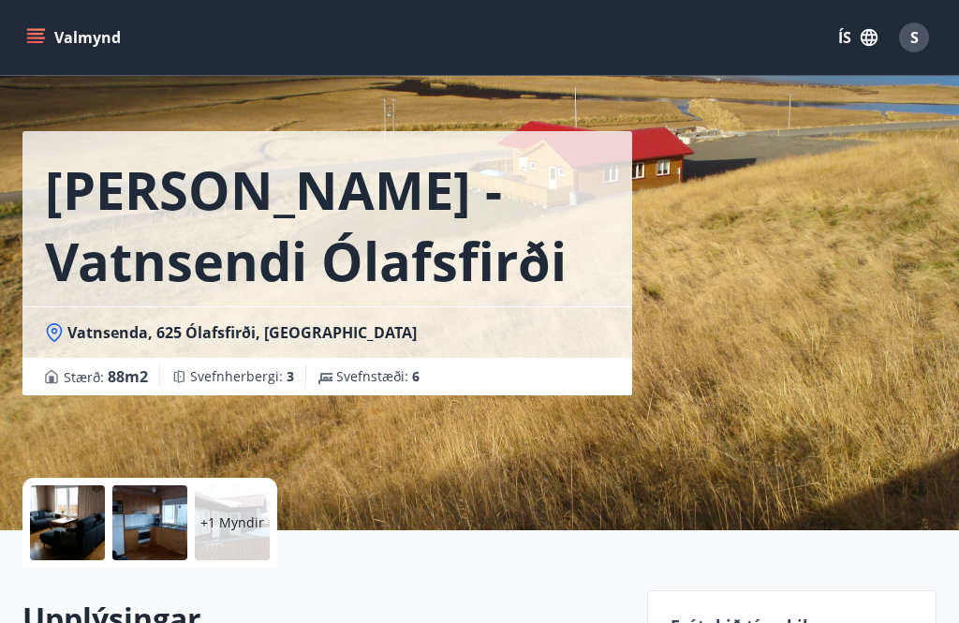
click at [241, 525] on p "+1 Myndir" at bounding box center [232, 522] width 64 height 19
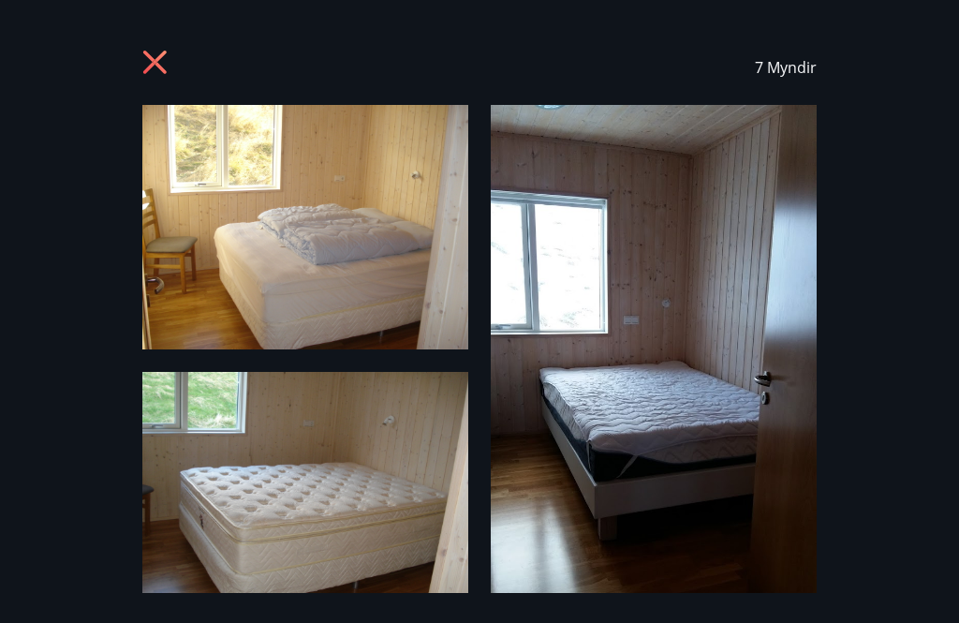
scroll to position [0, 0]
click at [149, 58] on icon at bounding box center [154, 62] width 23 height 23
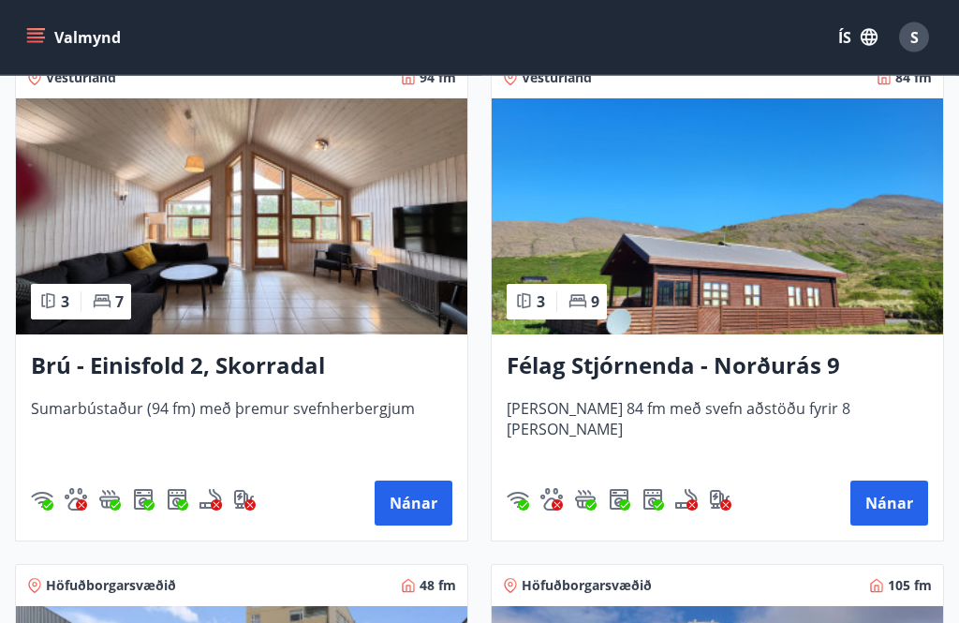
scroll to position [1881, 0]
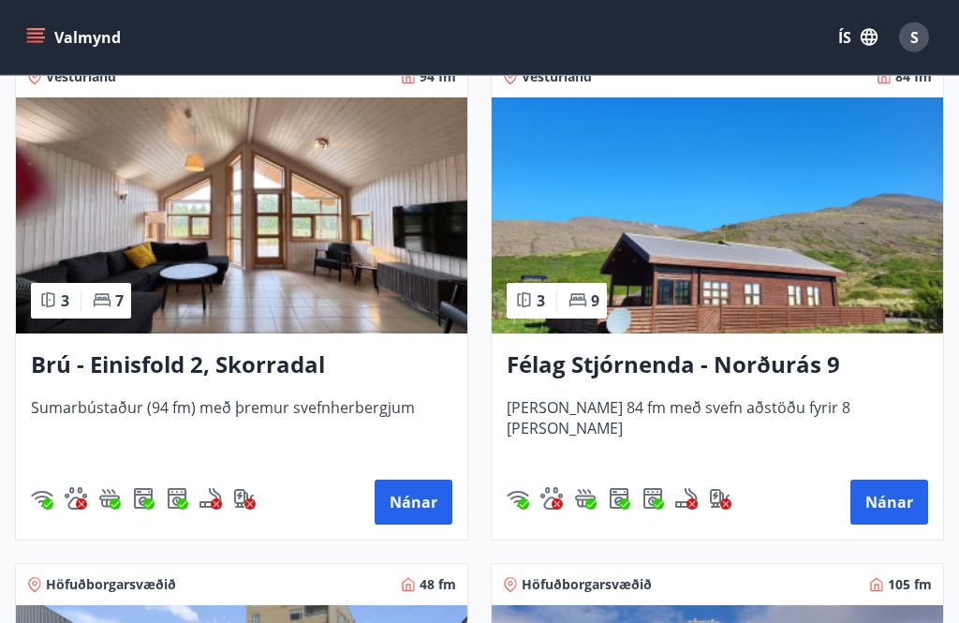
click at [399, 509] on button "Nánar" at bounding box center [414, 502] width 78 height 45
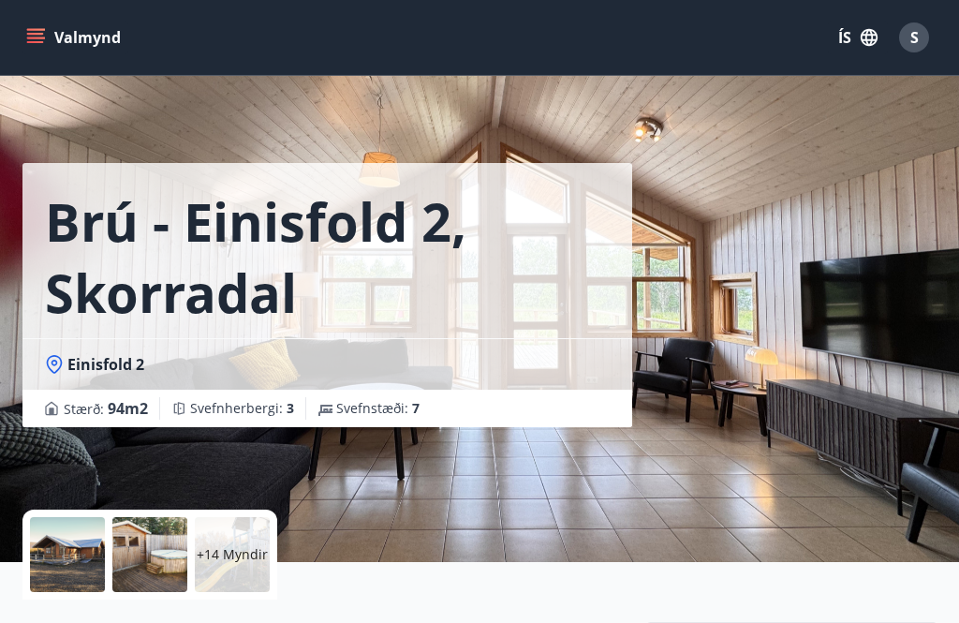
click at [227, 545] on p "+14 Myndir" at bounding box center [232, 554] width 71 height 19
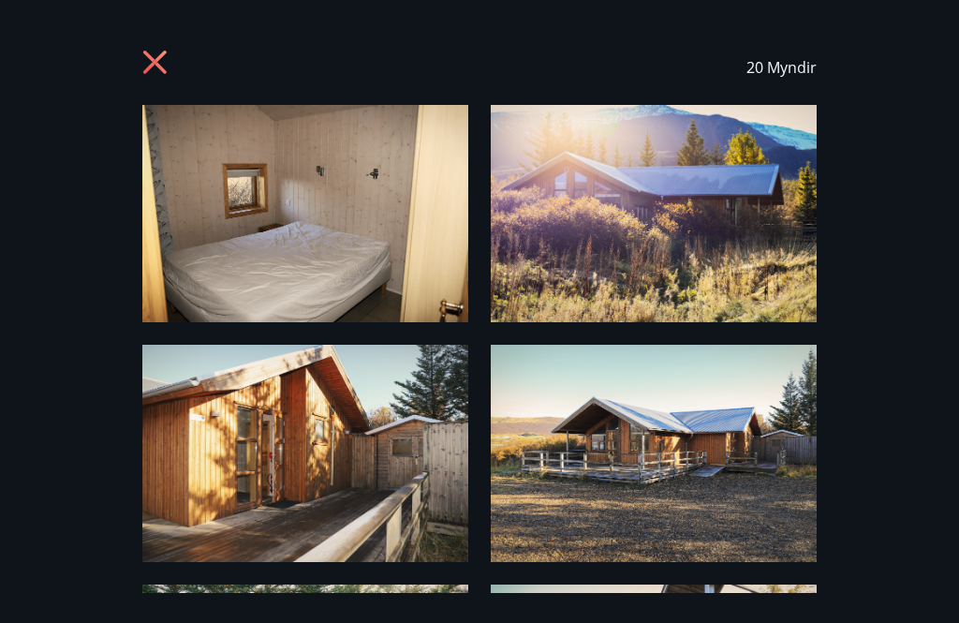
click at [154, 52] on icon at bounding box center [157, 65] width 30 height 30
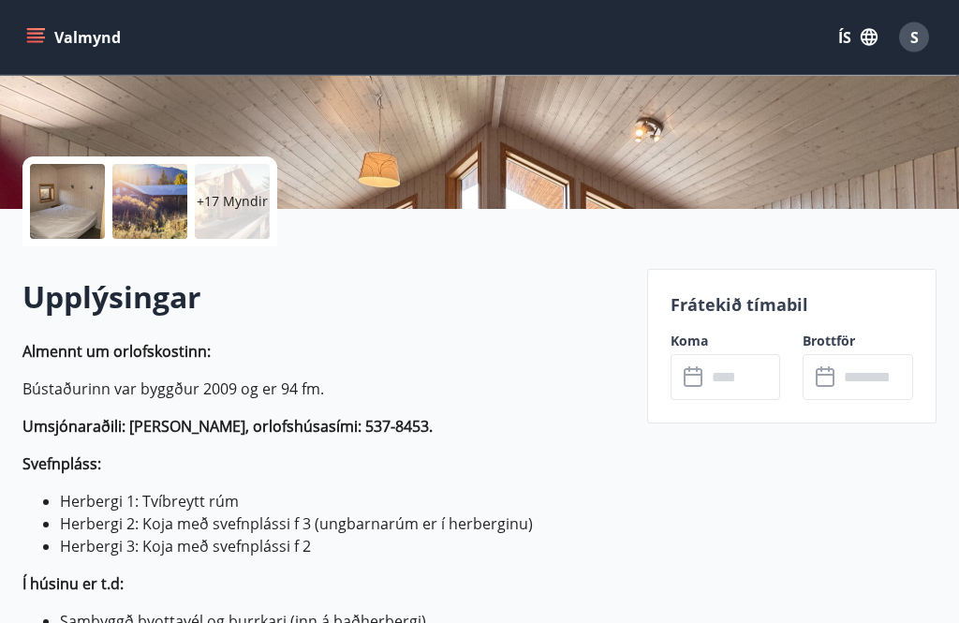
scroll to position [469, 0]
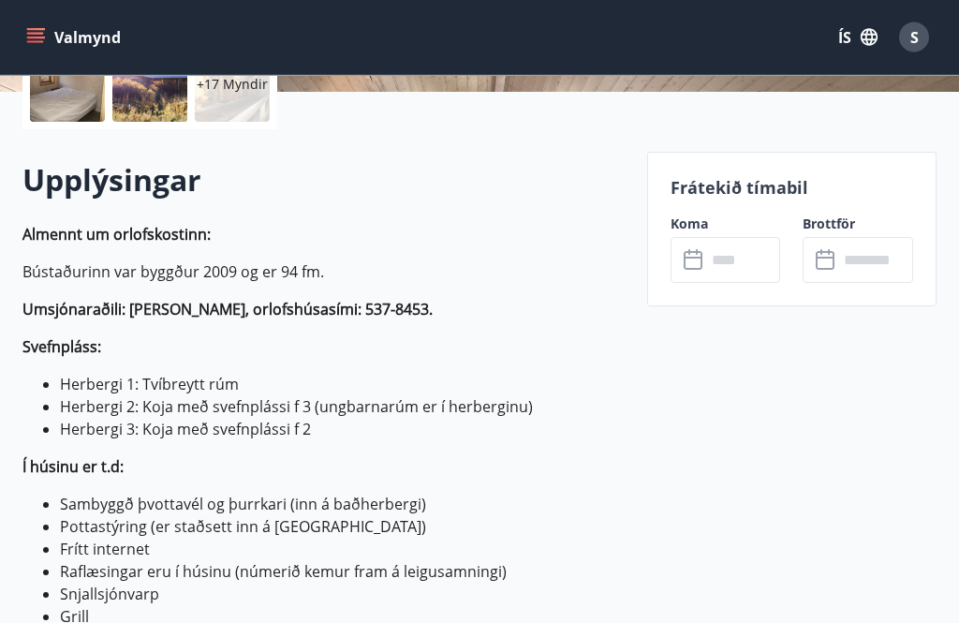
click at [695, 263] on icon at bounding box center [695, 261] width 22 height 22
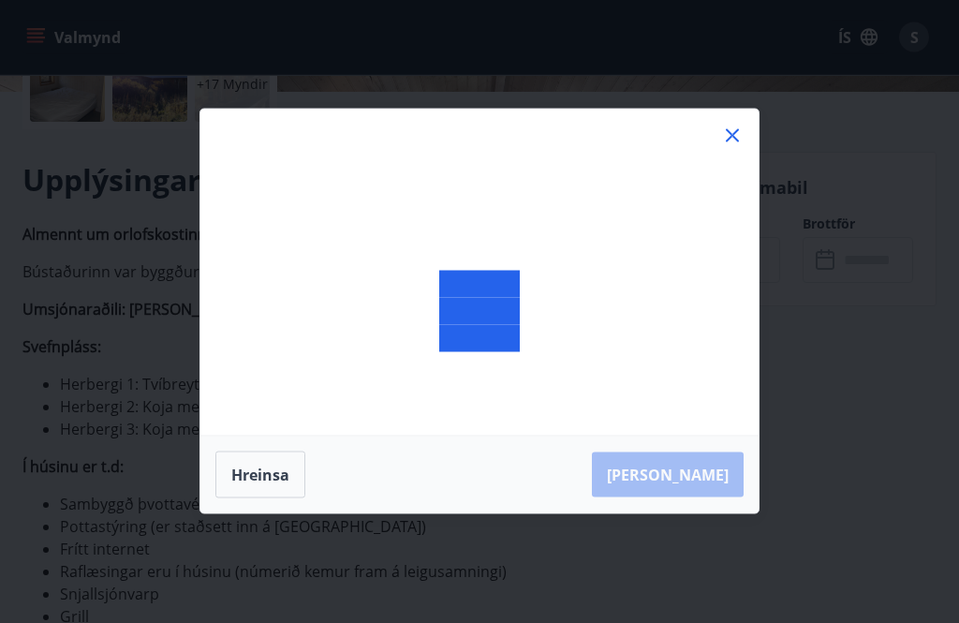
scroll to position [470, 0]
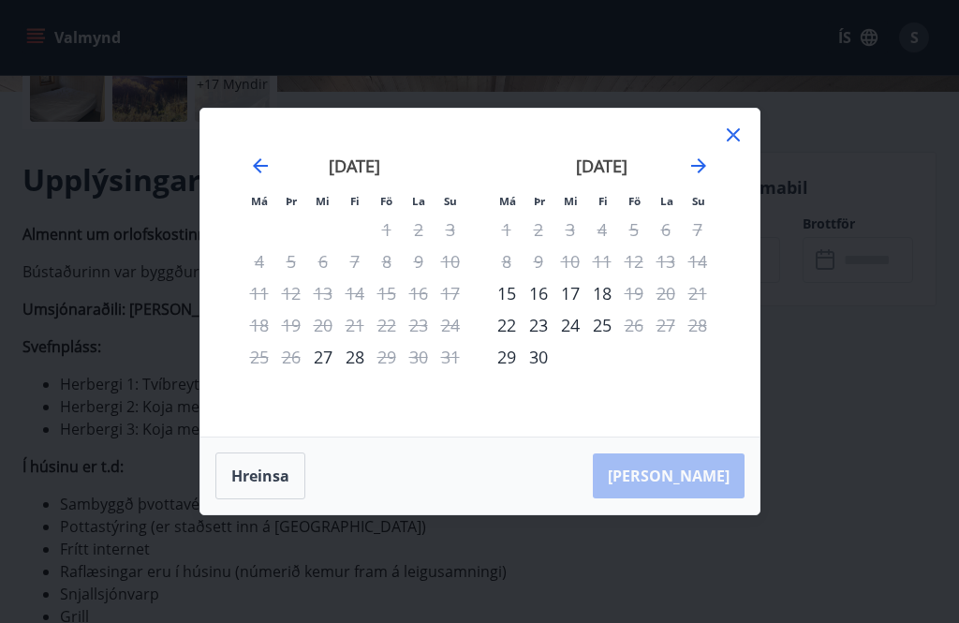
click at [744, 154] on div "Má Þr Mi Fi Fö La Su Má Þr Mi Fi Fö La Su júlí 2025 1 2 3 4 5 6 7 8 9 10 11 12 …" at bounding box center [479, 273] width 559 height 328
click at [741, 146] on icon at bounding box center [733, 135] width 22 height 22
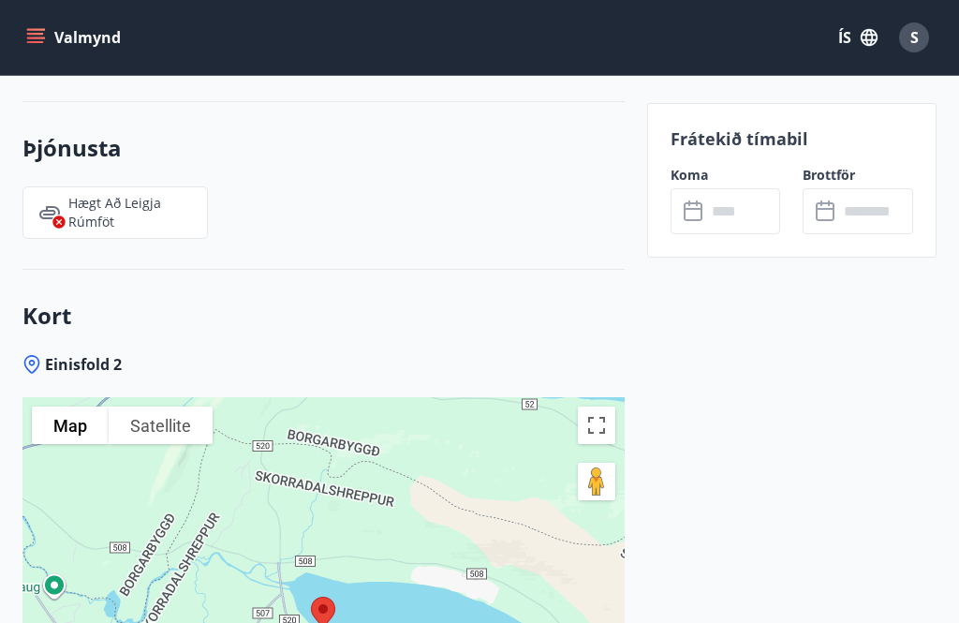
scroll to position [3244, 0]
click at [706, 207] on input "text" at bounding box center [743, 211] width 75 height 46
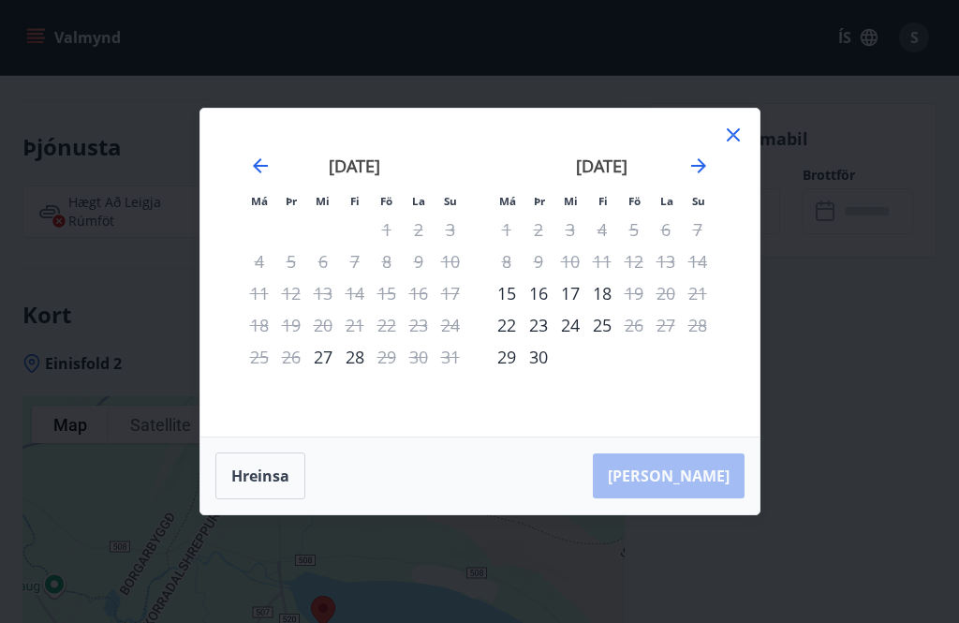
click at [740, 138] on icon at bounding box center [733, 135] width 22 height 22
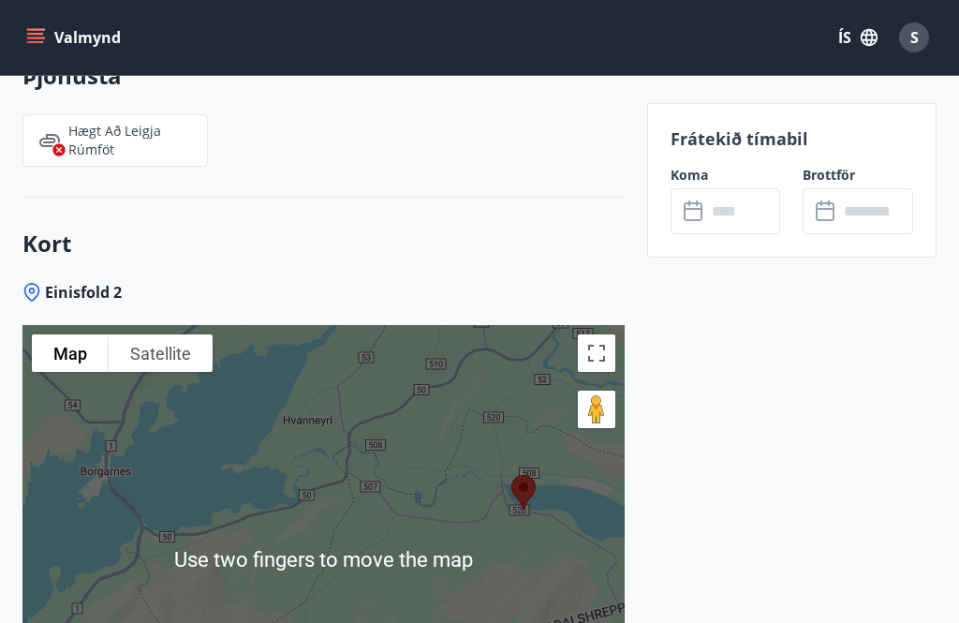
scroll to position [3333, 0]
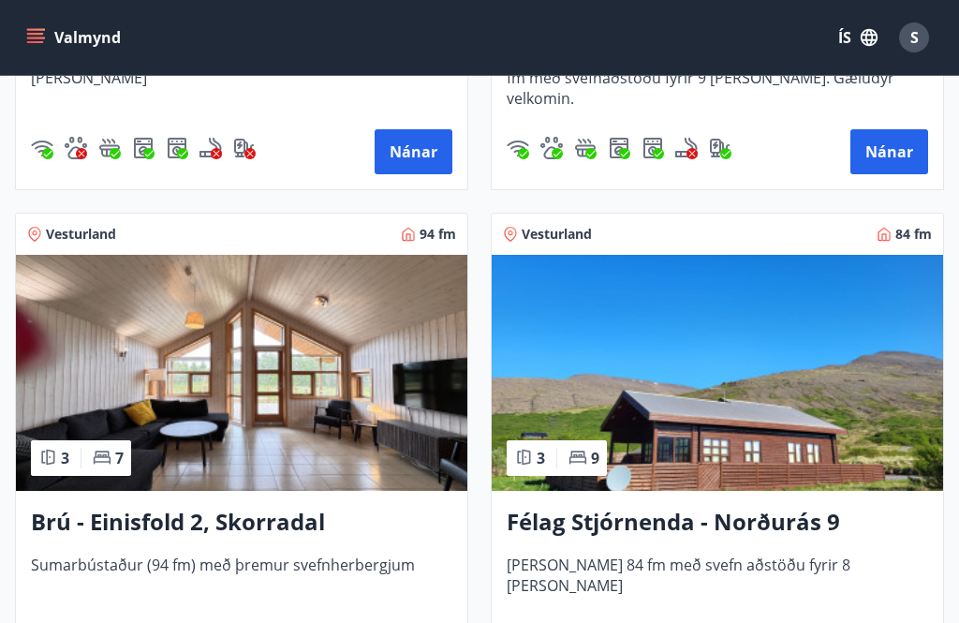
scroll to position [1856, 0]
